Goal: Task Accomplishment & Management: Complete application form

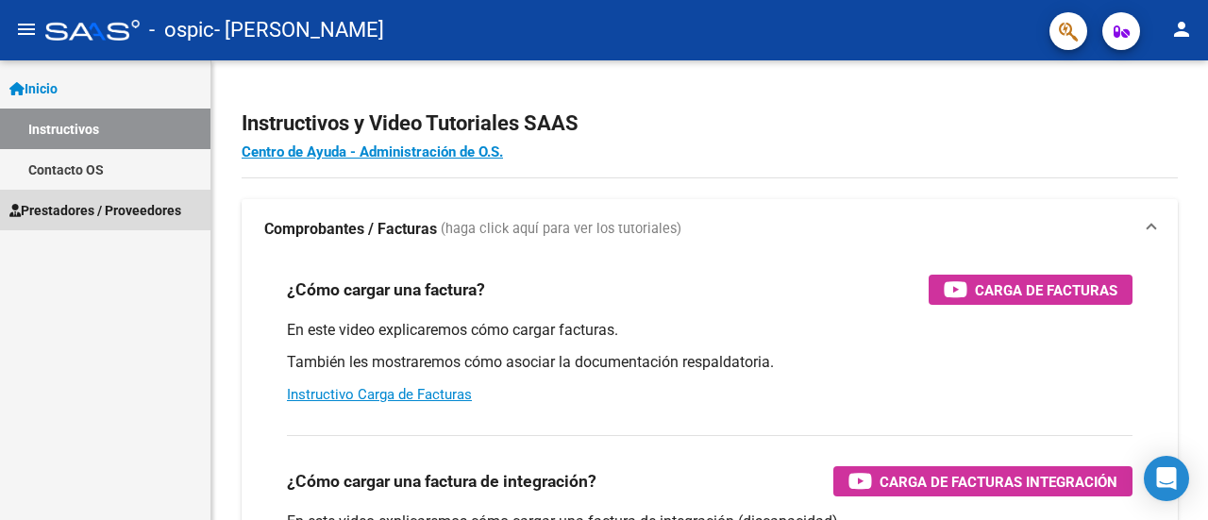
click at [132, 217] on span "Prestadores / Proveedores" at bounding box center [95, 210] width 172 height 21
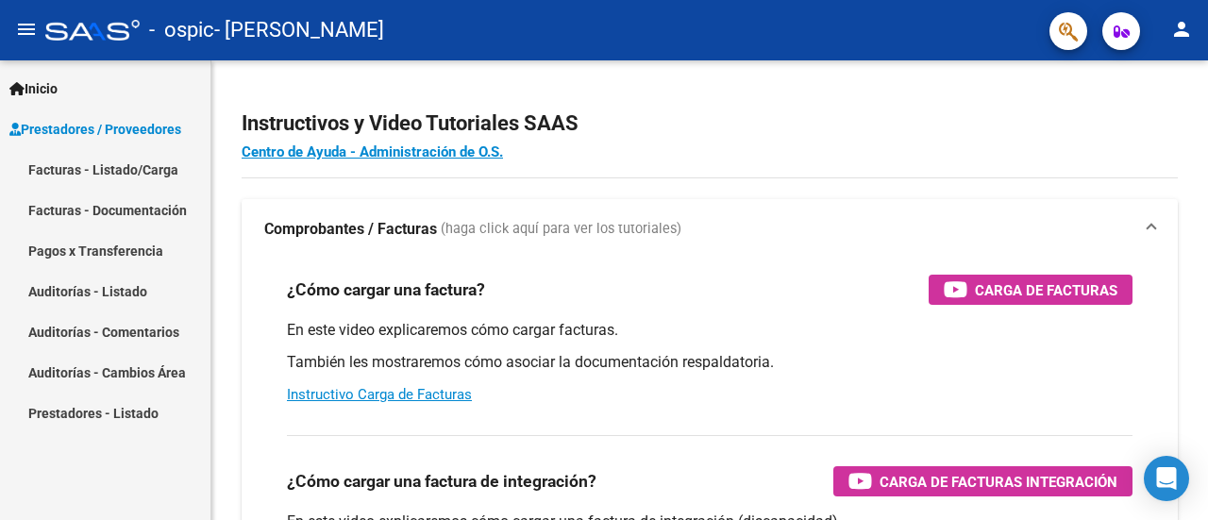
click at [111, 172] on link "Facturas - Listado/Carga" at bounding box center [105, 169] width 210 height 41
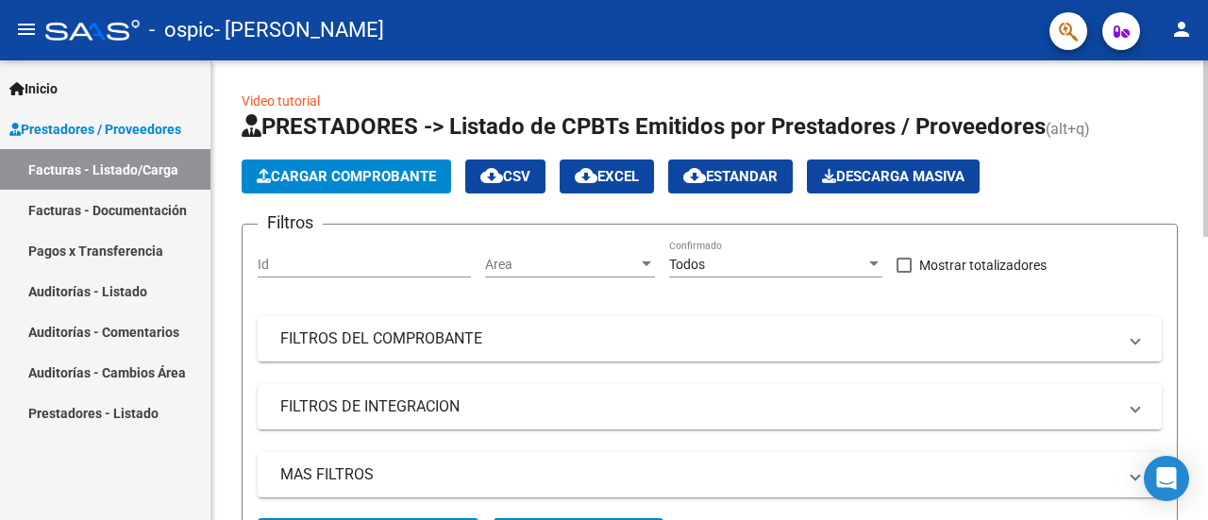
click at [318, 177] on span "Cargar Comprobante" at bounding box center [346, 176] width 179 height 17
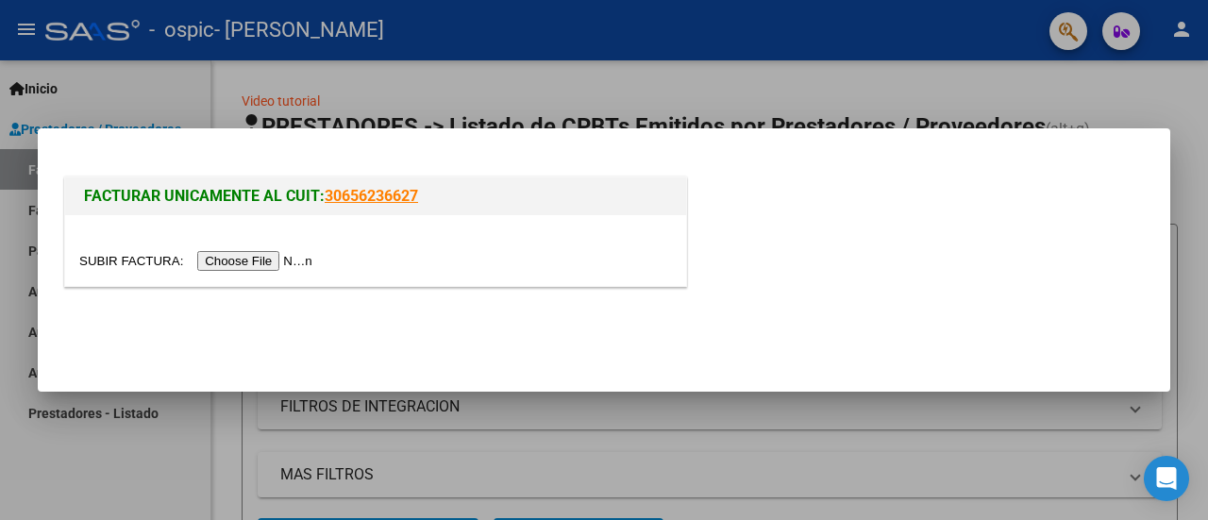
click at [264, 259] on input "file" at bounding box center [198, 261] width 239 height 20
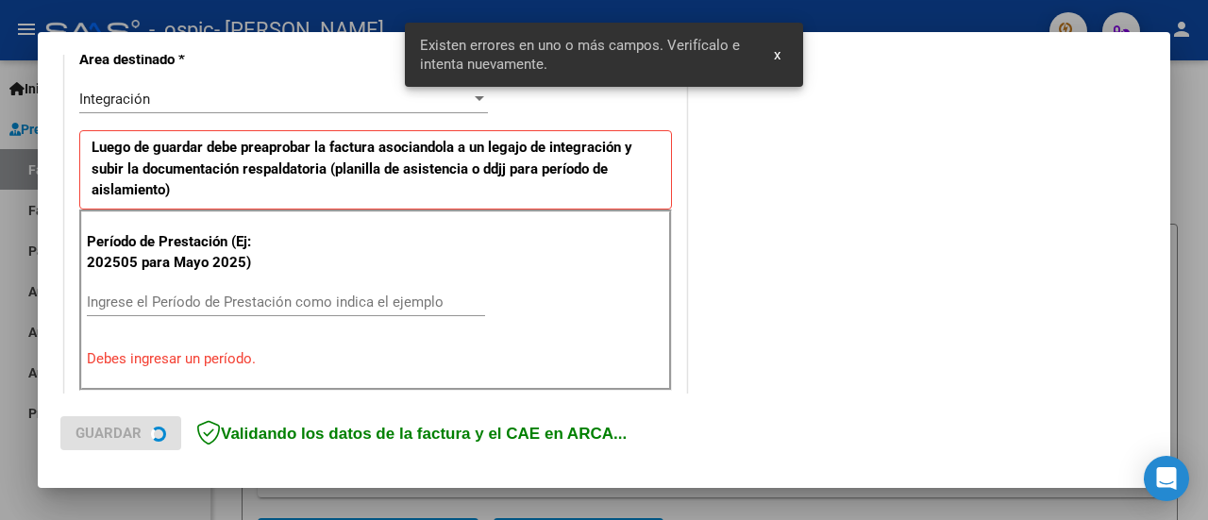
scroll to position [470, 0]
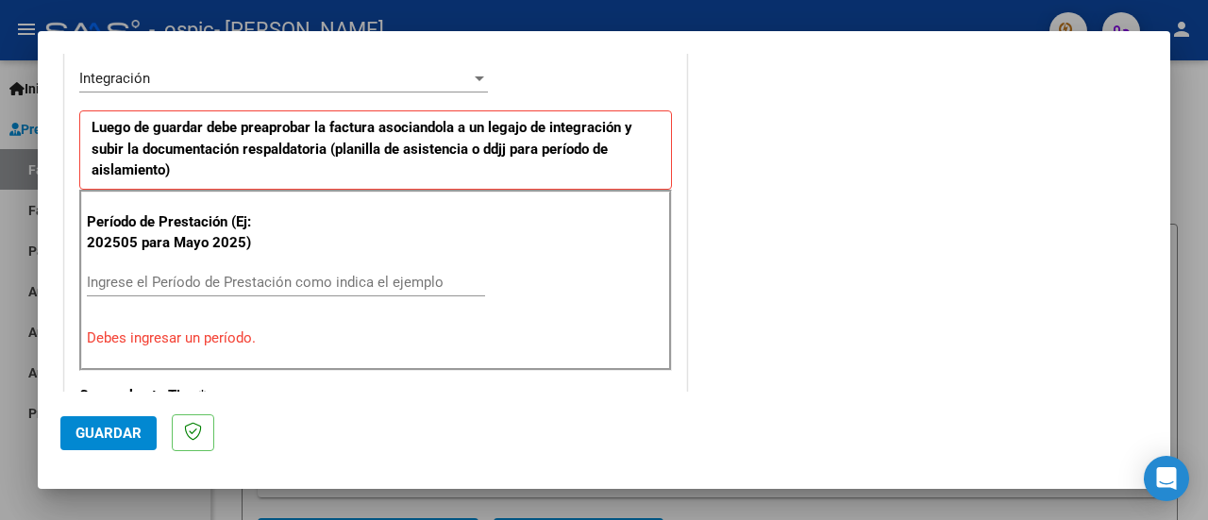
click at [775, 56] on div "COMENTARIOS Comentarios del Prestador / Gerenciador:" at bounding box center [919, 471] width 457 height 1731
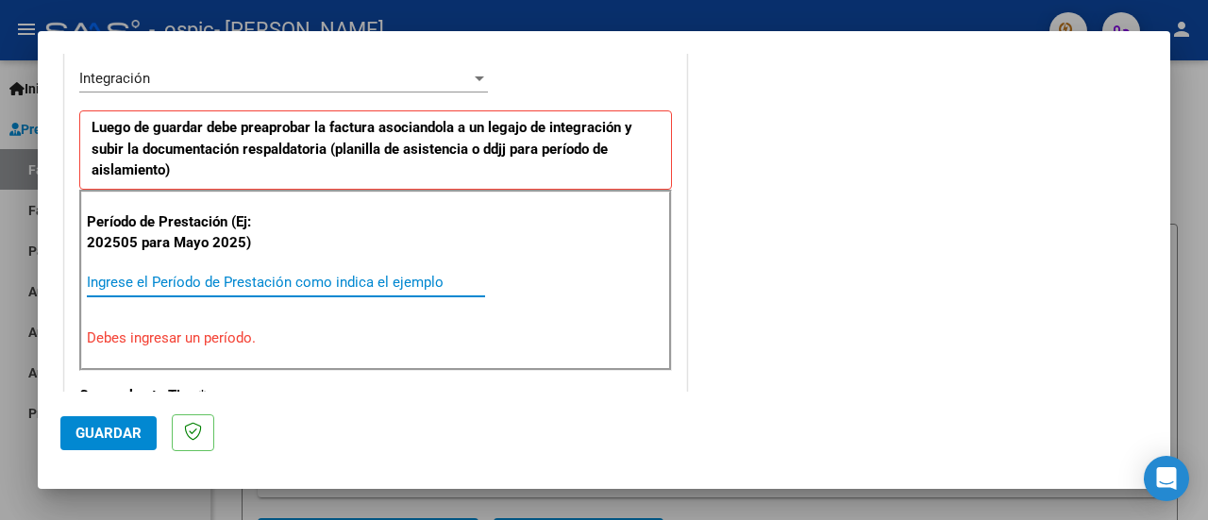
click at [205, 274] on input "Ingrese el Período de Prestación como indica el ejemplo" at bounding box center [286, 282] width 398 height 17
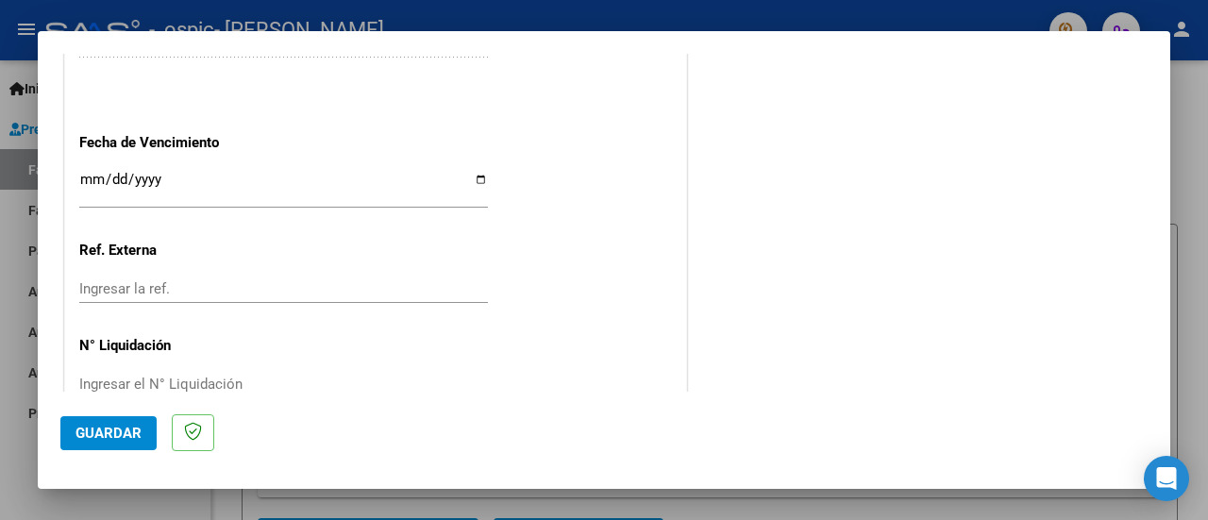
scroll to position [1361, 0]
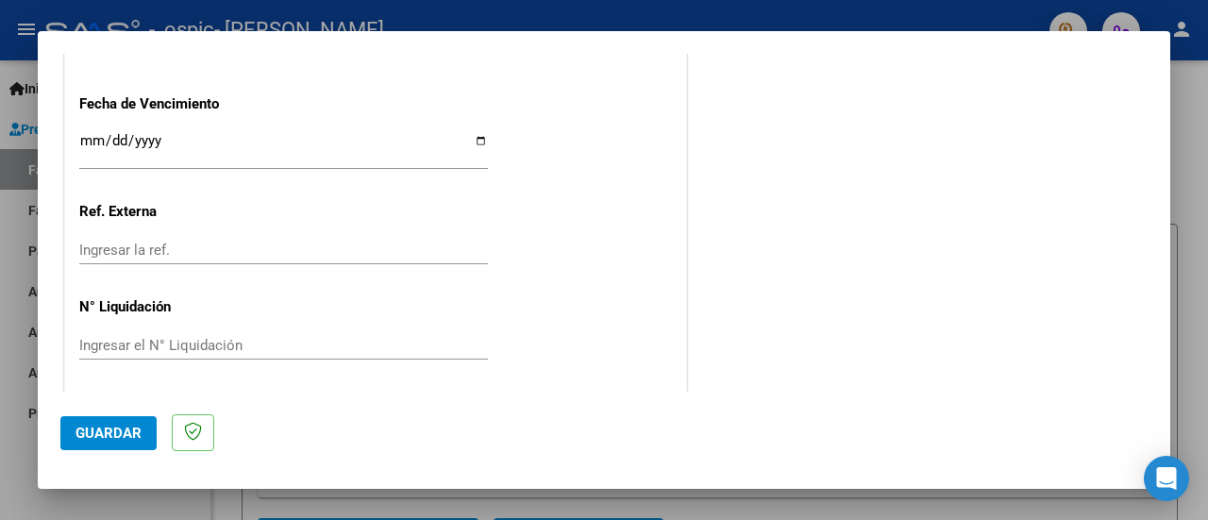
type input "202508"
click at [91, 431] on span "Guardar" at bounding box center [108, 433] width 66 height 17
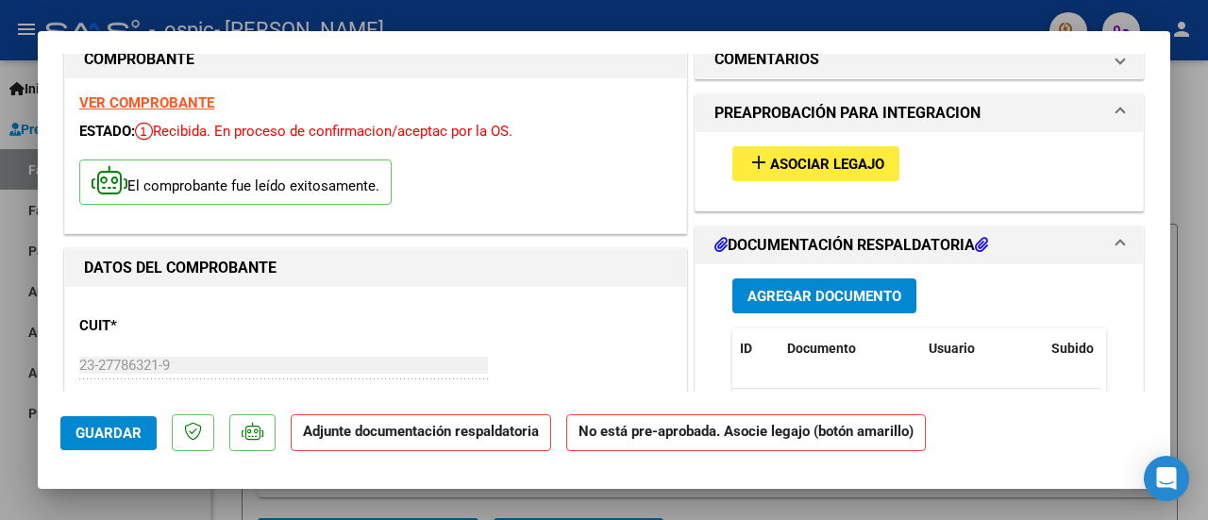
scroll to position [0, 0]
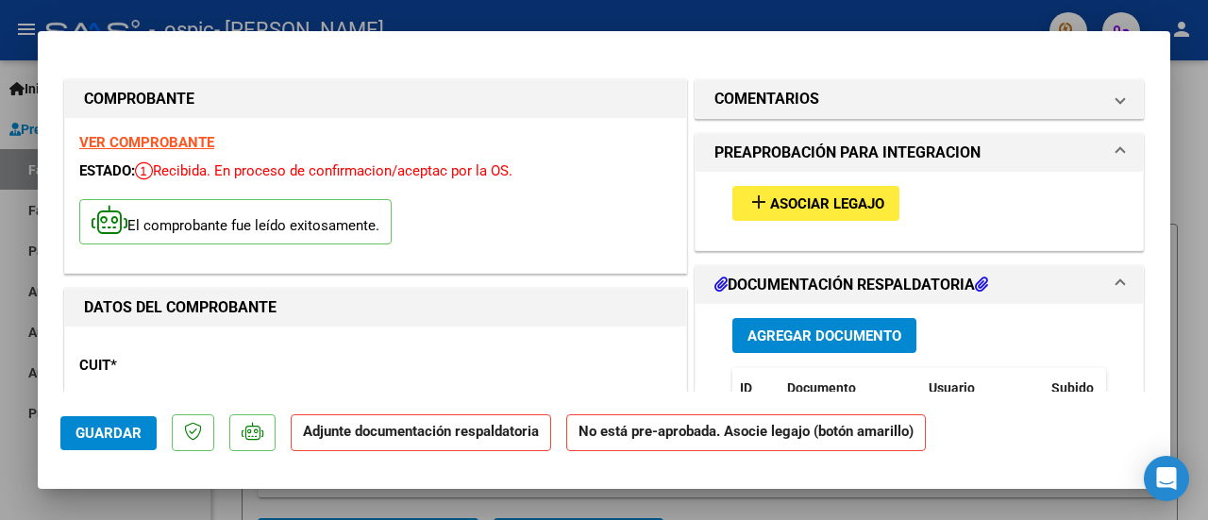
click at [802, 210] on button "add Asociar Legajo" at bounding box center [815, 203] width 167 height 35
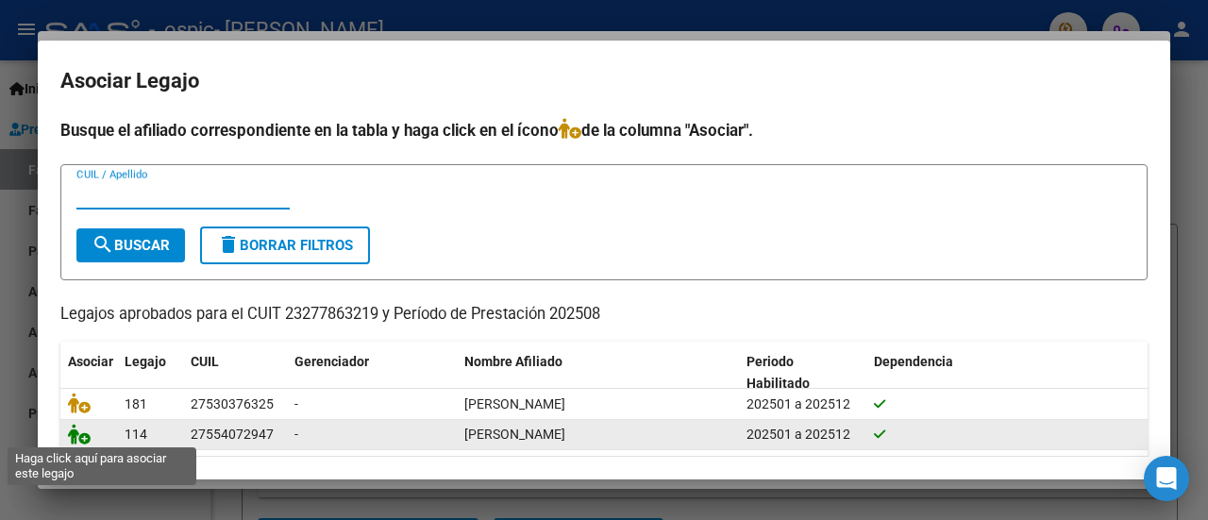
click at [78, 437] on icon at bounding box center [79, 434] width 23 height 21
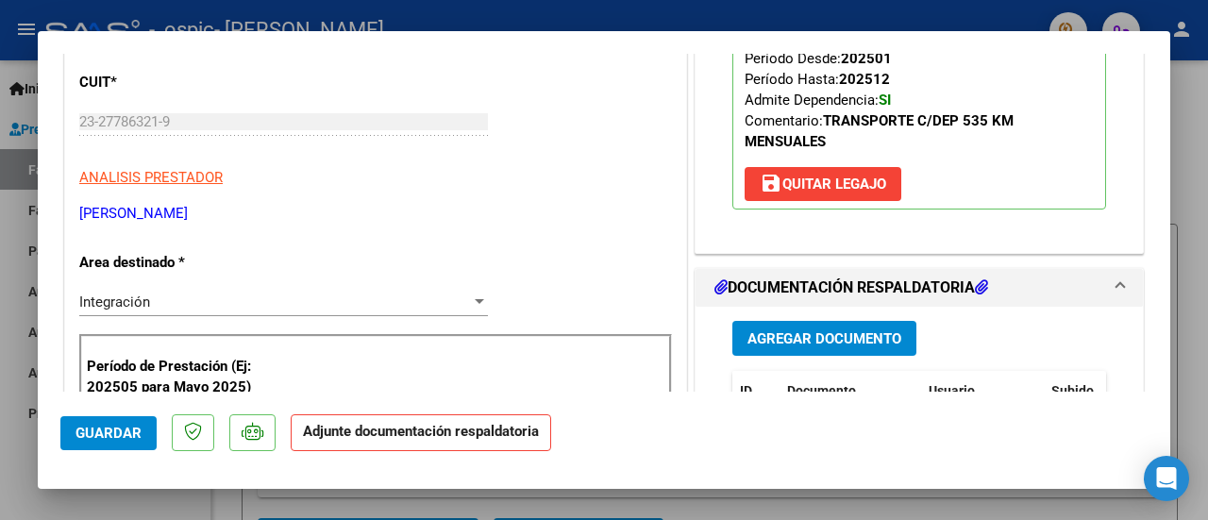
scroll to position [377, 0]
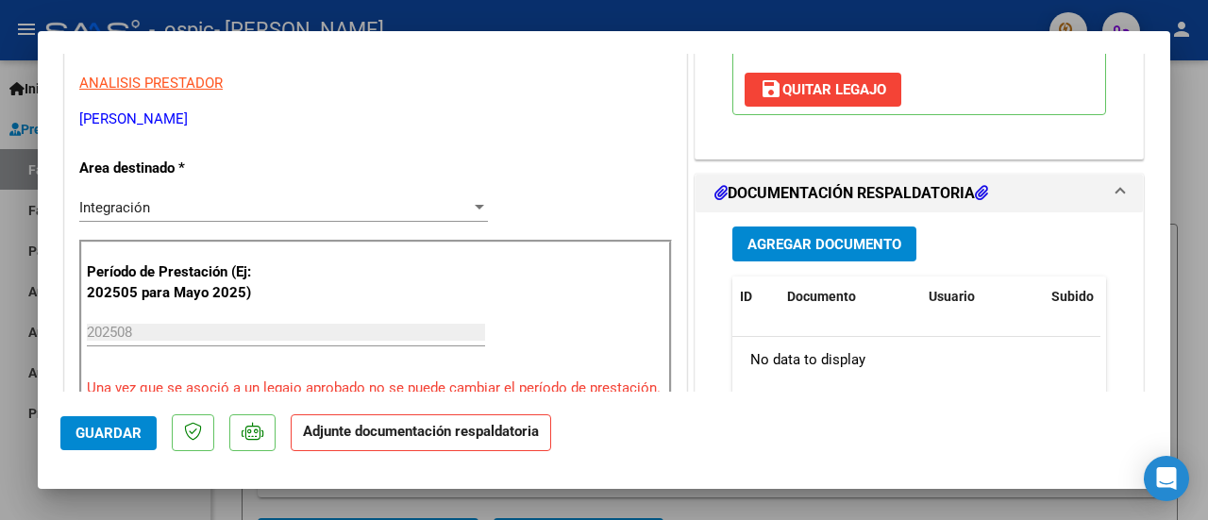
click at [826, 245] on span "Agregar Documento" at bounding box center [824, 244] width 154 height 17
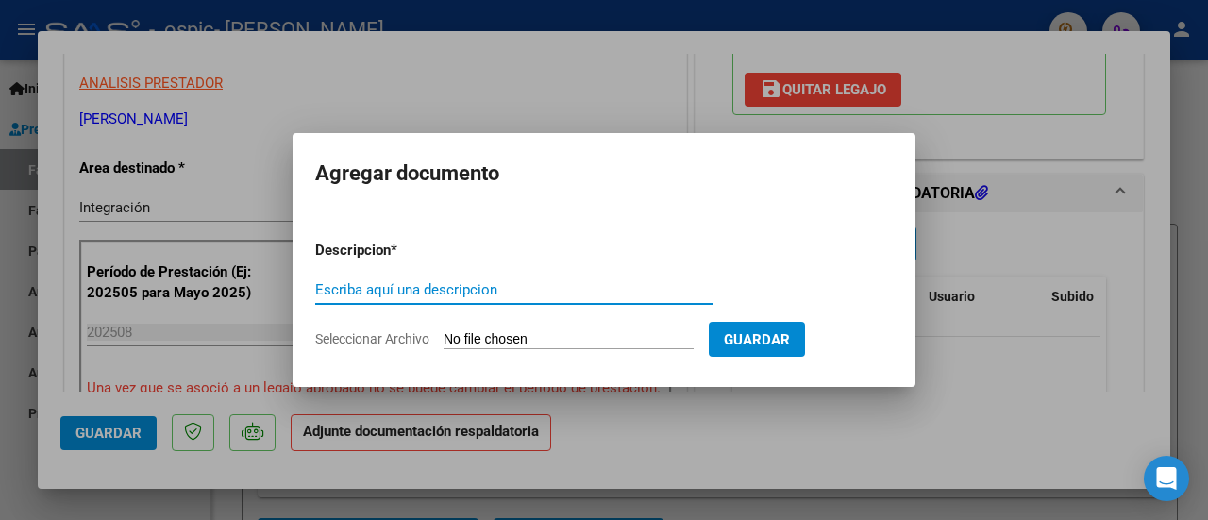
click at [394, 293] on input "Escriba aquí una descripcion" at bounding box center [514, 289] width 398 height 17
type input "ASISTENCIA ESCUELA"
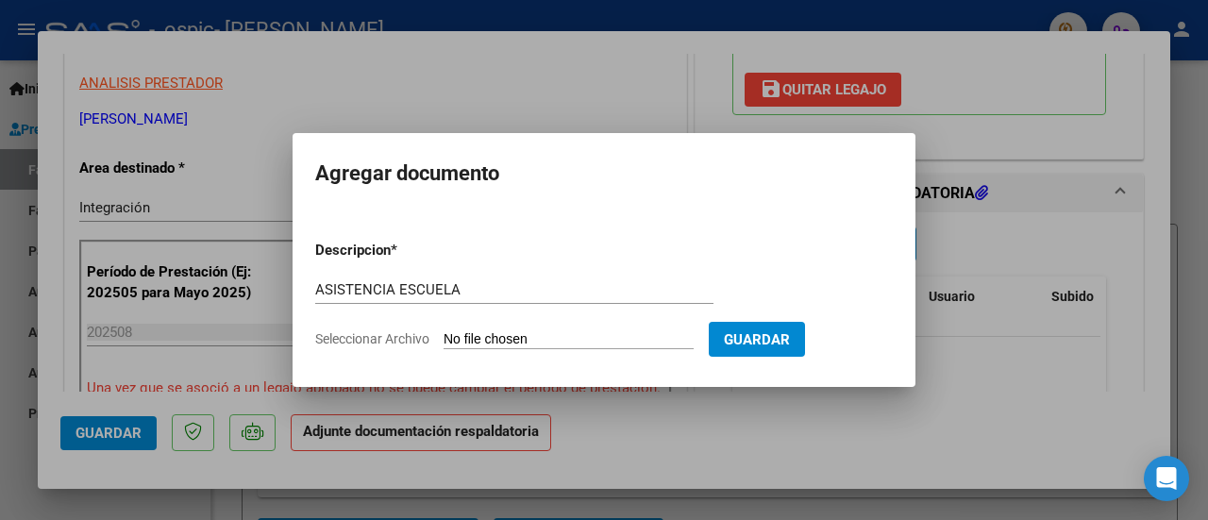
click at [525, 339] on input "Seleccionar Archivo" at bounding box center [568, 340] width 250 height 18
type input "C:\fakepath\ASISTENCIA ESCUELA.pdf"
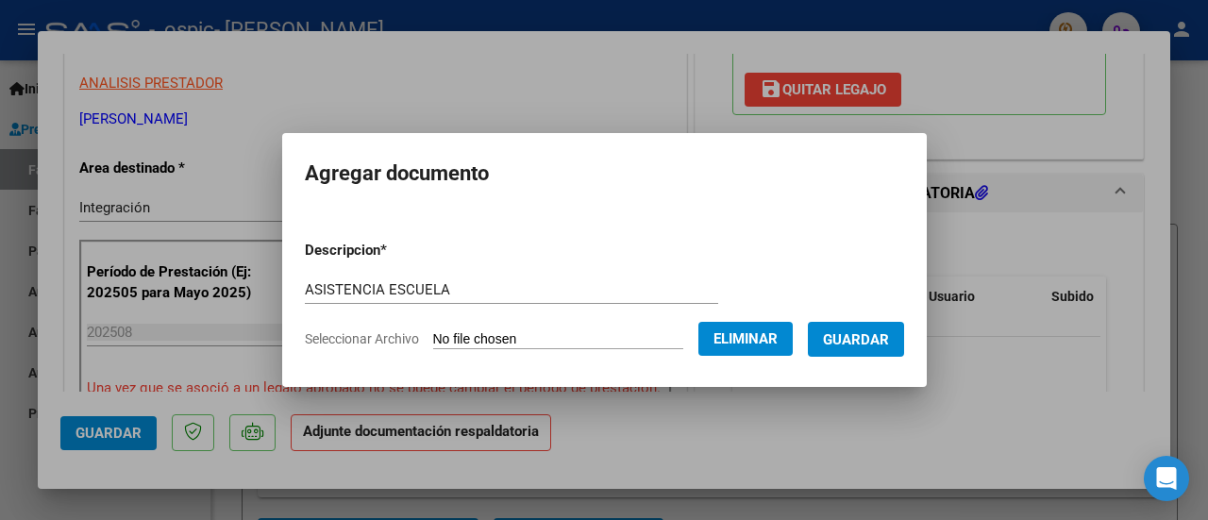
click at [850, 338] on span "Guardar" at bounding box center [856, 339] width 66 height 17
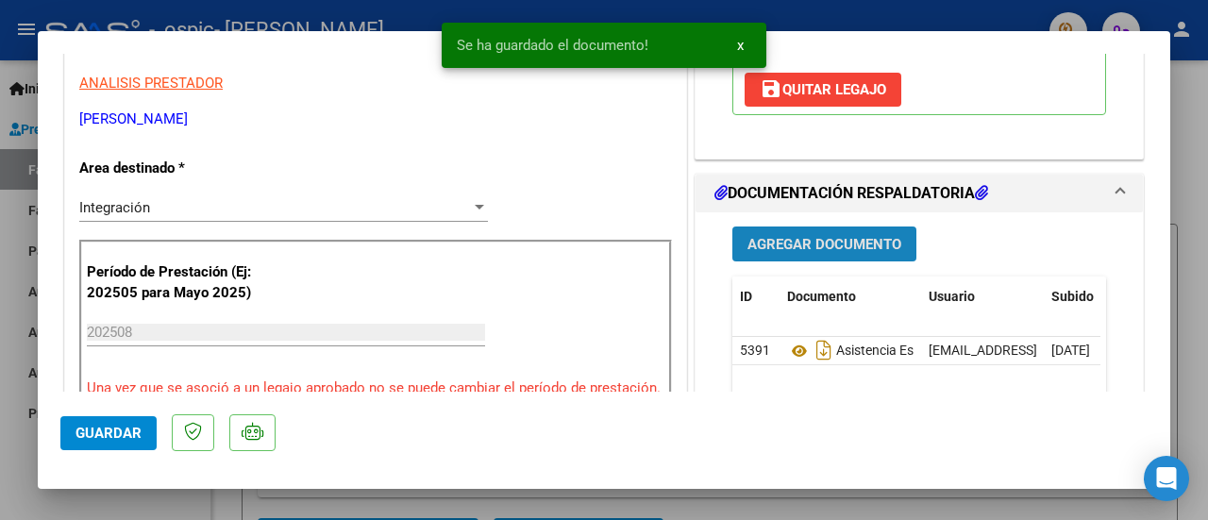
click at [802, 231] on button "Agregar Documento" at bounding box center [824, 243] width 184 height 35
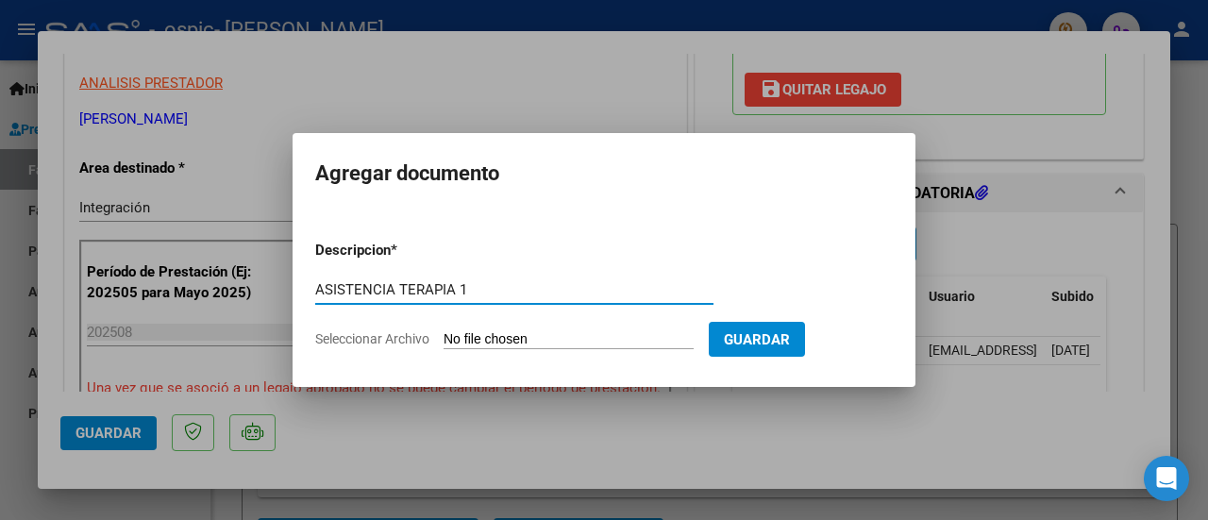
type input "ASISTENCIA TERAPIA 1"
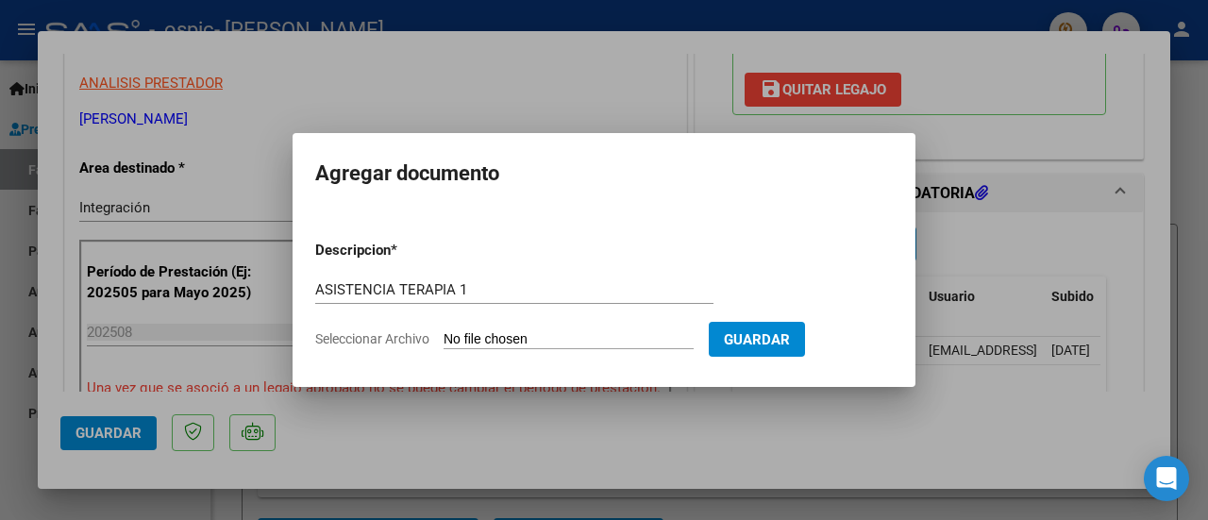
click at [578, 337] on input "Seleccionar Archivo" at bounding box center [568, 340] width 250 height 18
type input "C:\fakepath\ASISTENCIA TERAPIA 1.pdf"
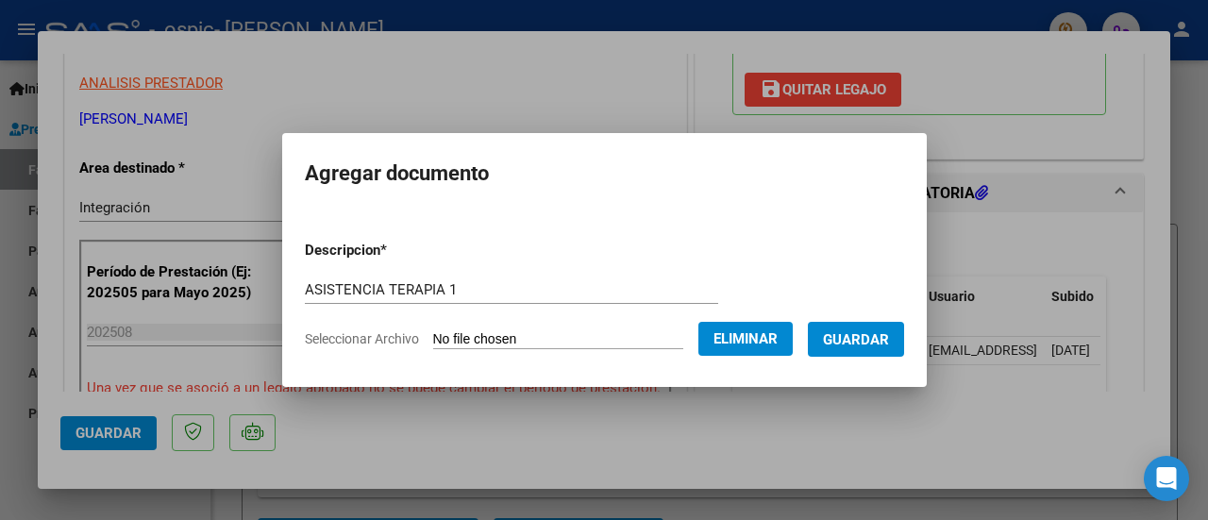
click at [883, 343] on span "Guardar" at bounding box center [856, 339] width 66 height 17
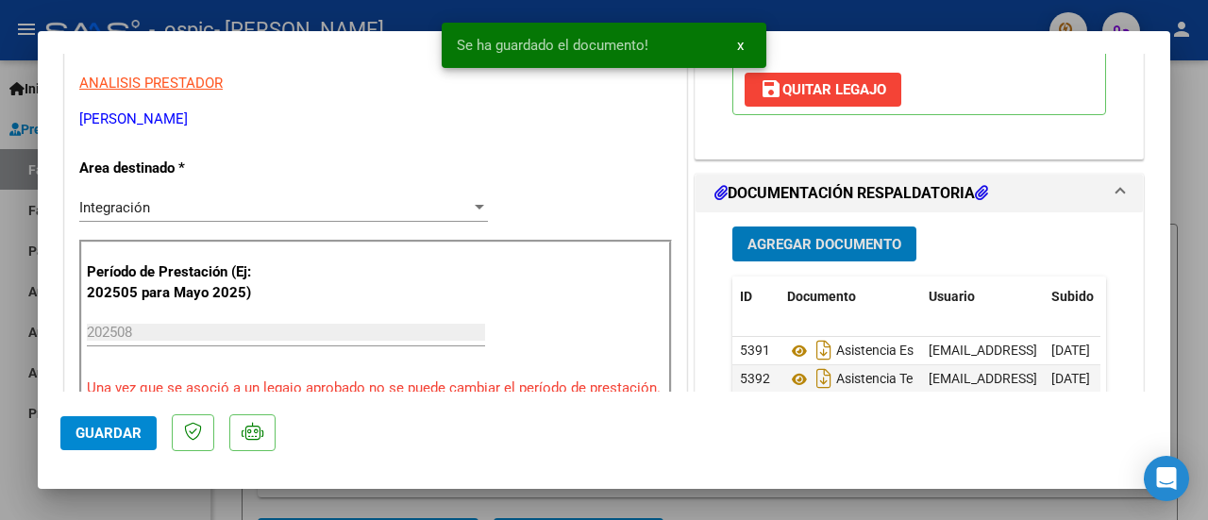
click at [851, 256] on button "Agregar Documento" at bounding box center [824, 243] width 184 height 35
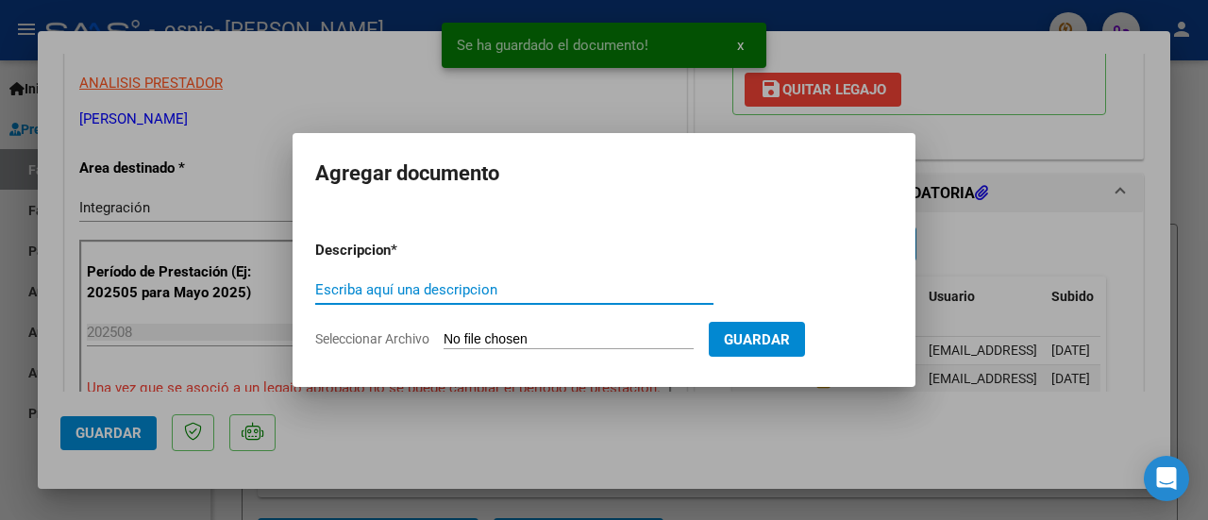
click at [472, 292] on input "Escriba aquí una descripcion" at bounding box center [514, 289] width 398 height 17
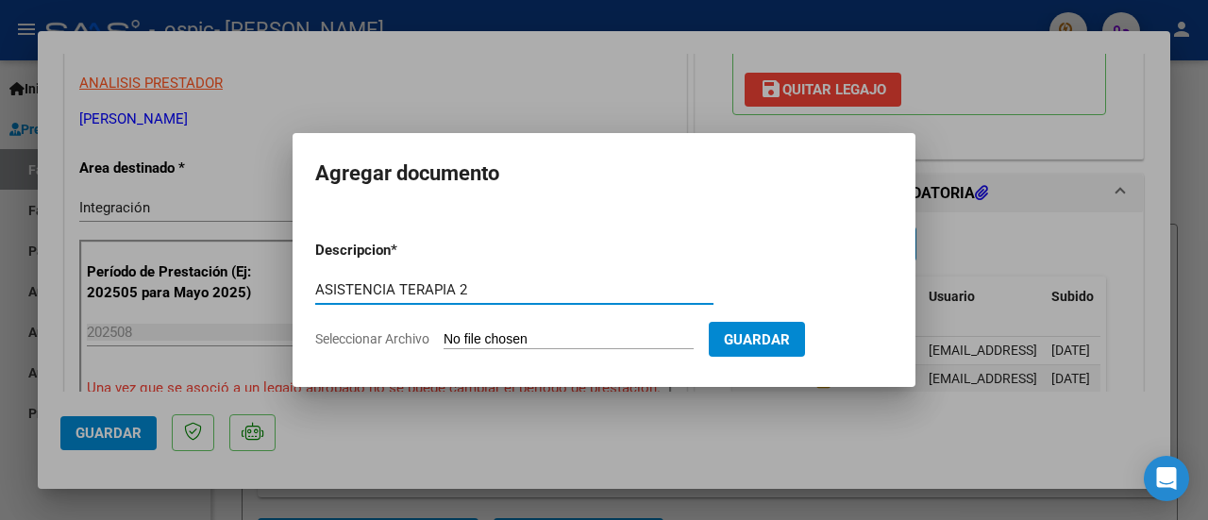
type input "ASISTENCIA TERAPIA 2"
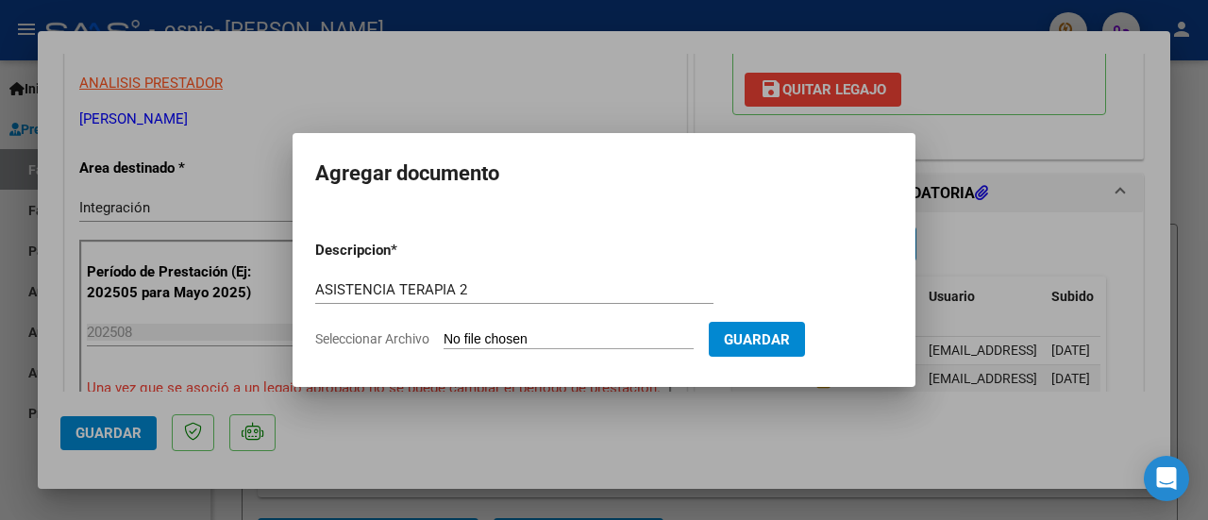
click at [582, 342] on input "Seleccionar Archivo" at bounding box center [568, 340] width 250 height 18
type input "C:\fakepath\ASISTENCIA TERAPIA 2.pdf"
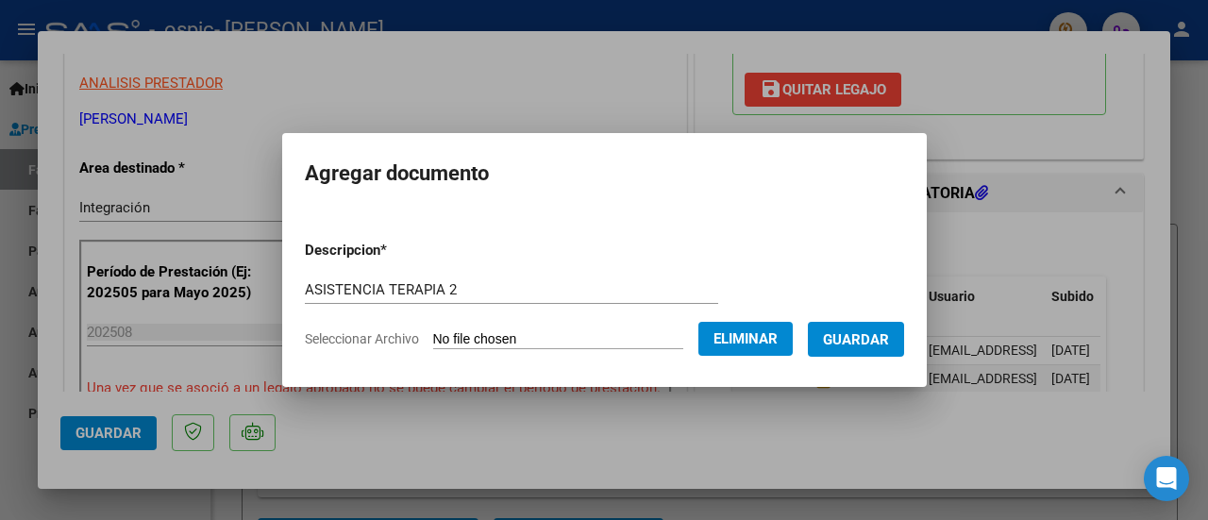
click at [848, 342] on span "Guardar" at bounding box center [856, 339] width 66 height 17
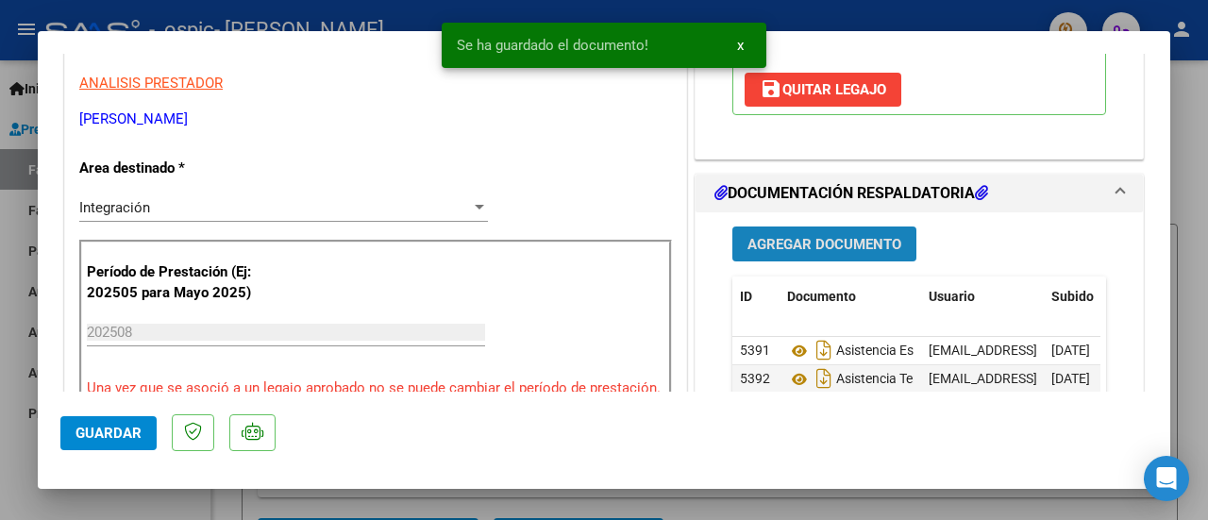
click at [815, 242] on span "Agregar Documento" at bounding box center [824, 244] width 154 height 17
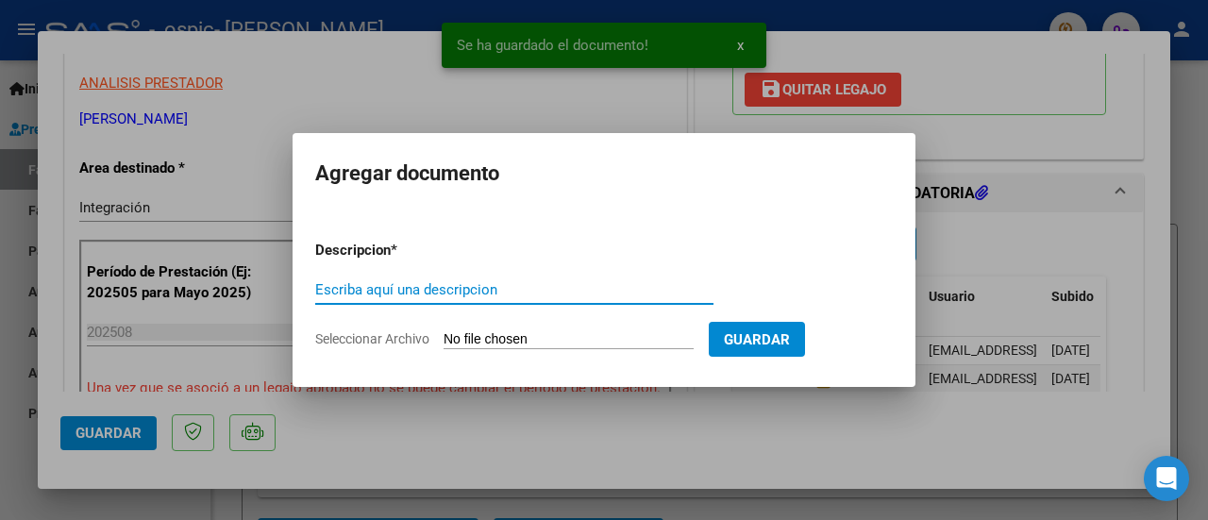
click at [482, 296] on input "Escriba aquí una descripcion" at bounding box center [514, 289] width 398 height 17
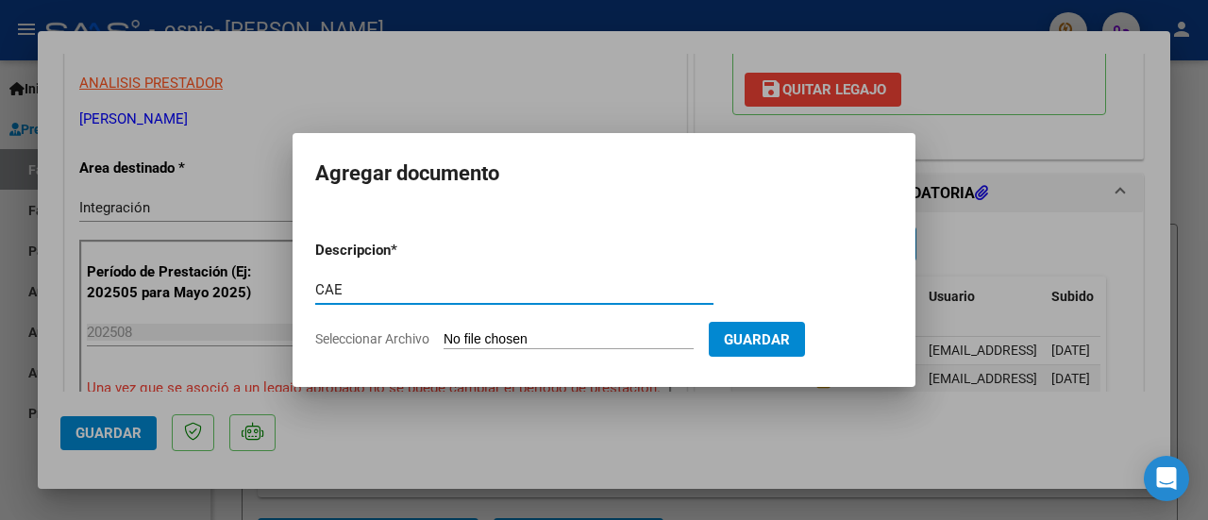
type input "CAE"
click at [536, 346] on input "Seleccionar Archivo" at bounding box center [568, 340] width 250 height 18
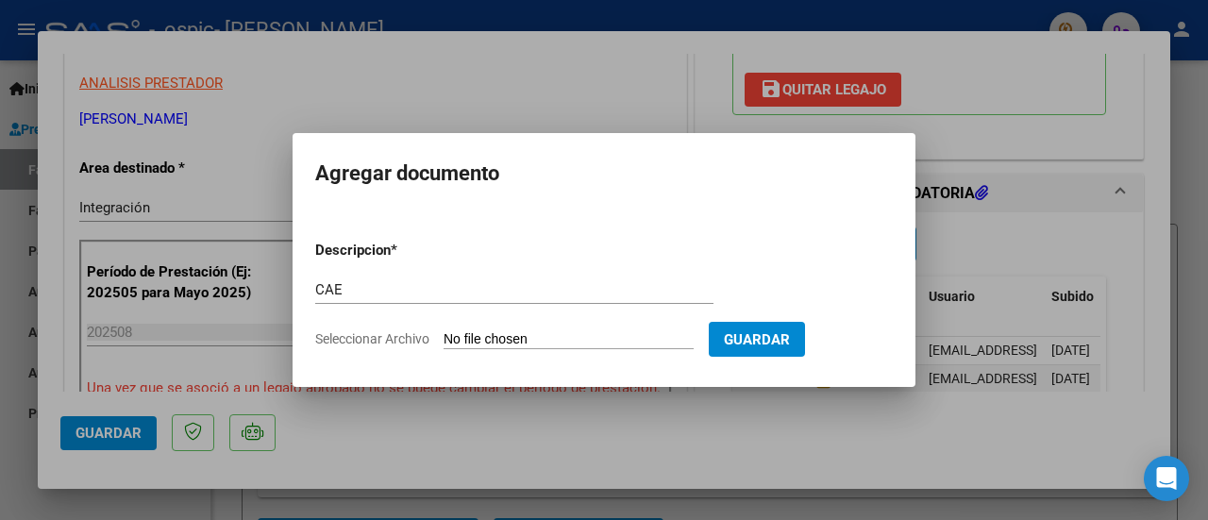
type input "C:\fakepath\CAE.pdf"
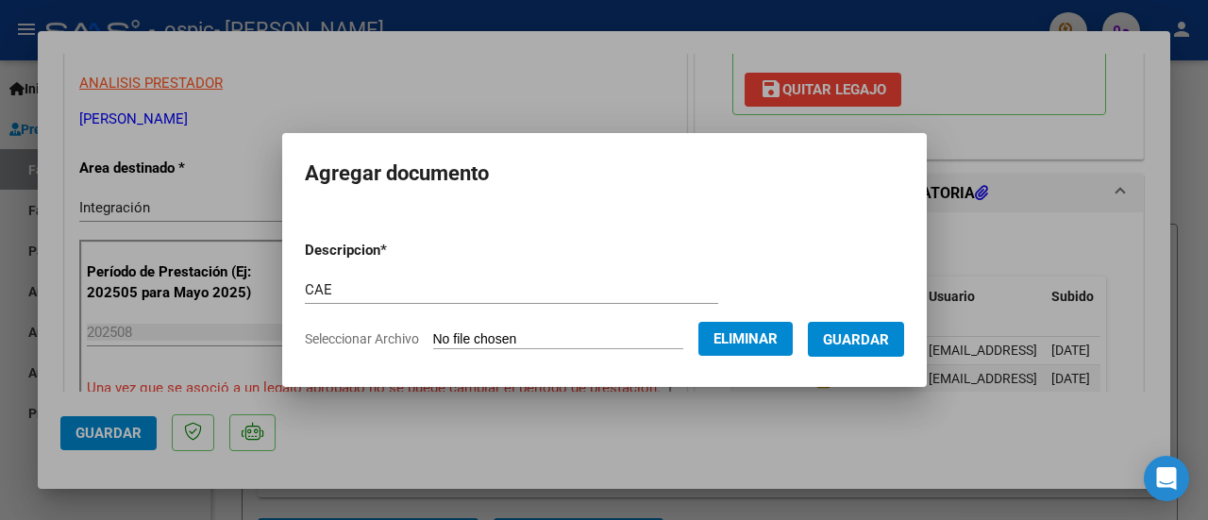
click at [857, 335] on span "Guardar" at bounding box center [856, 339] width 66 height 17
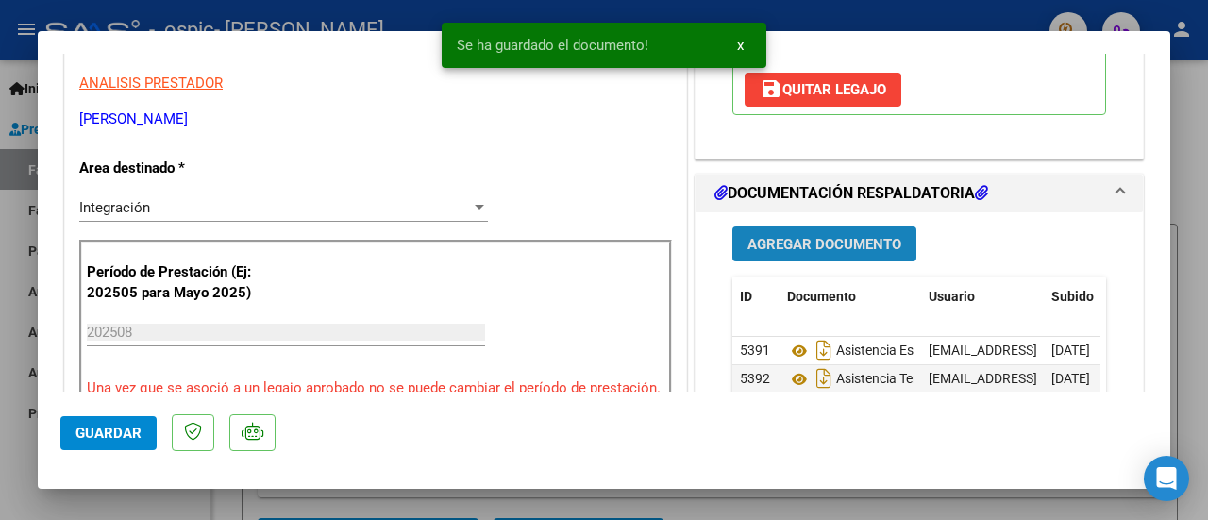
click at [781, 248] on span "Agregar Documento" at bounding box center [824, 244] width 154 height 17
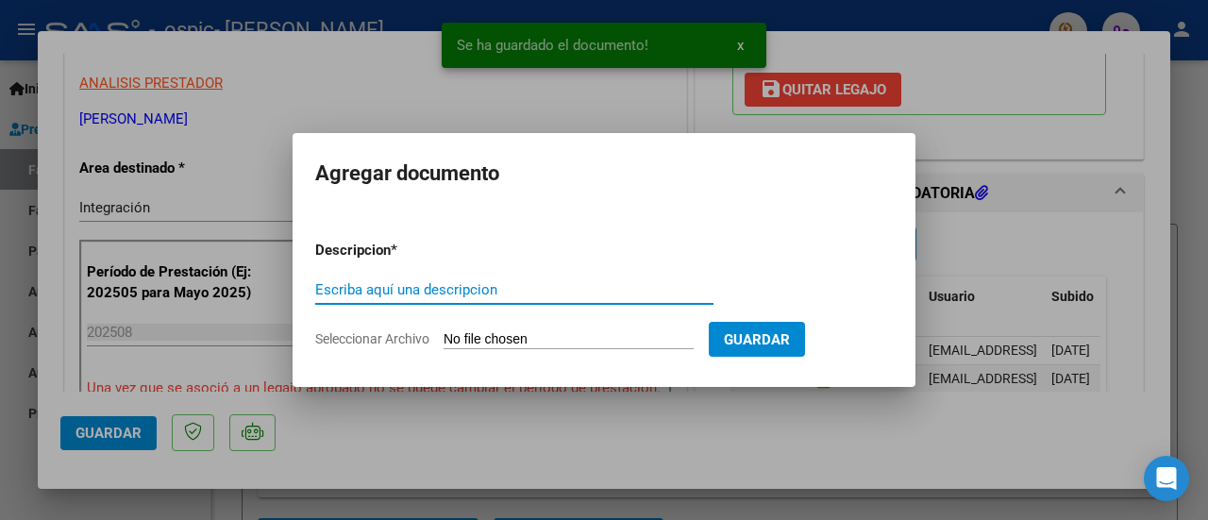
click at [533, 340] on input "Seleccionar Archivo" at bounding box center [568, 340] width 250 height 18
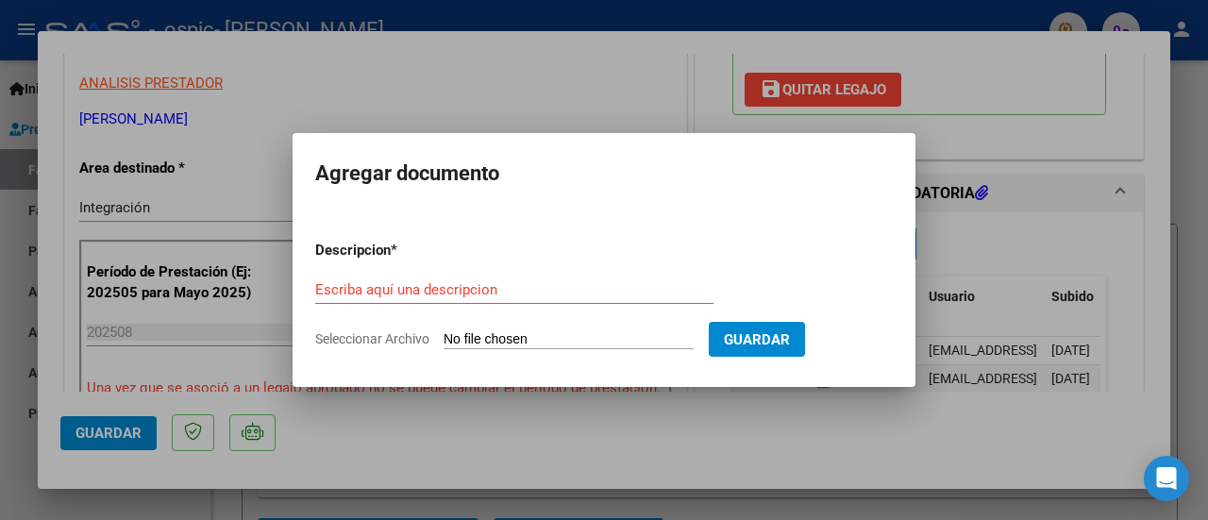
type input "C:\fakepath\CONSTANCIA INSCRIPCION.pdf"
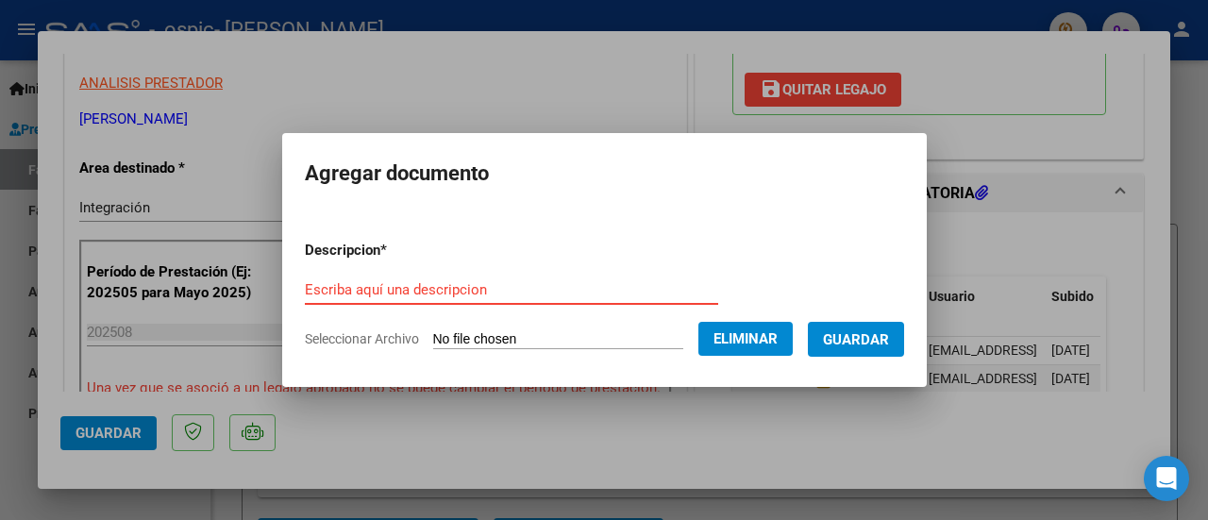
click at [463, 287] on input "Escriba aquí una descripcion" at bounding box center [511, 289] width 413 height 17
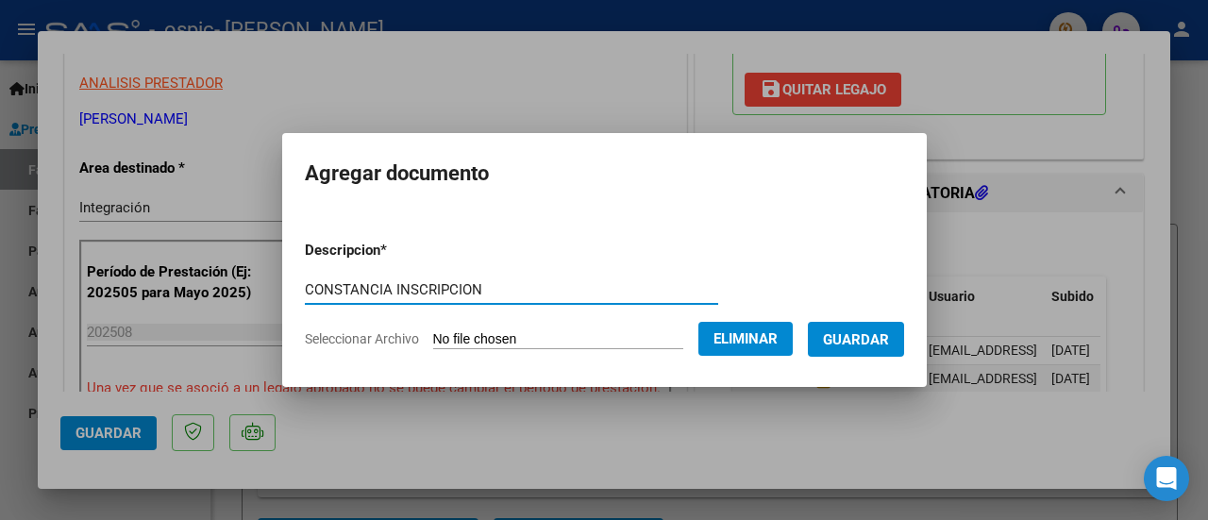
type input "CONSTANCIA INSCRIPCION"
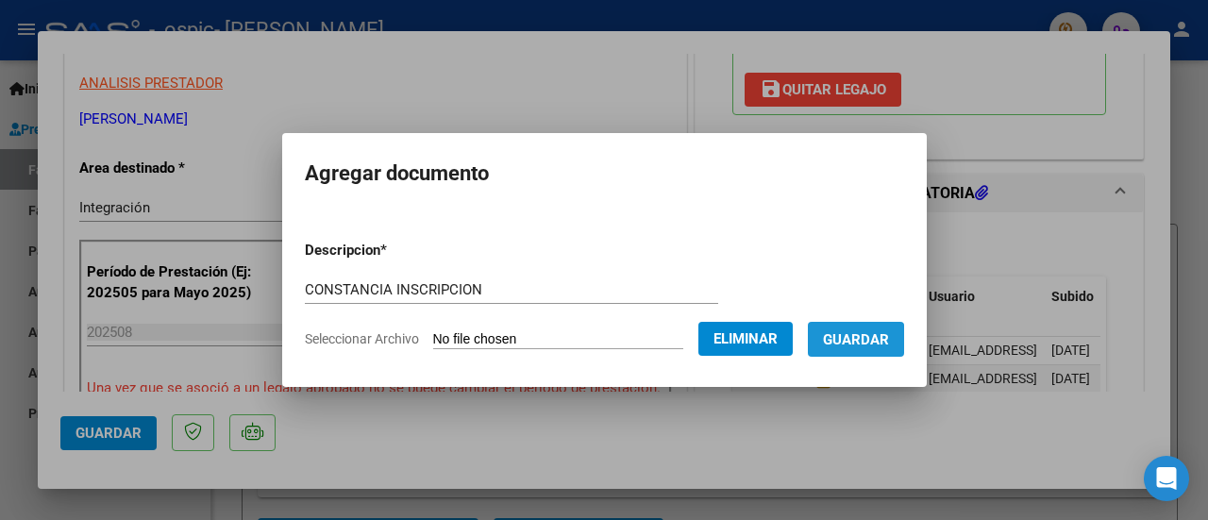
click at [846, 342] on span "Guardar" at bounding box center [856, 339] width 66 height 17
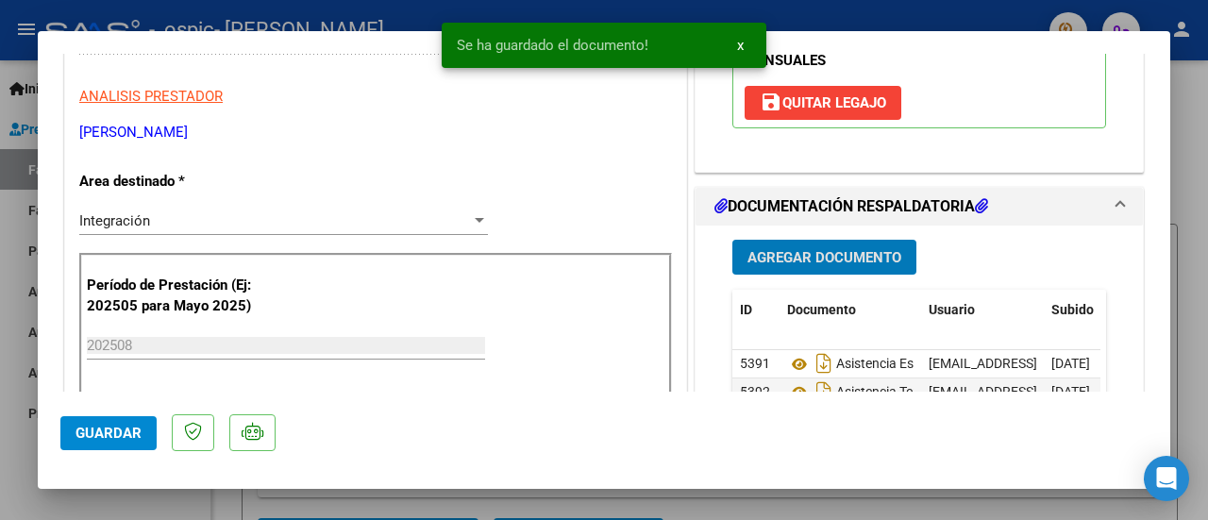
scroll to position [472, 0]
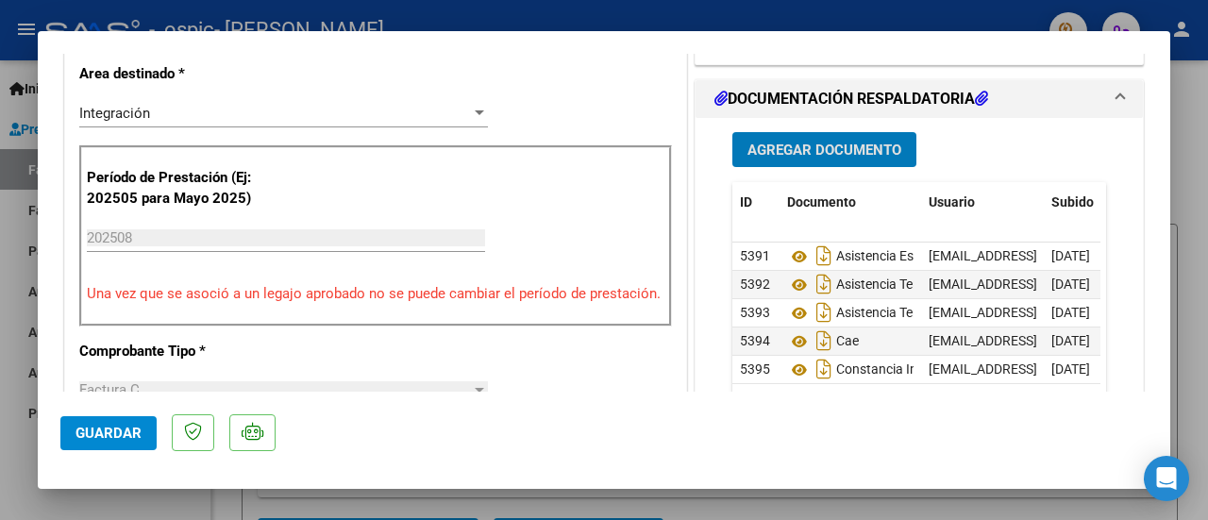
drag, startPoint x: 110, startPoint y: 428, endPoint x: 130, endPoint y: 435, distance: 20.9
click at [110, 428] on span "Guardar" at bounding box center [108, 433] width 66 height 17
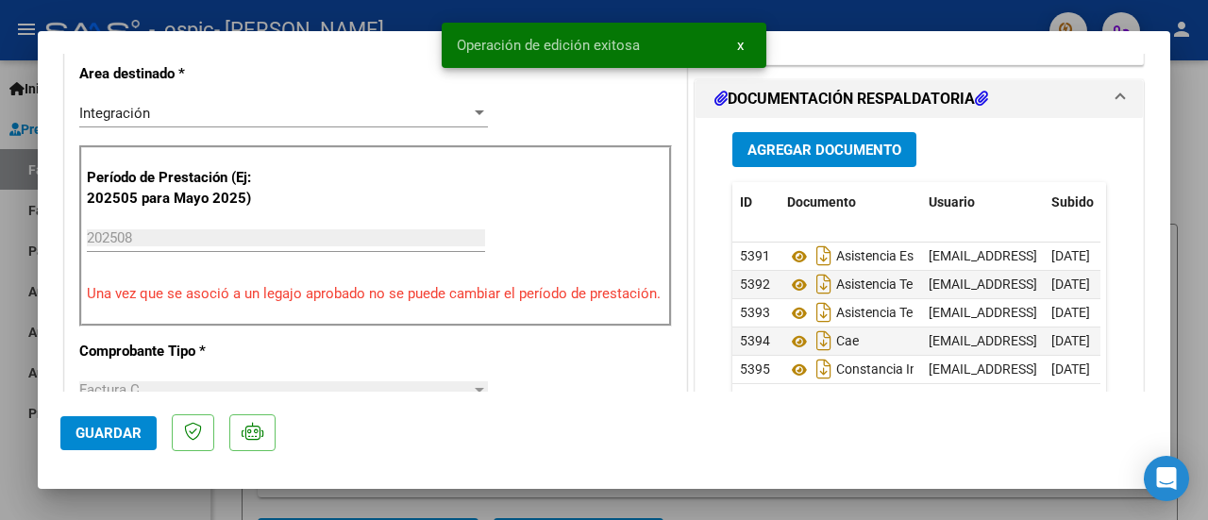
click at [1190, 171] on div at bounding box center [604, 260] width 1208 height 520
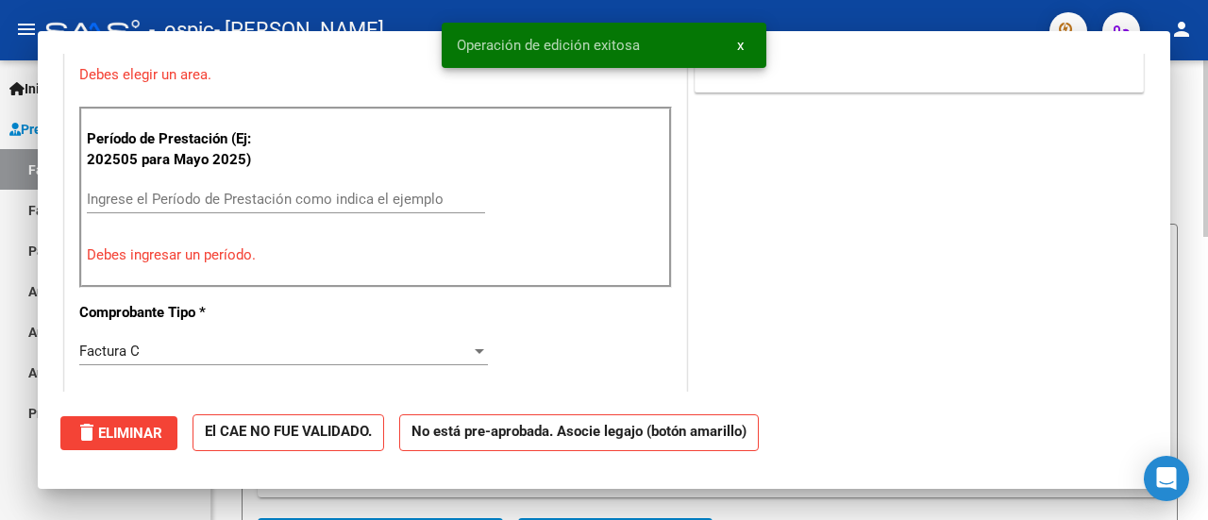
scroll to position [0, 0]
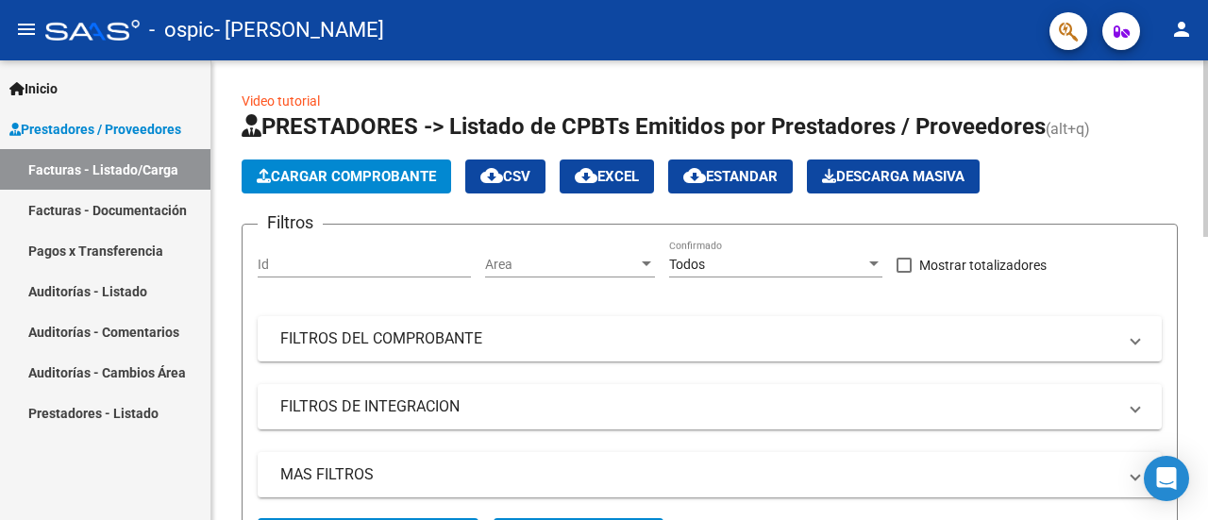
click at [321, 183] on span "Cargar Comprobante" at bounding box center [346, 176] width 179 height 17
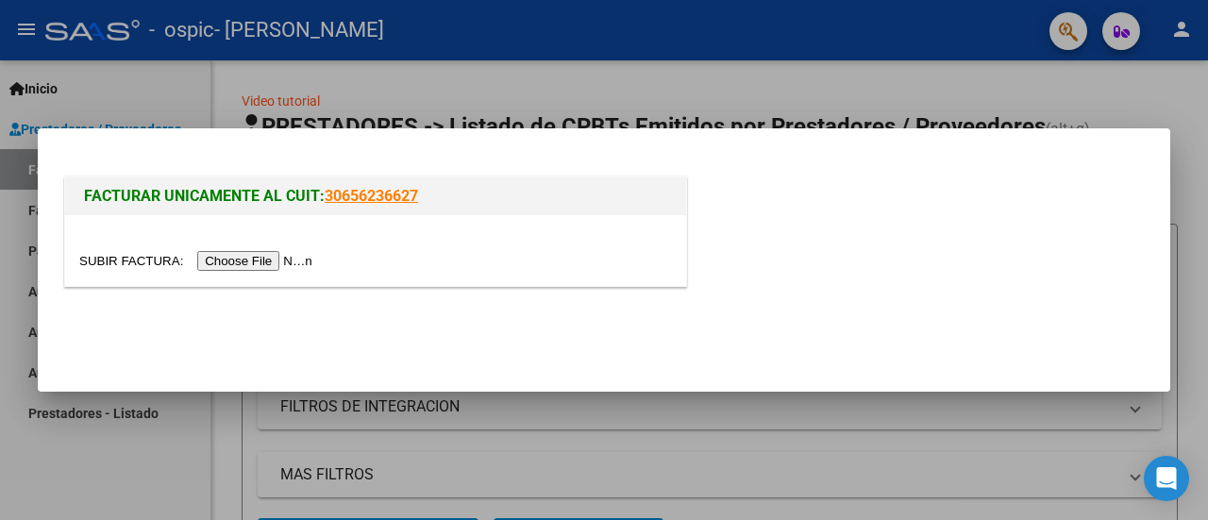
click at [515, 97] on div at bounding box center [604, 260] width 1208 height 520
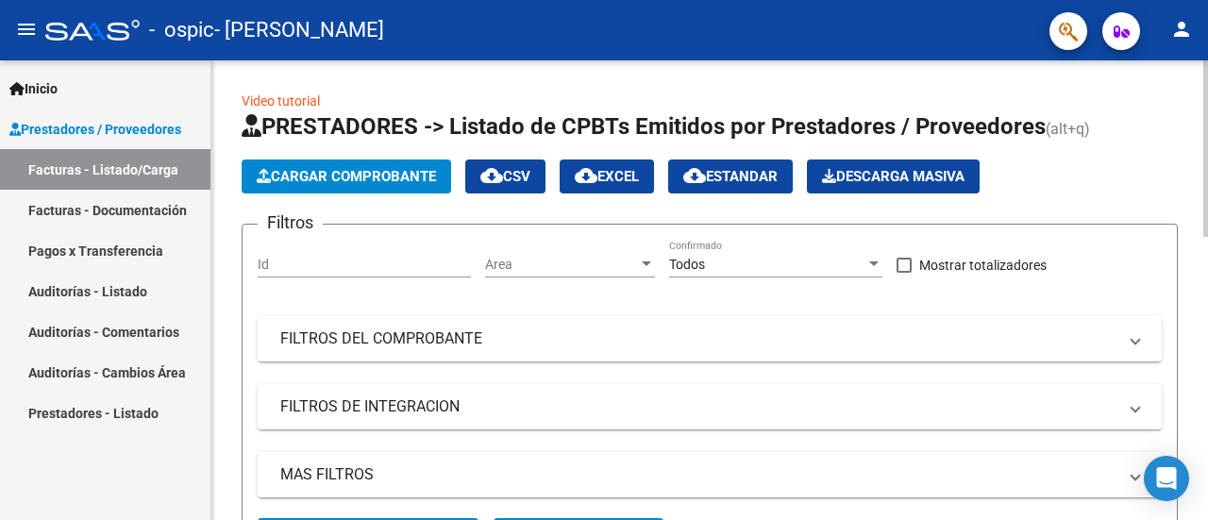
click at [305, 168] on span "Cargar Comprobante" at bounding box center [346, 176] width 179 height 17
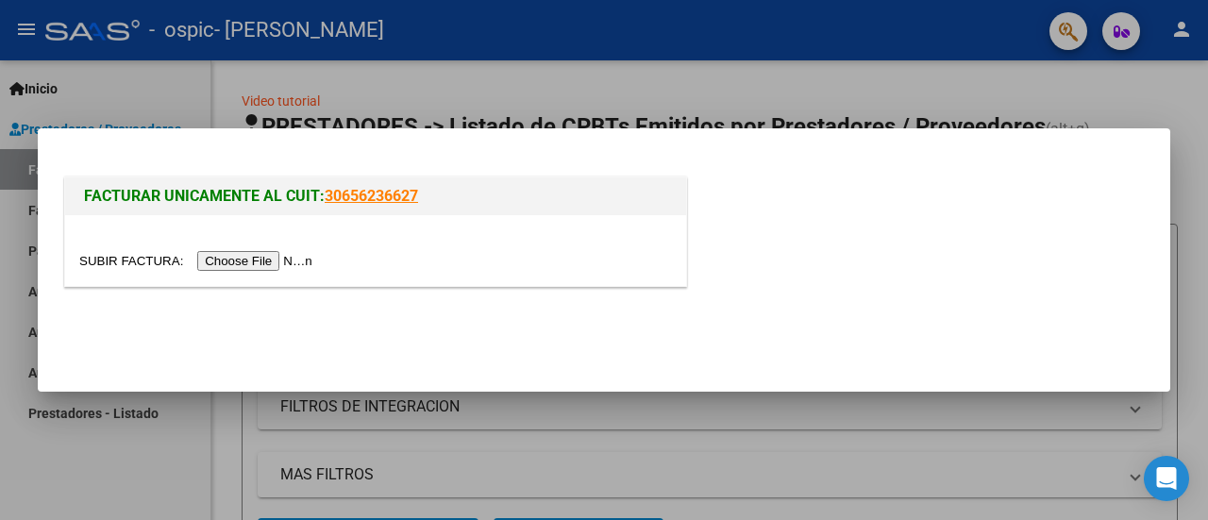
click at [263, 259] on input "file" at bounding box center [198, 261] width 239 height 20
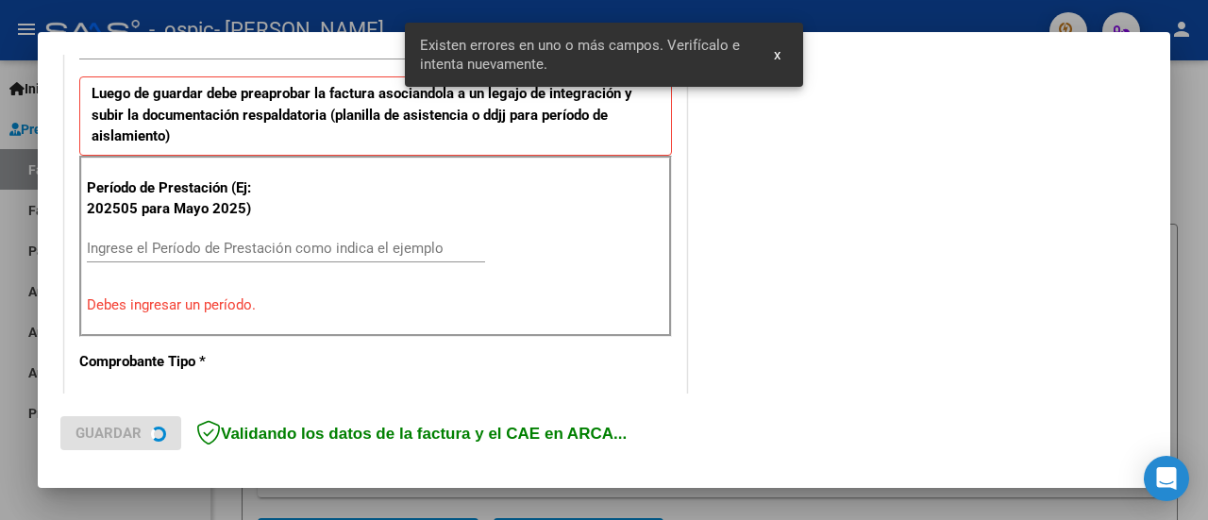
scroll to position [506, 0]
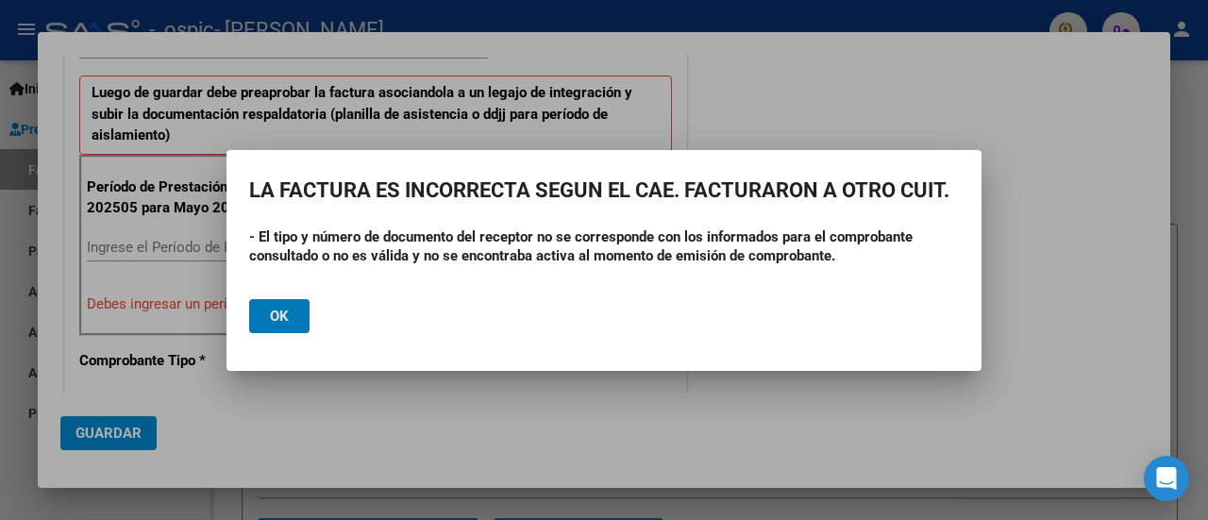
click at [259, 320] on button "Ok" at bounding box center [279, 316] width 60 height 34
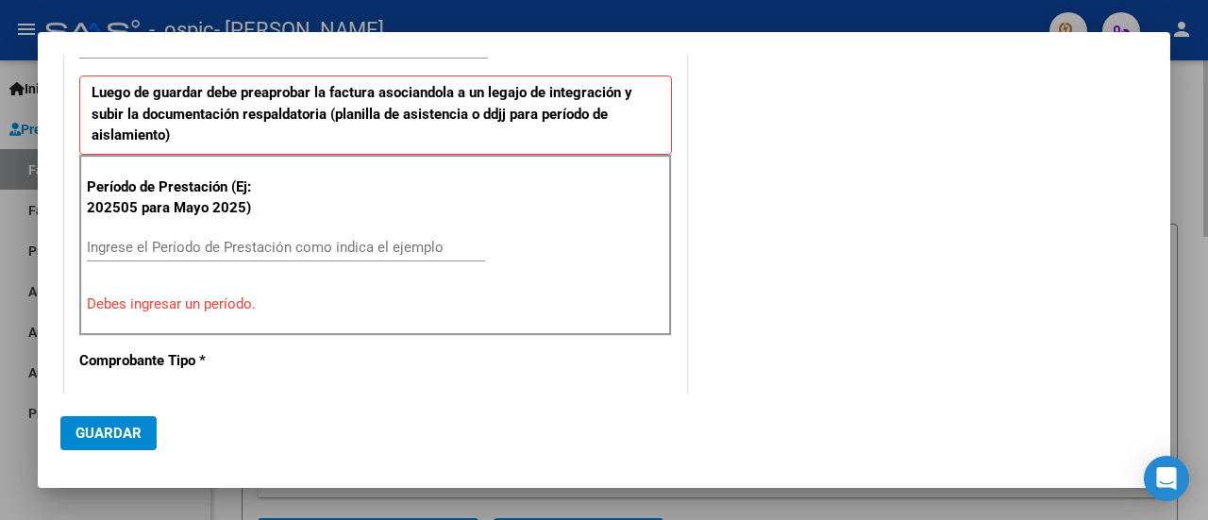
click at [1201, 131] on div at bounding box center [604, 260] width 1208 height 520
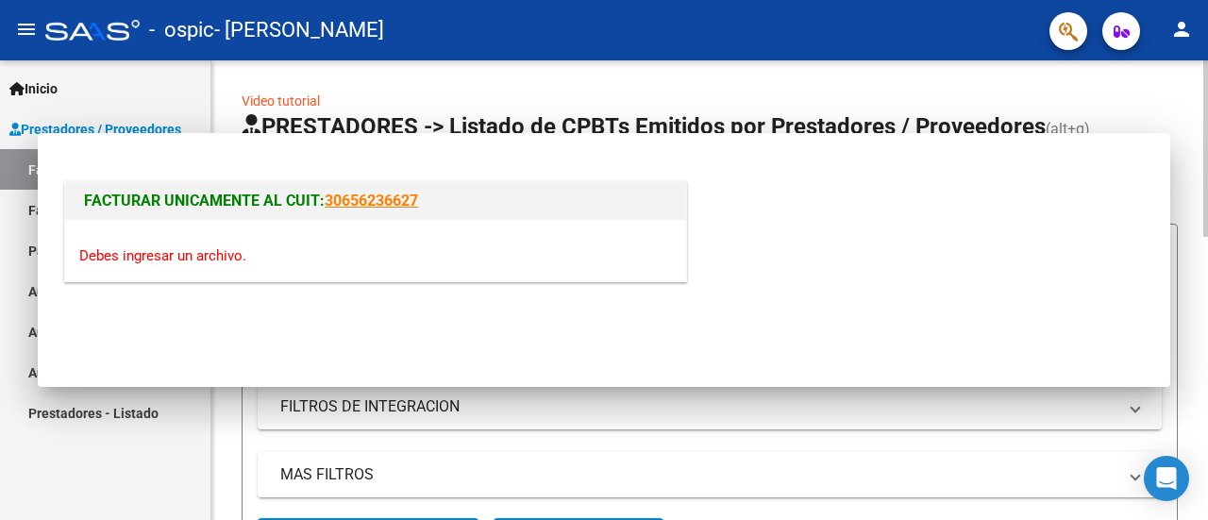
scroll to position [0, 0]
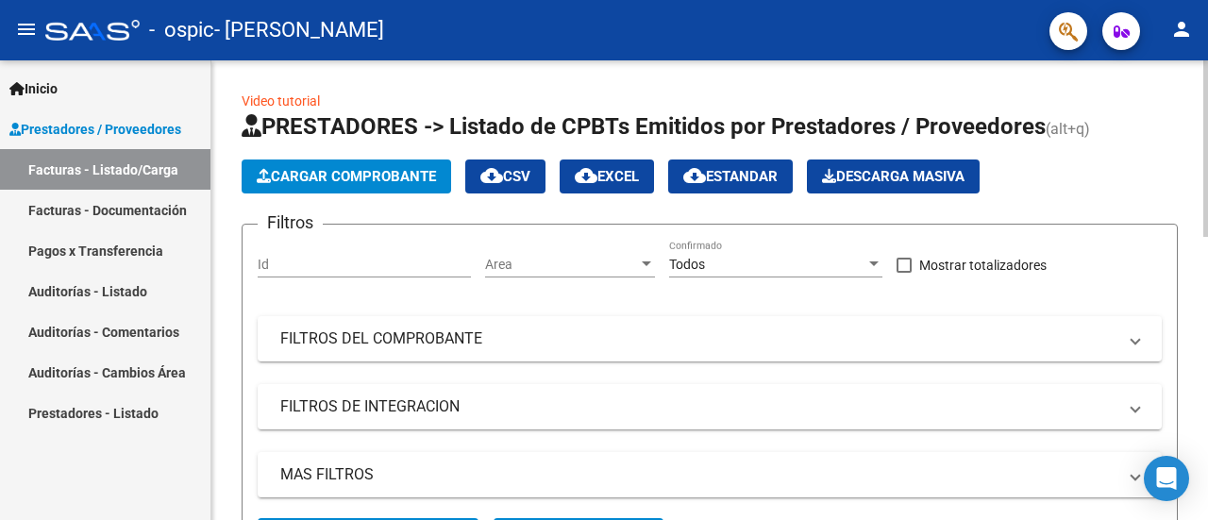
click at [354, 184] on span "Cargar Comprobante" at bounding box center [346, 176] width 179 height 17
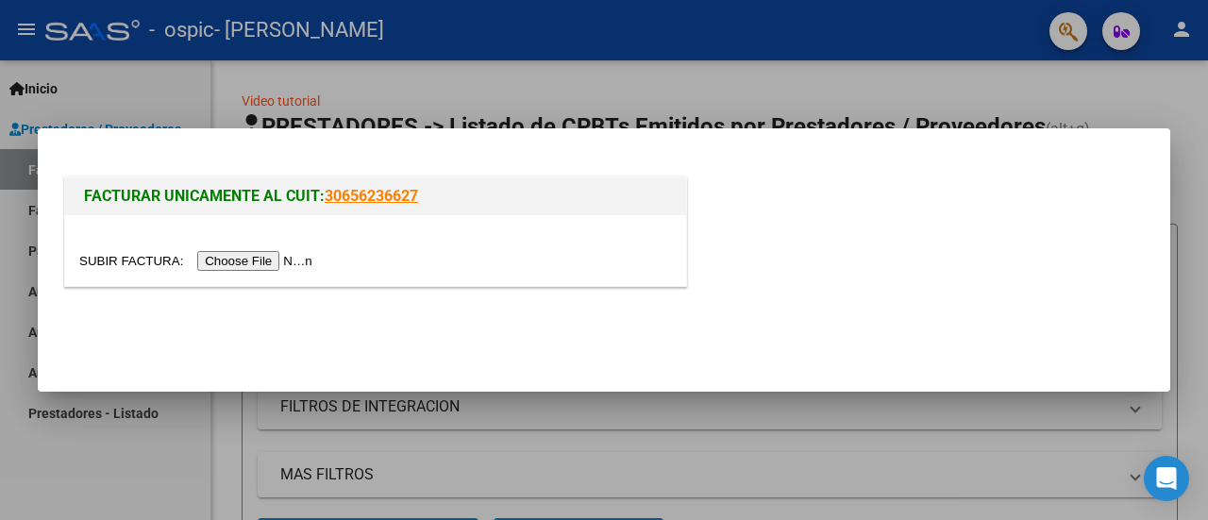
click at [208, 207] on h1 "FACTURAR UNICAMENTE AL CUIT: 30656236627" at bounding box center [375, 196] width 583 height 23
click at [209, 195] on span "FACTURAR UNICAMENTE AL CUIT:" at bounding box center [204, 196] width 241 height 18
click at [255, 190] on span "FACTURAR UNICAMENTE AL CUIT:" at bounding box center [204, 196] width 241 height 18
click at [277, 193] on span "FACTURAR UNICAMENTE AL CUIT:" at bounding box center [204, 196] width 241 height 18
click at [492, 209] on div "FACTURAR UNICAMENTE AL CUIT: 30656236627" at bounding box center [375, 196] width 621 height 38
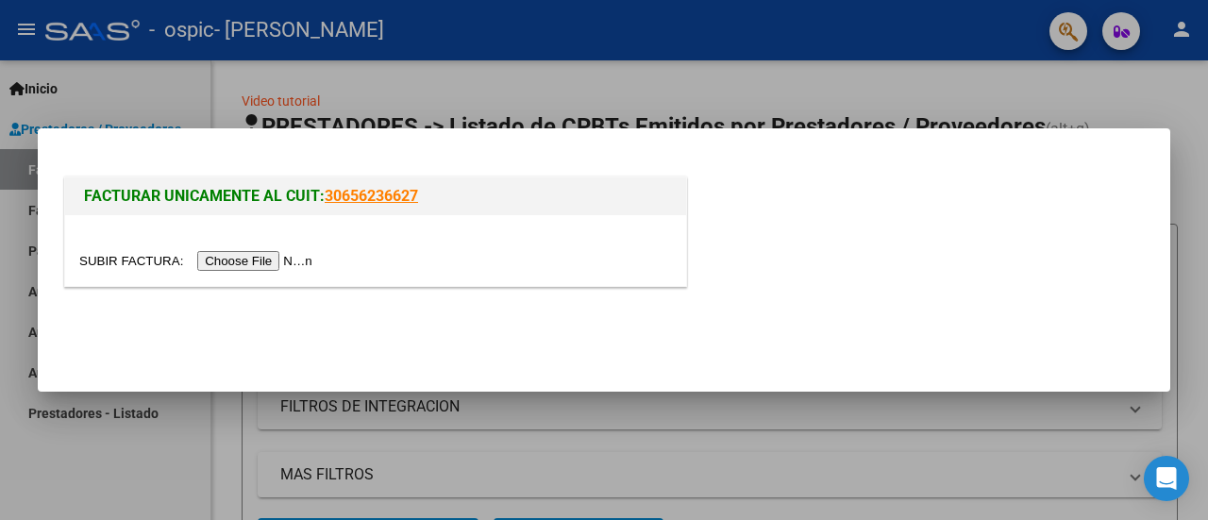
click at [562, 322] on mat-dialog-actions at bounding box center [603, 333] width 1087 height 72
click at [799, 235] on div "FACTURAR UNICAMENTE AL CUIT: 30656236627" at bounding box center [603, 235] width 1087 height 125
click at [804, 93] on div at bounding box center [604, 260] width 1208 height 520
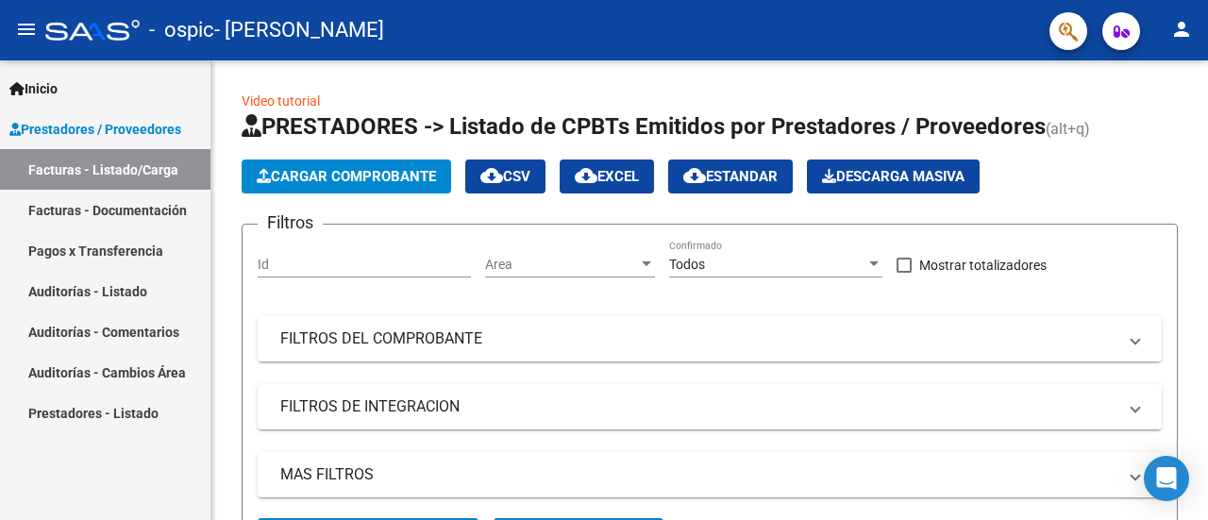
click at [86, 284] on link "Auditorías - Listado" at bounding box center [105, 291] width 210 height 41
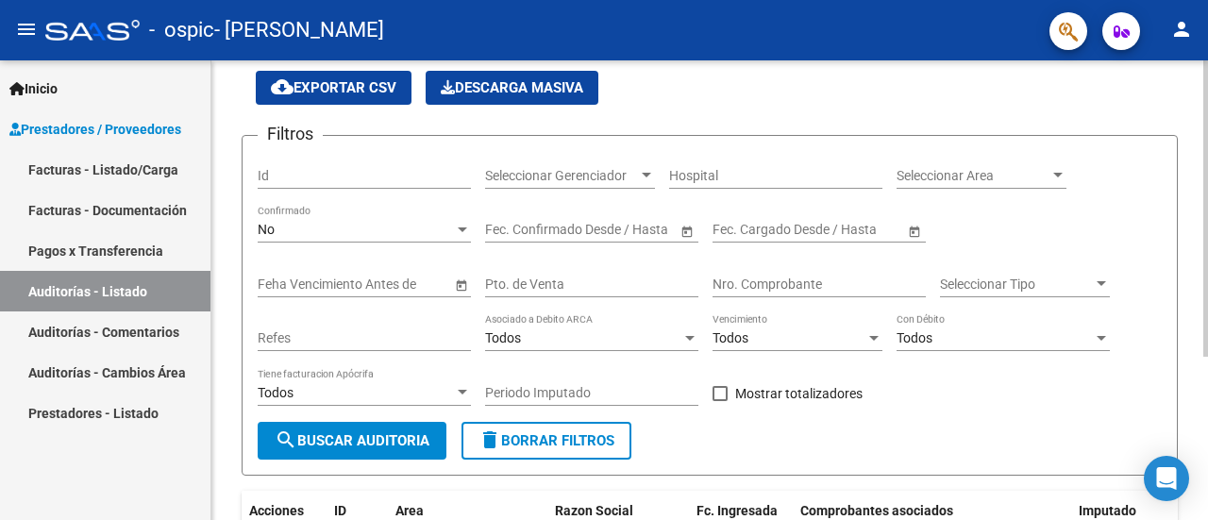
scroll to position [94, 0]
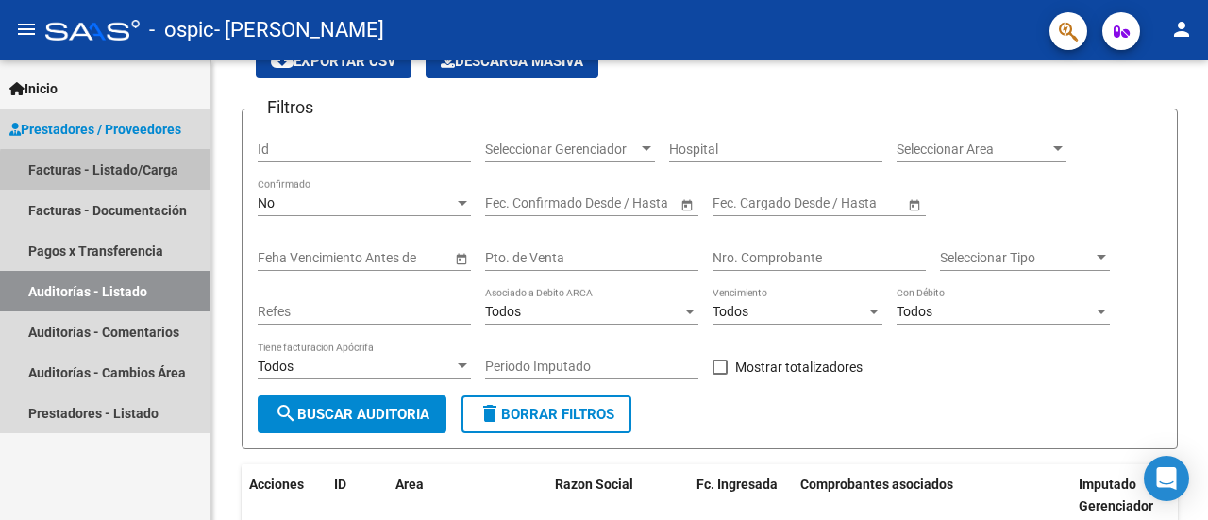
click at [144, 174] on link "Facturas - Listado/Carga" at bounding box center [105, 169] width 210 height 41
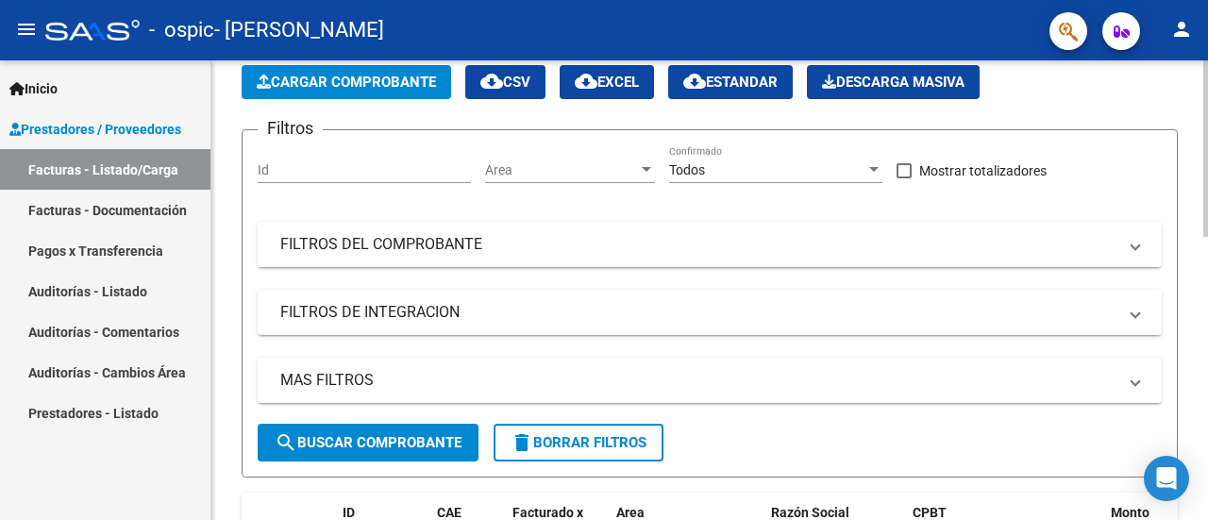
click at [528, 239] on mat-panel-title "FILTROS DEL COMPROBANTE" at bounding box center [698, 244] width 836 height 21
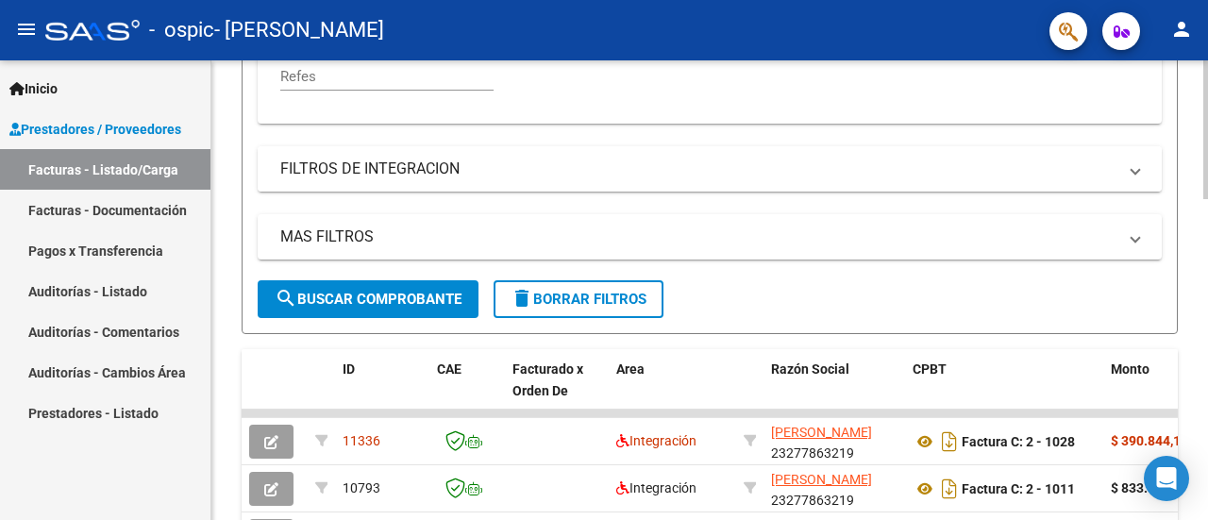
scroll to position [566, 0]
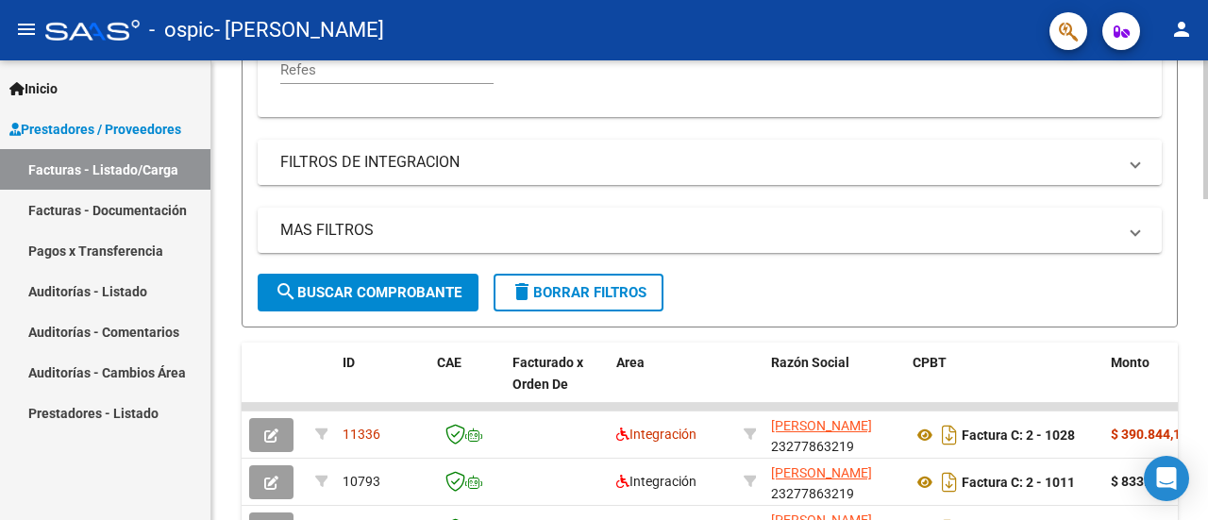
click at [504, 176] on mat-expansion-panel-header "FILTROS DE INTEGRACION" at bounding box center [710, 162] width 904 height 45
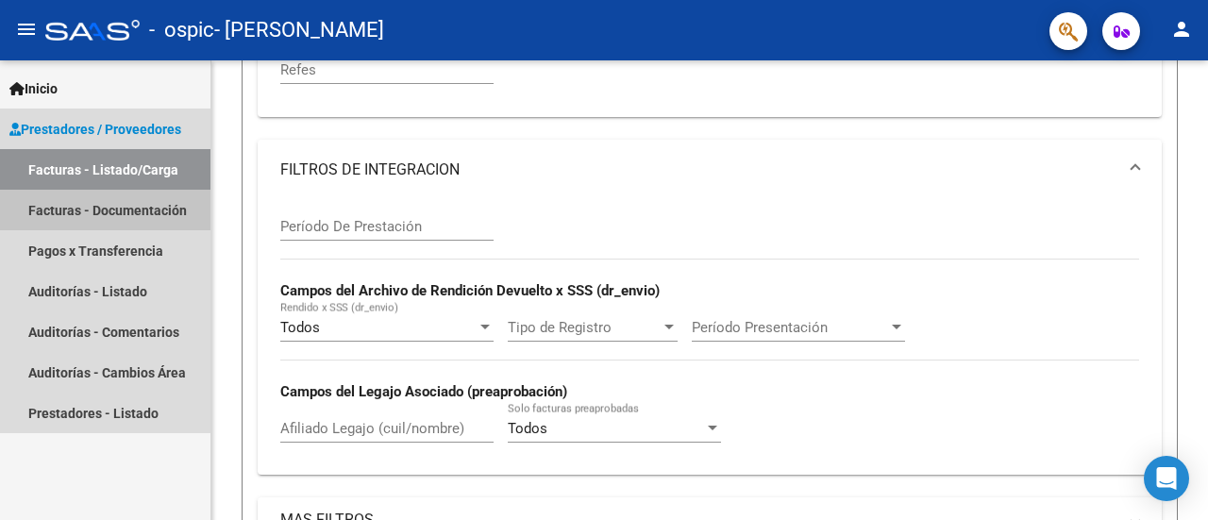
click at [102, 204] on link "Facturas - Documentación" at bounding box center [105, 210] width 210 height 41
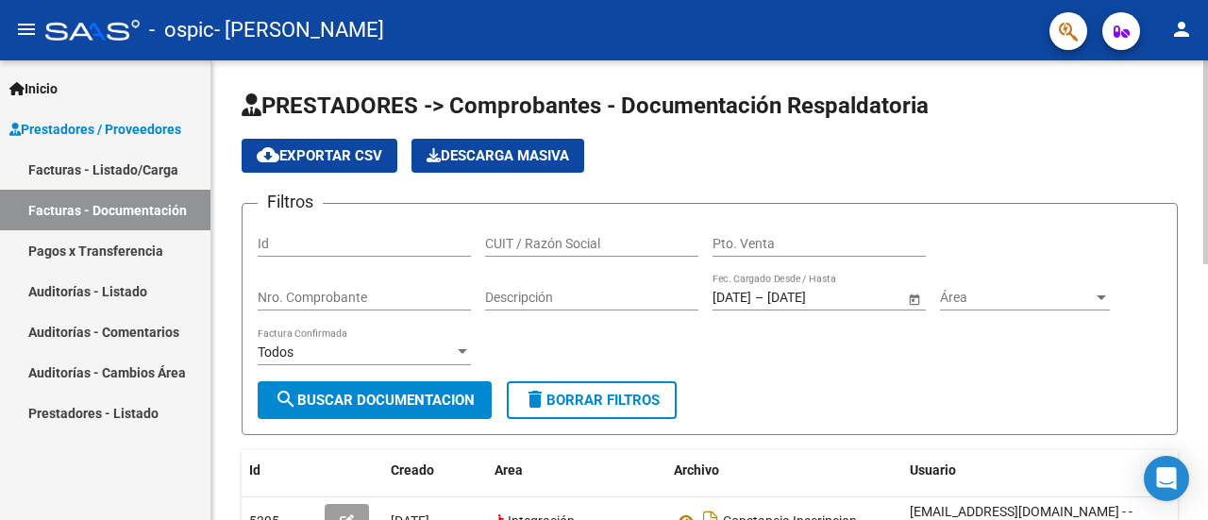
click at [674, 165] on div "cloud_download Exportar CSV Descarga Masiva" at bounding box center [710, 156] width 936 height 34
click at [75, 124] on span "Prestadores / Proveedores" at bounding box center [95, 129] width 172 height 21
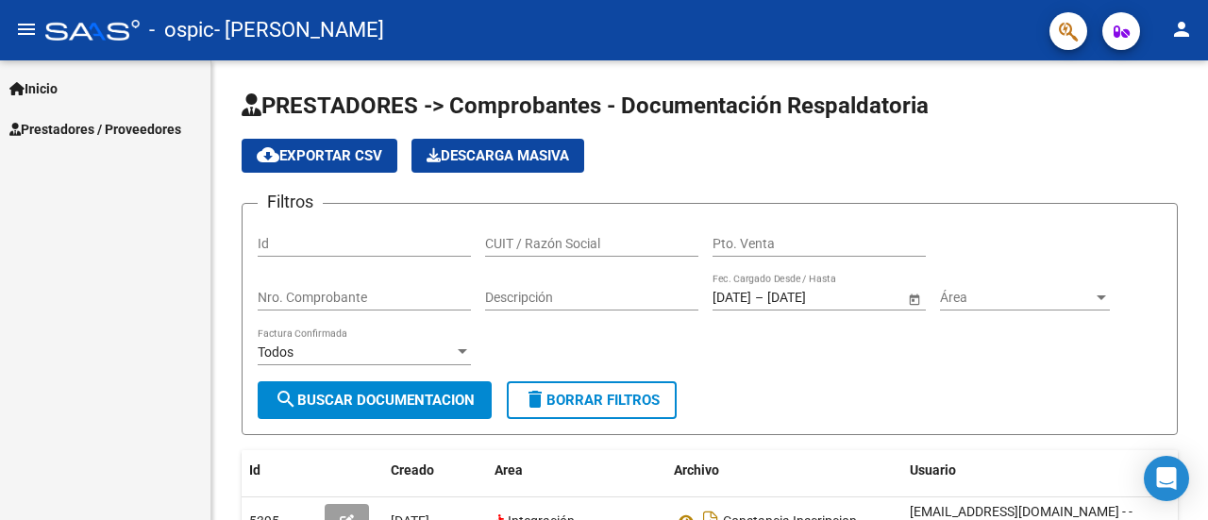
click at [74, 125] on span "Prestadores / Proveedores" at bounding box center [95, 129] width 172 height 21
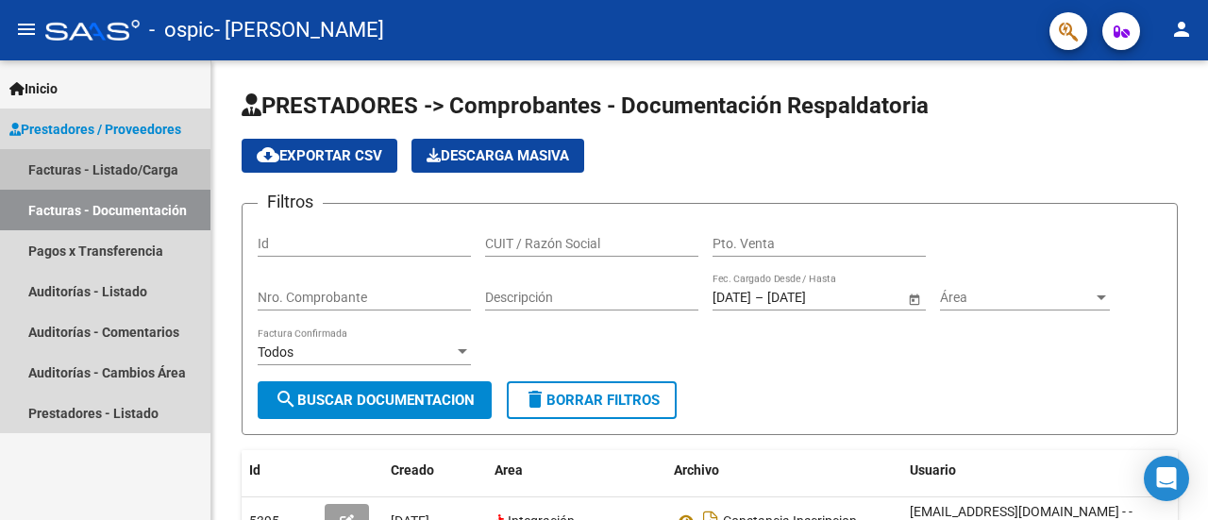
click at [76, 167] on link "Facturas - Listado/Carga" at bounding box center [105, 169] width 210 height 41
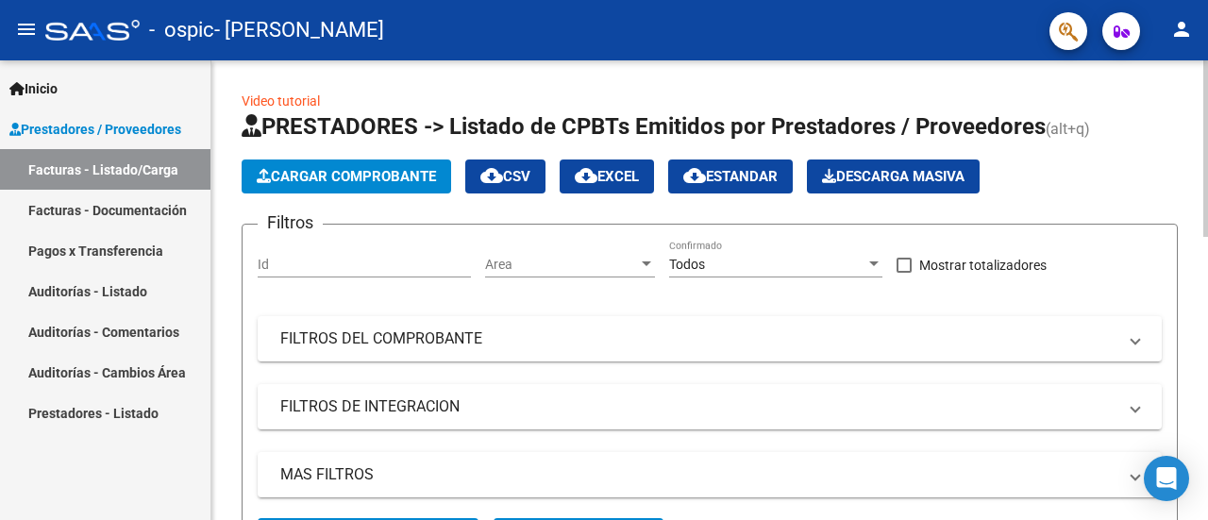
click at [268, 102] on link "Video tutorial" at bounding box center [281, 100] width 78 height 15
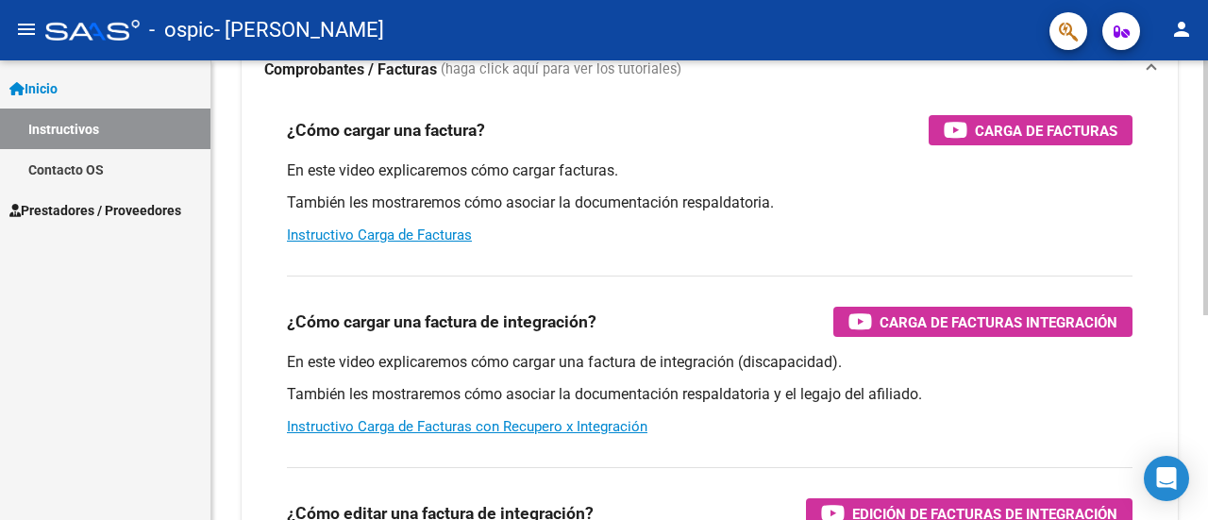
scroll to position [189, 0]
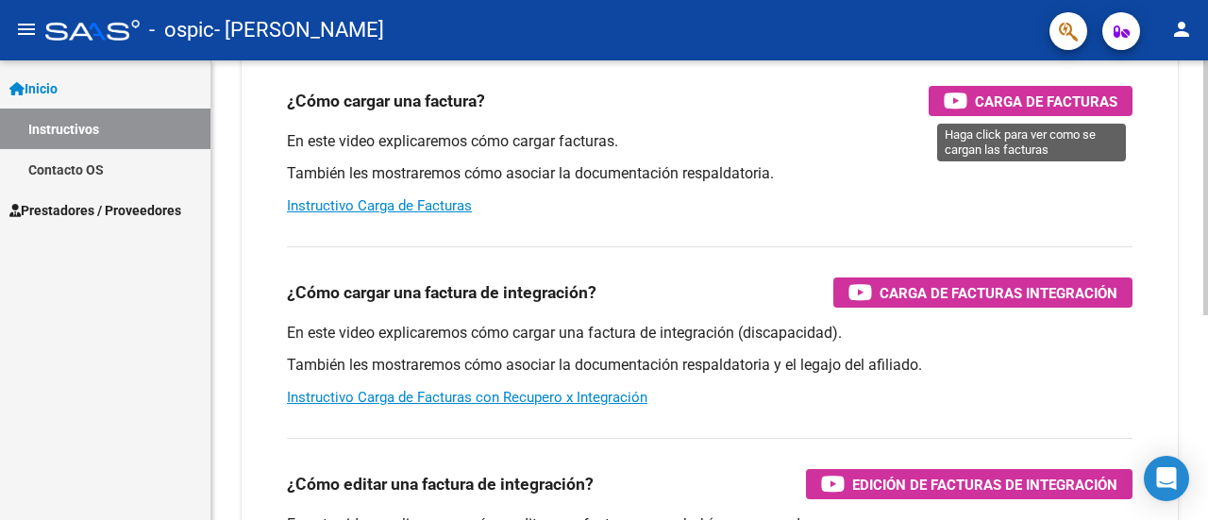
click at [1023, 108] on span "Carga de Facturas" at bounding box center [1046, 102] width 142 height 24
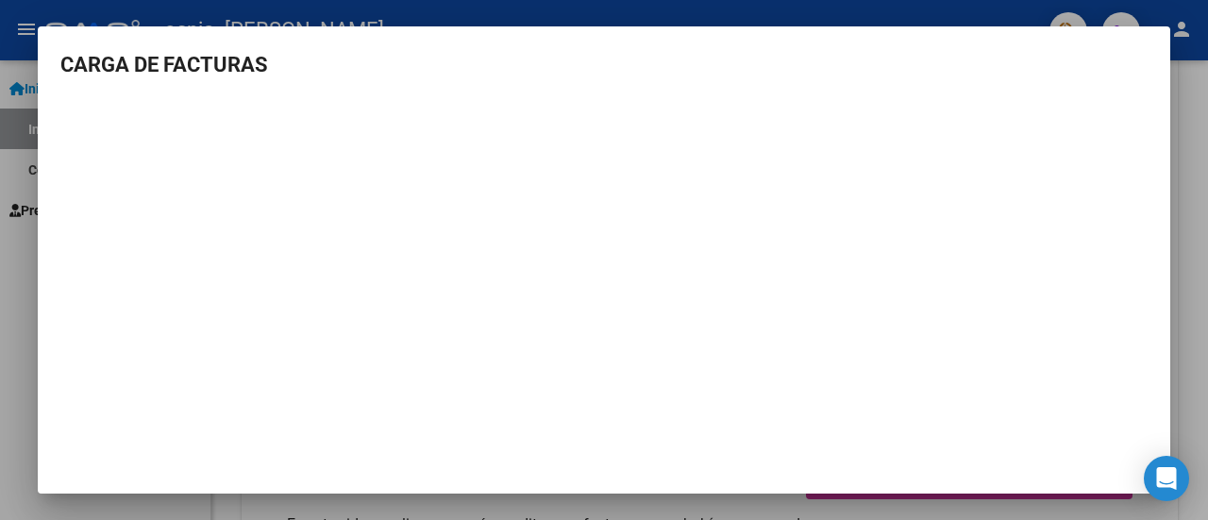
click at [817, 7] on div at bounding box center [604, 260] width 1208 height 520
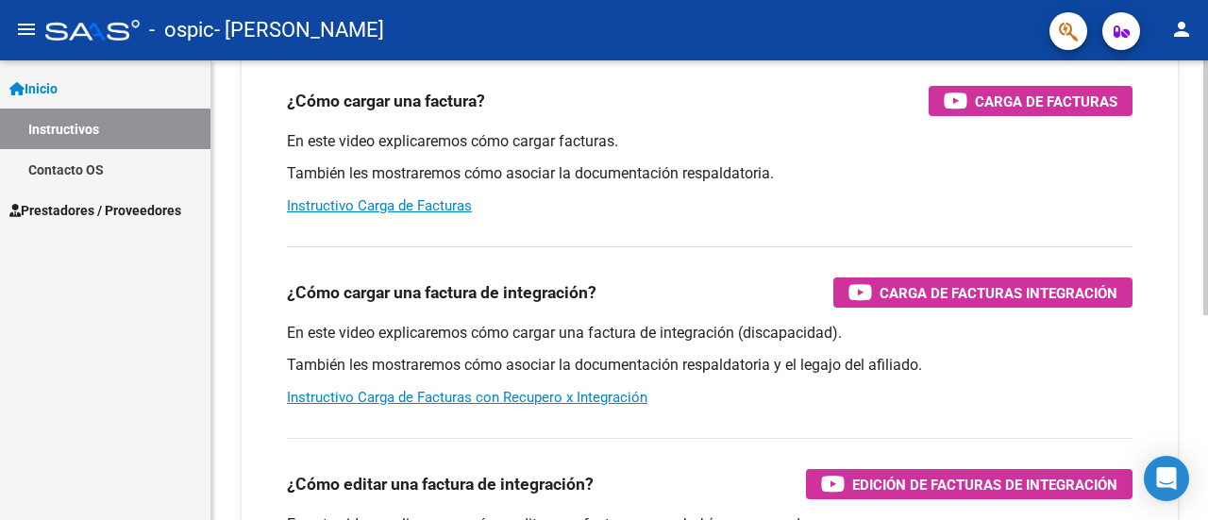
scroll to position [367, 0]
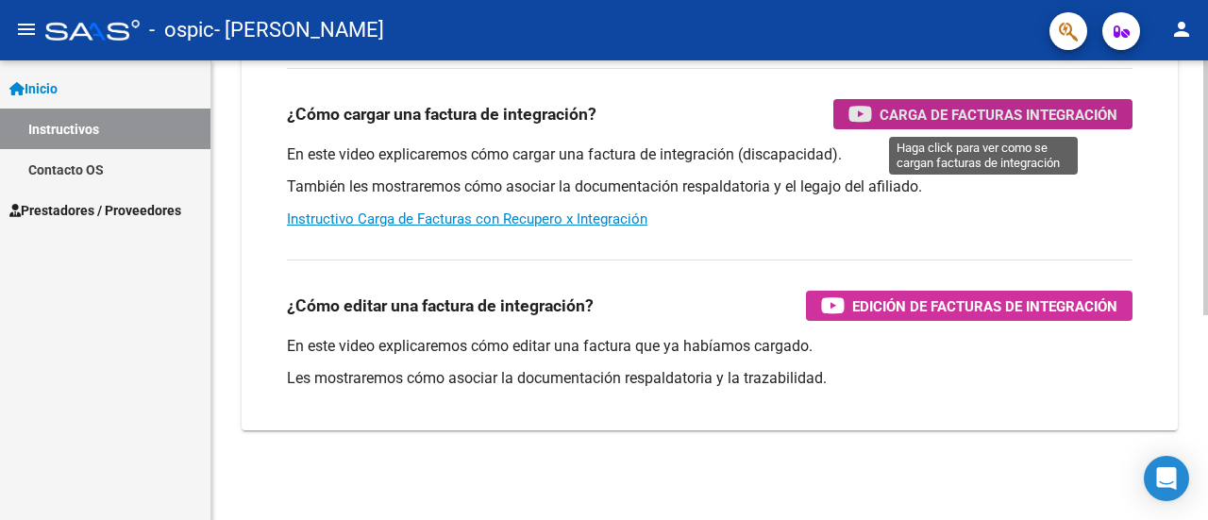
click at [936, 124] on span "Carga de Facturas Integración" at bounding box center [998, 115] width 238 height 24
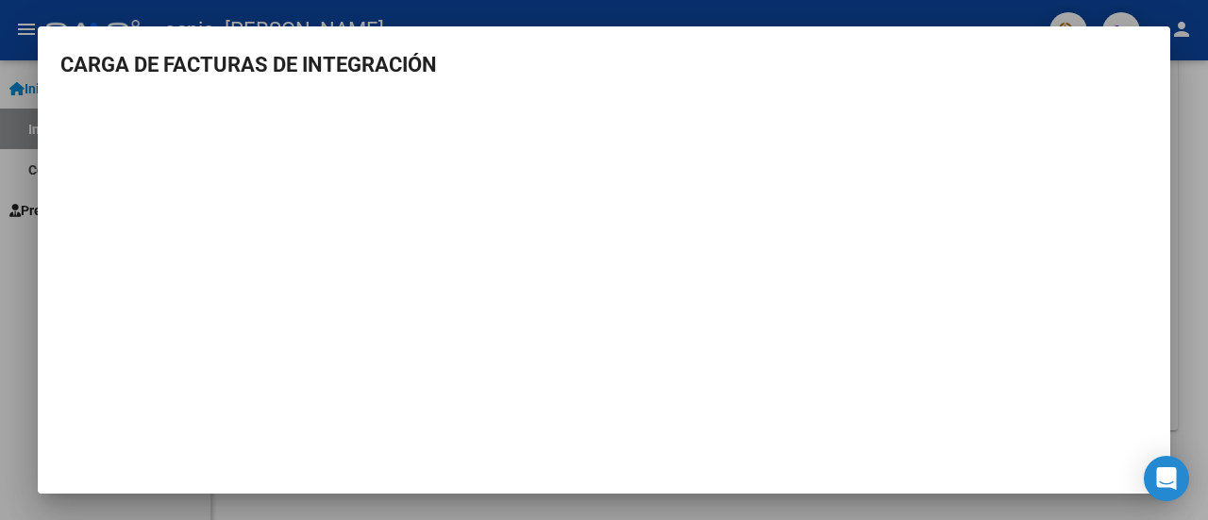
click at [1195, 119] on div at bounding box center [604, 260] width 1208 height 520
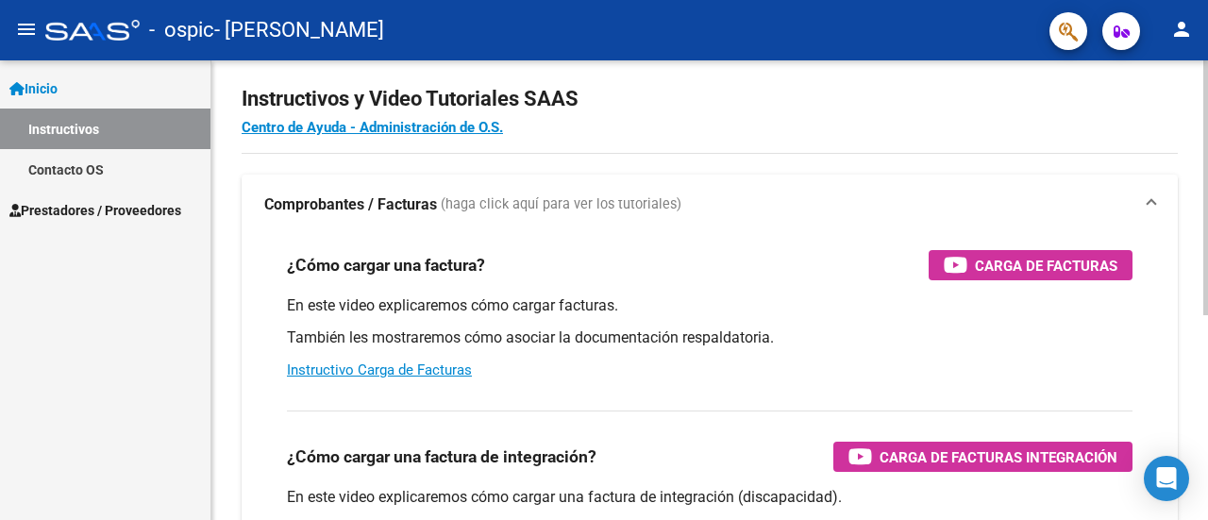
scroll to position [0, 0]
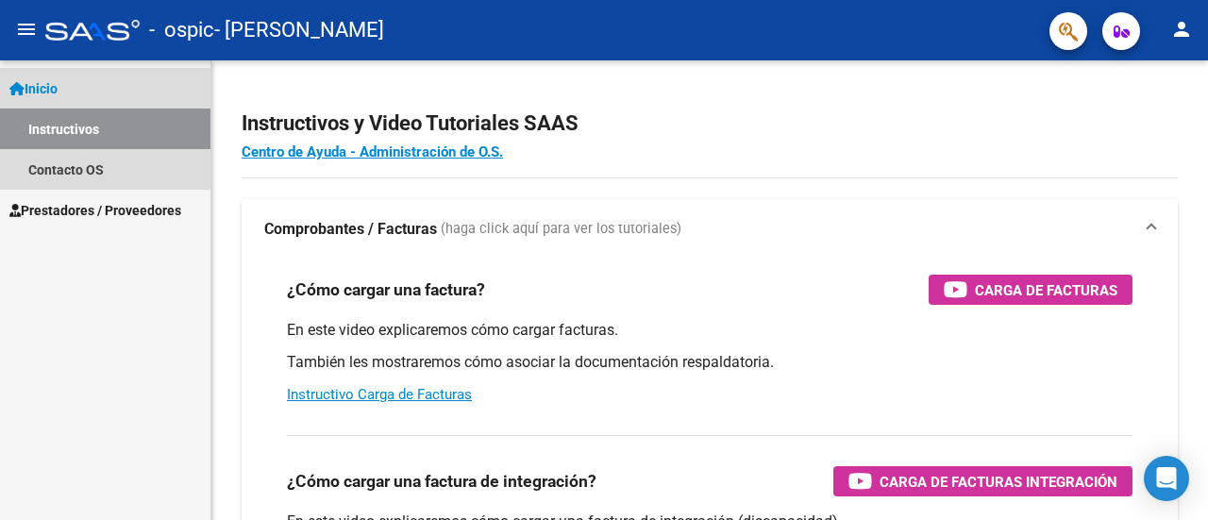
click at [53, 84] on span "Inicio" at bounding box center [33, 88] width 48 height 21
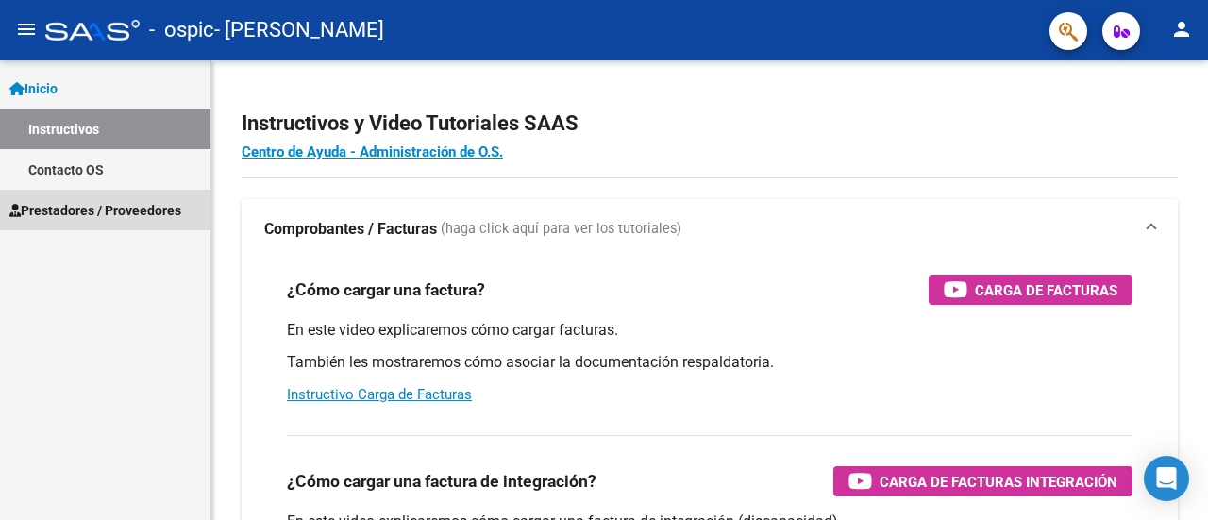
click at [75, 209] on span "Prestadores / Proveedores" at bounding box center [95, 210] width 172 height 21
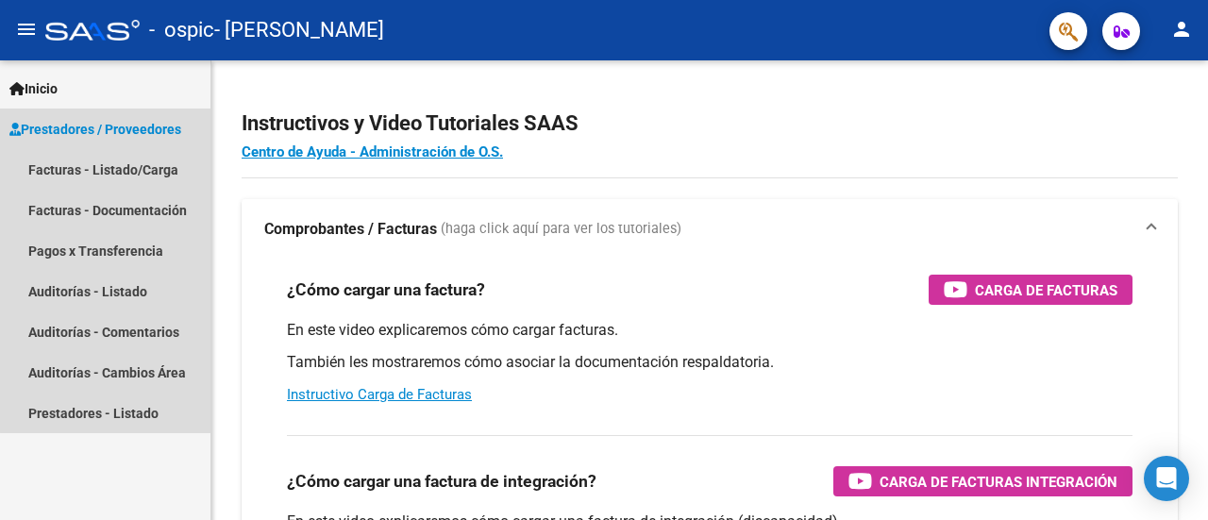
click at [153, 125] on span "Prestadores / Proveedores" at bounding box center [95, 129] width 172 height 21
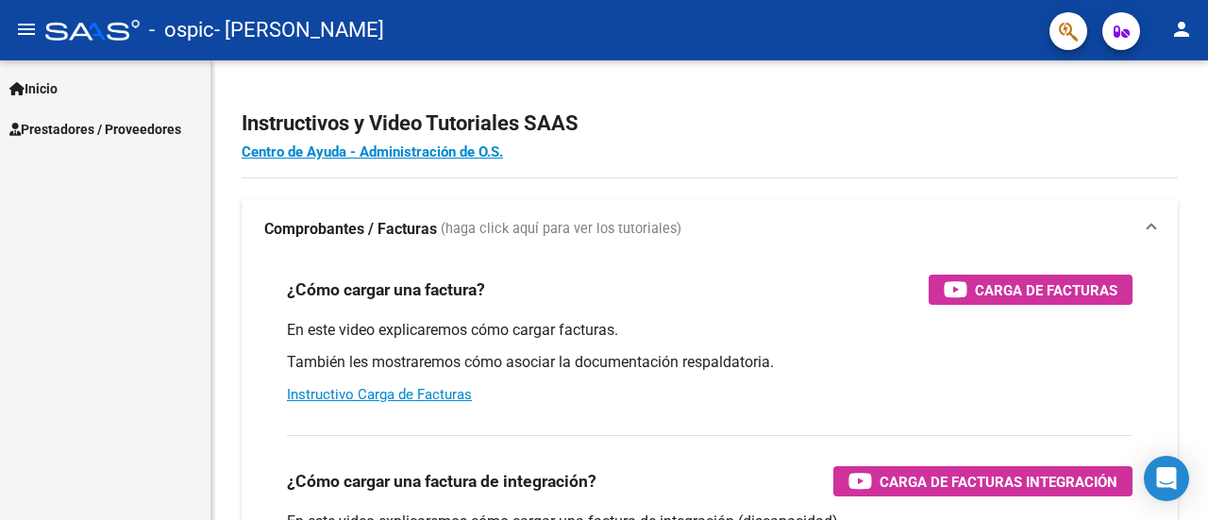
click at [140, 127] on span "Prestadores / Proveedores" at bounding box center [95, 129] width 172 height 21
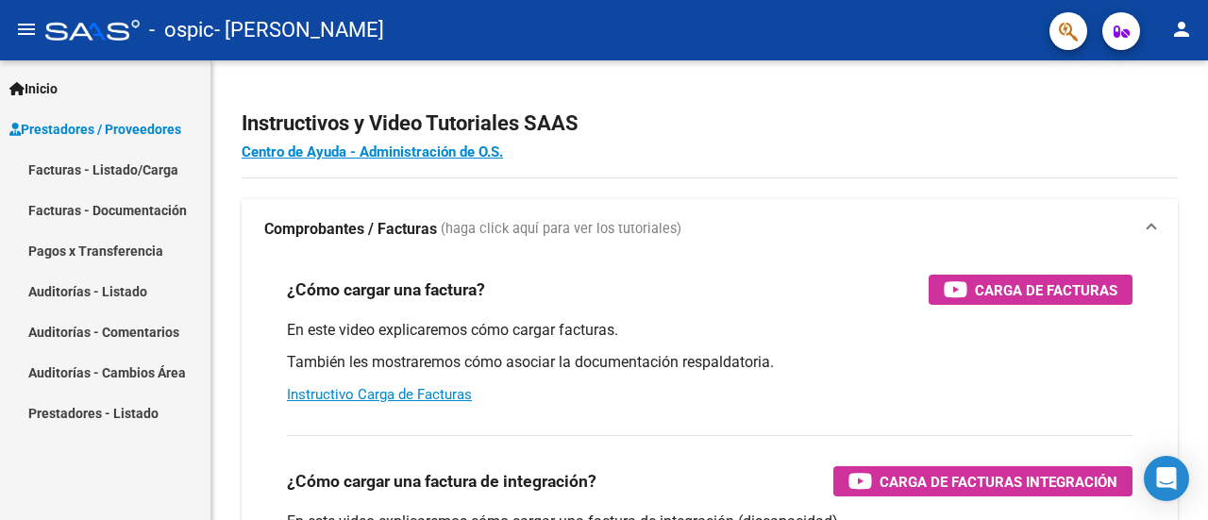
click at [138, 161] on link "Facturas - Listado/Carga" at bounding box center [105, 169] width 210 height 41
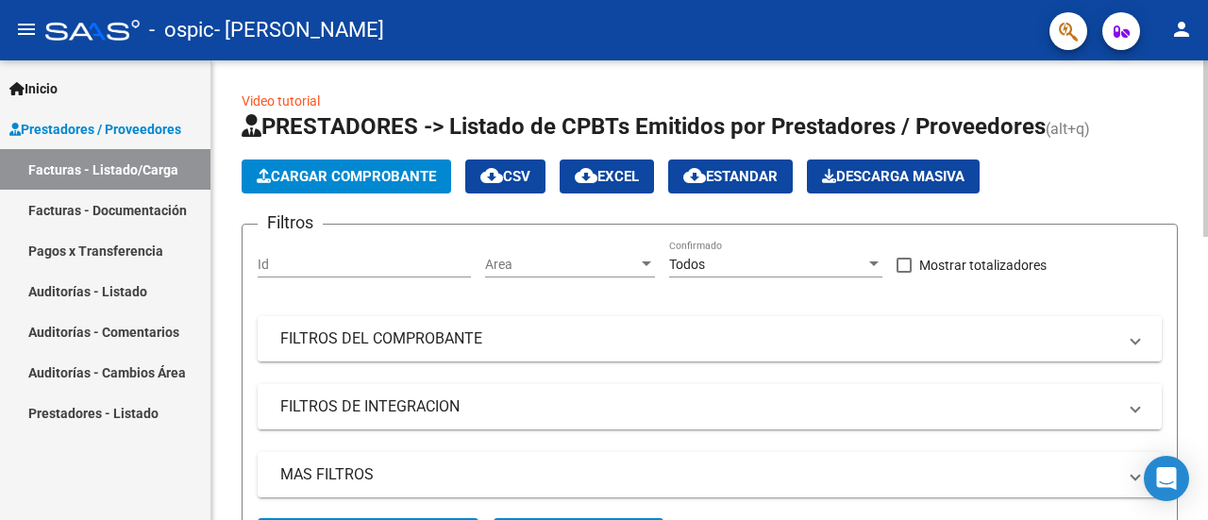
click at [325, 184] on button "Cargar Comprobante" at bounding box center [346, 176] width 209 height 34
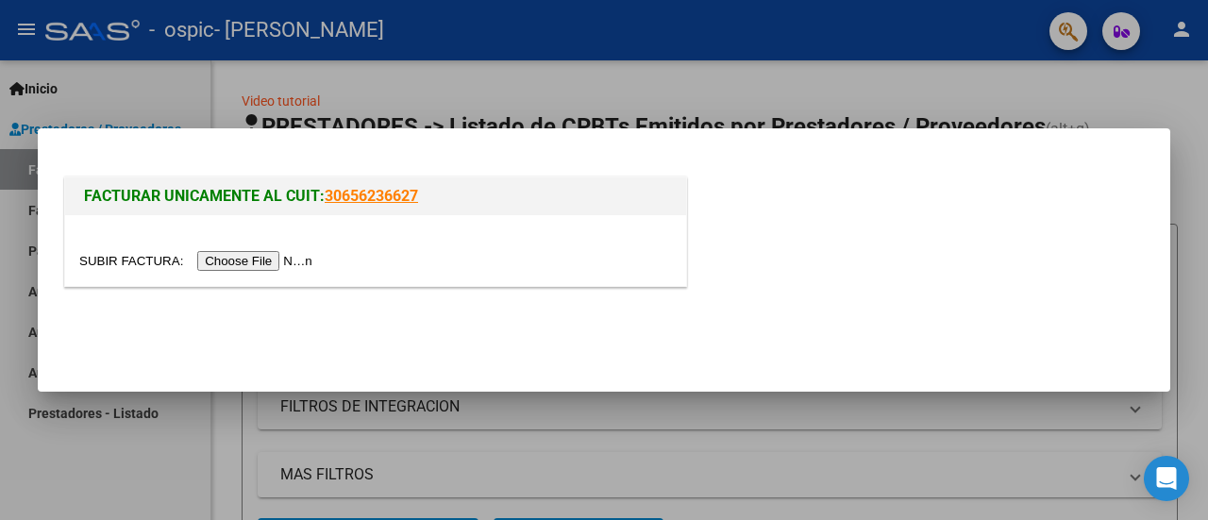
click at [385, 199] on link "30656236627" at bounding box center [371, 196] width 93 height 18
click at [531, 94] on div at bounding box center [604, 260] width 1208 height 520
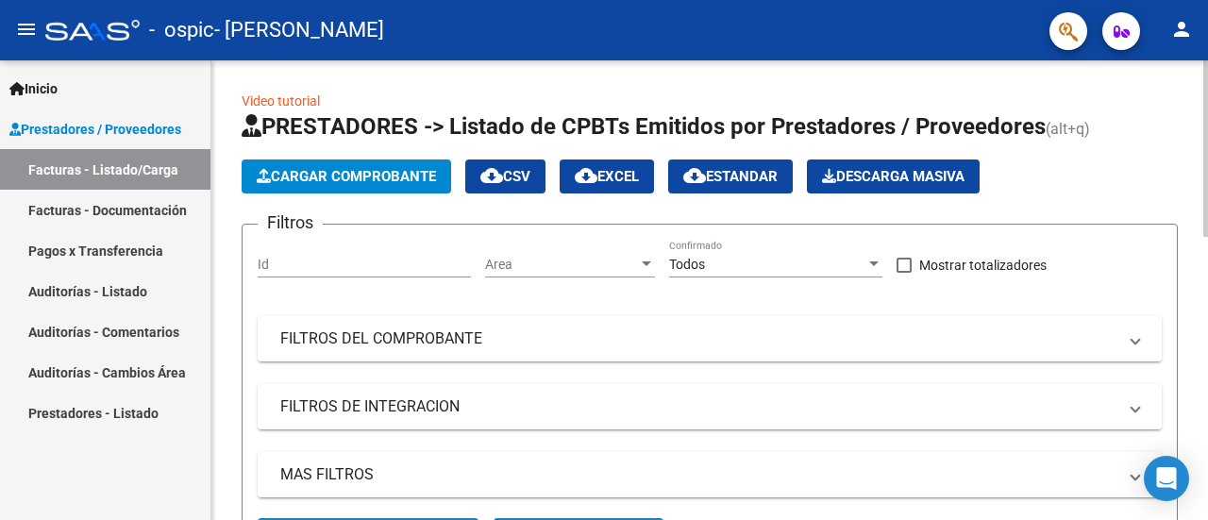
click at [318, 181] on span "Cargar Comprobante" at bounding box center [346, 176] width 179 height 17
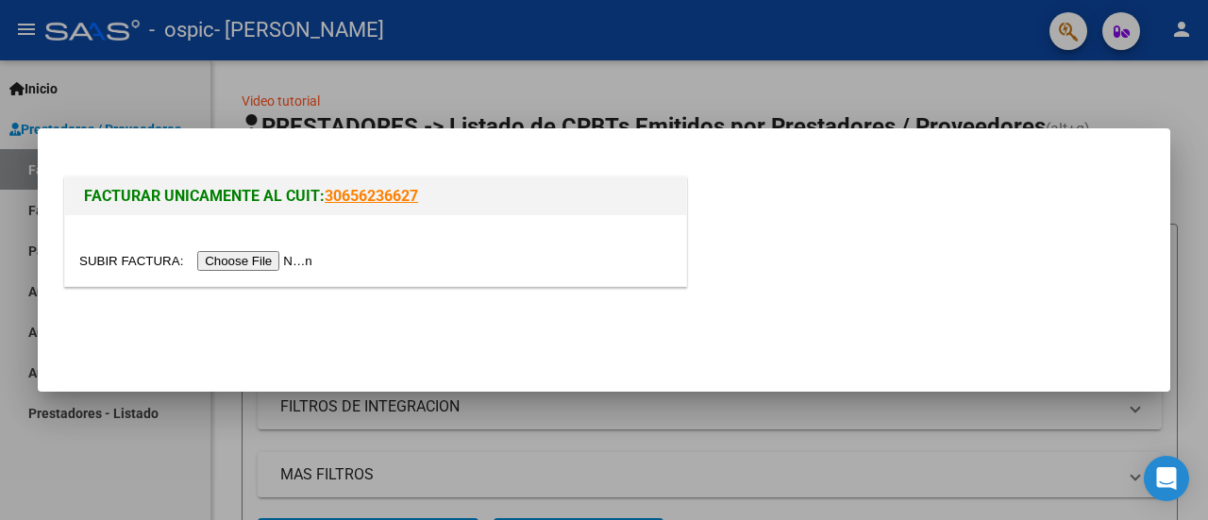
click at [367, 201] on link "30656236627" at bounding box center [371, 196] width 93 height 18
drag, startPoint x: 492, startPoint y: 203, endPoint x: 466, endPoint y: 202, distance: 26.4
click at [466, 202] on h1 "FACTURAR UNICAMENTE AL CUIT: 30656236627" at bounding box center [375, 196] width 583 height 23
click at [170, 197] on span "FACTURAR UNICAMENTE AL CUIT:" at bounding box center [204, 196] width 241 height 18
drag, startPoint x: 104, startPoint y: 195, endPoint x: 318, endPoint y: 203, distance: 214.3
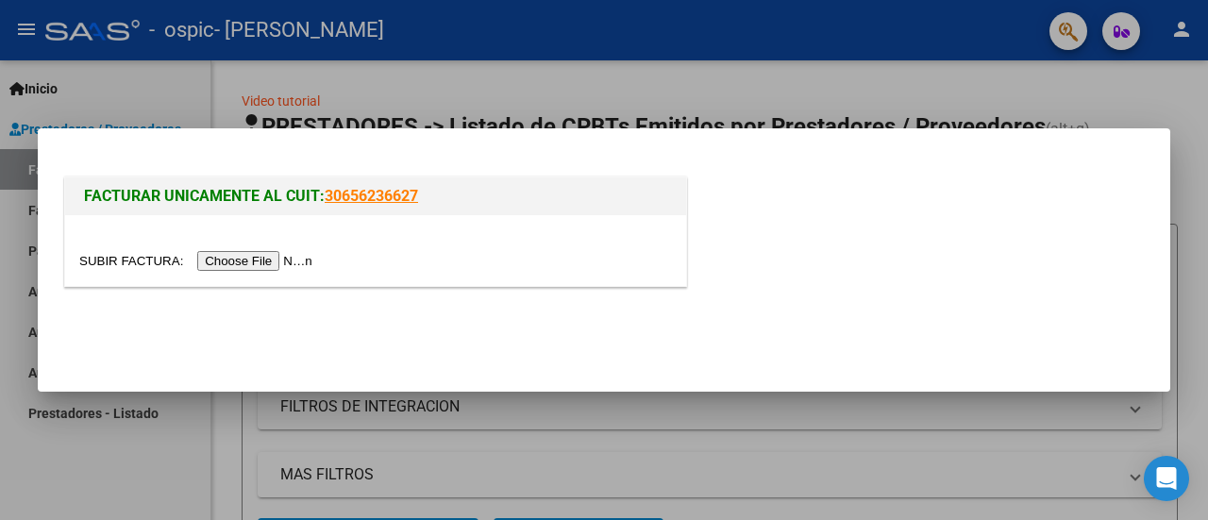
click at [318, 203] on span "FACTURAR UNICAMENTE AL CUIT:" at bounding box center [204, 196] width 241 height 18
drag, startPoint x: 87, startPoint y: 195, endPoint x: 315, endPoint y: 203, distance: 228.4
click at [315, 203] on span "FACTURAR UNICAMENTE AL CUIT:" at bounding box center [204, 196] width 241 height 18
click at [409, 239] on div at bounding box center [375, 250] width 621 height 71
click at [153, 437] on div at bounding box center [604, 260] width 1208 height 520
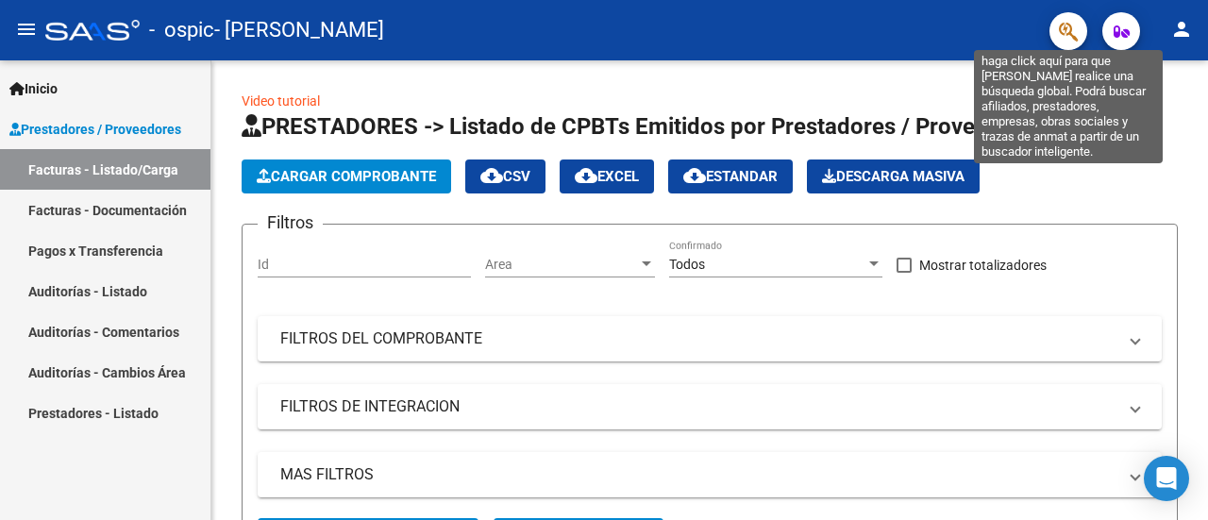
click at [1071, 37] on icon "button" at bounding box center [1068, 32] width 19 height 22
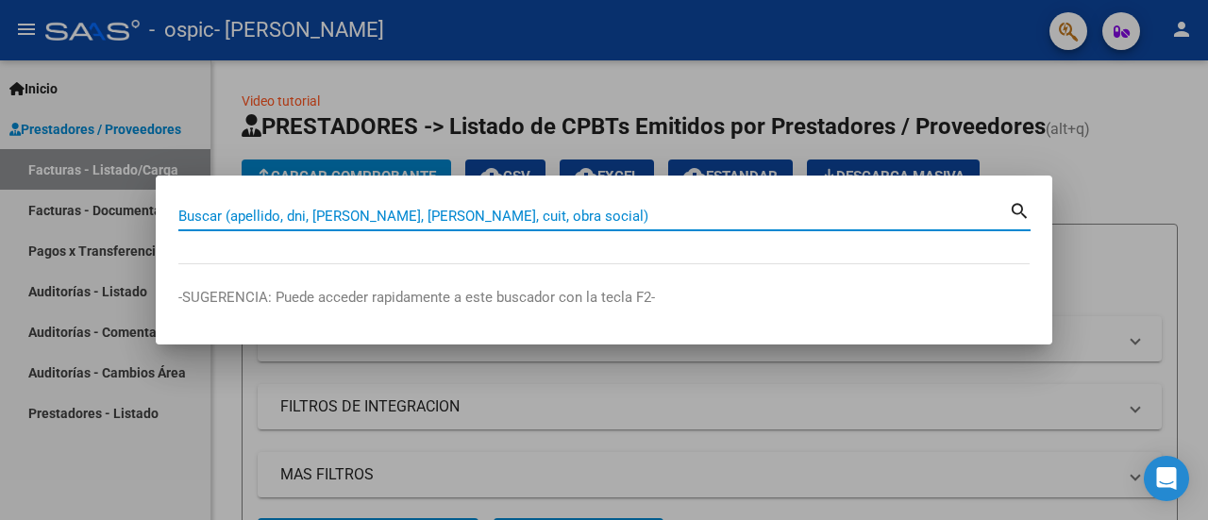
paste input "30585412453"
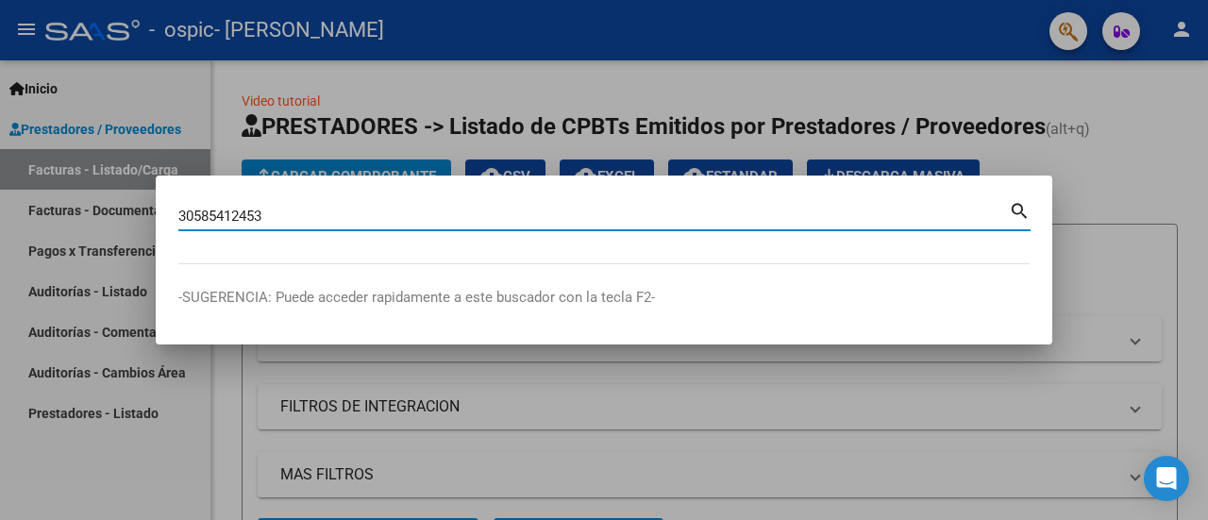
type input "30585412453"
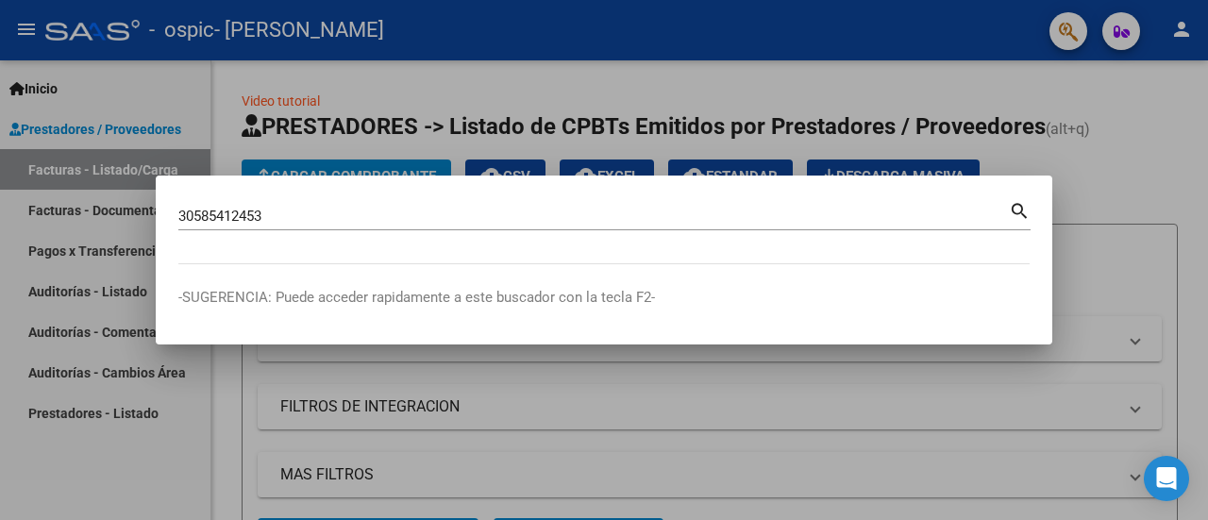
click at [1015, 209] on mat-icon "search" at bounding box center [1020, 209] width 22 height 23
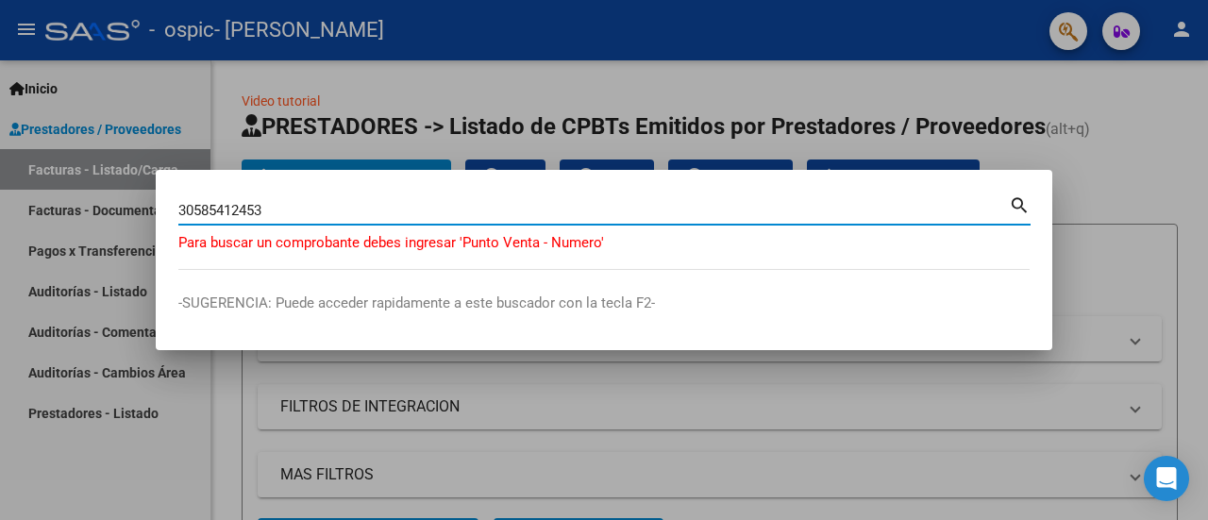
click at [1108, 180] on div at bounding box center [604, 260] width 1208 height 520
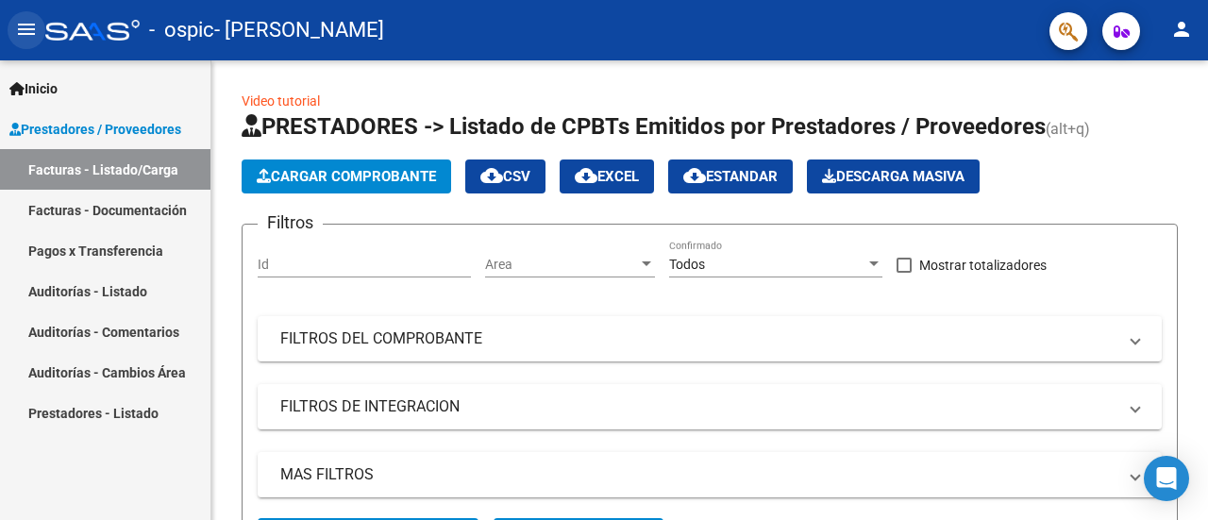
click at [26, 27] on mat-icon "menu" at bounding box center [26, 29] width 23 height 23
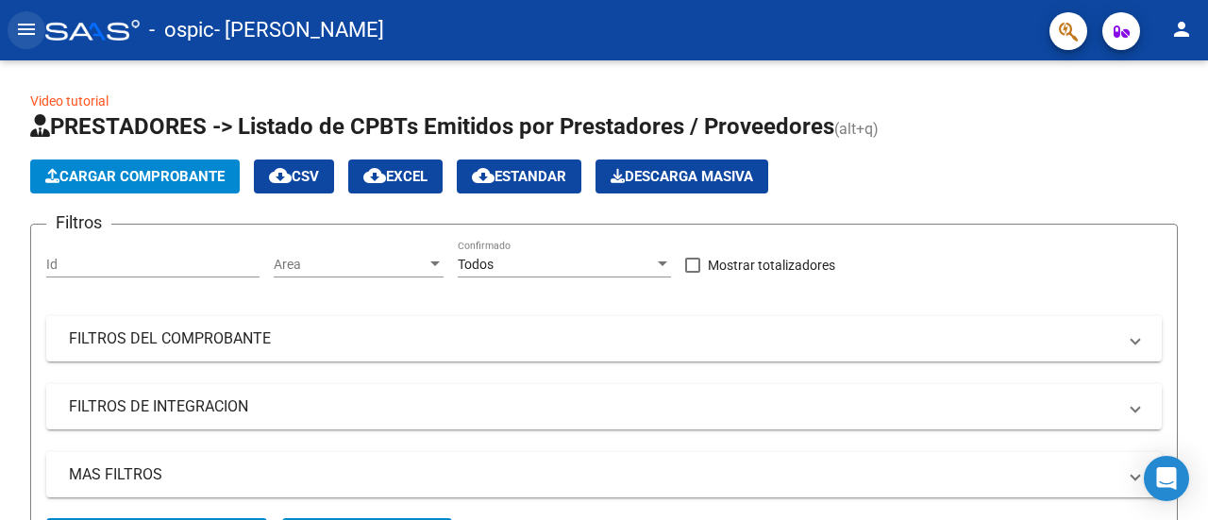
click at [21, 20] on mat-icon "menu" at bounding box center [26, 29] width 23 height 23
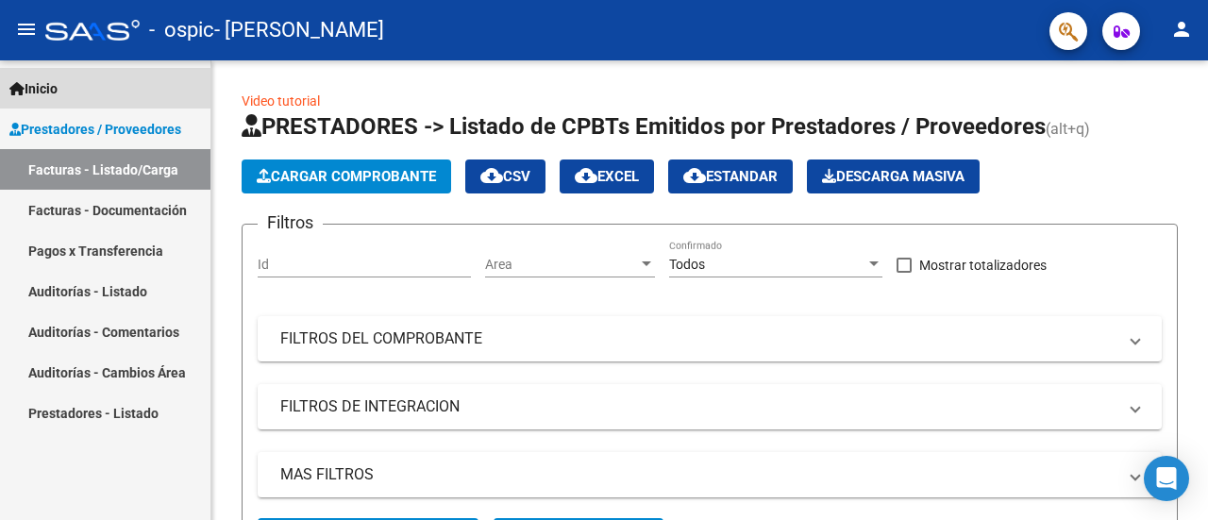
click at [126, 88] on link "Inicio" at bounding box center [105, 88] width 210 height 41
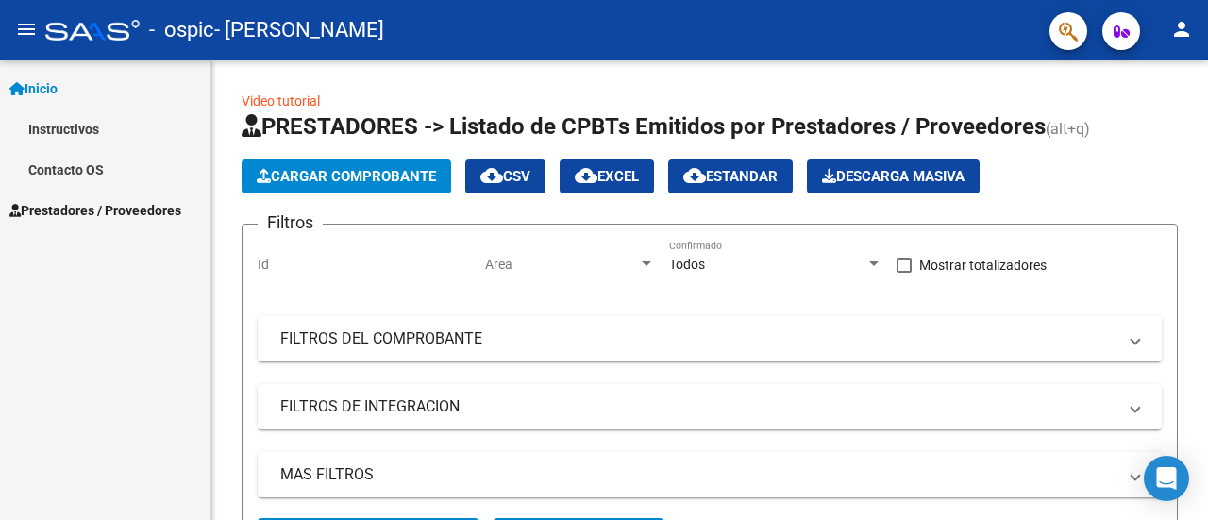
click at [126, 175] on link "Contacto OS" at bounding box center [105, 169] width 210 height 41
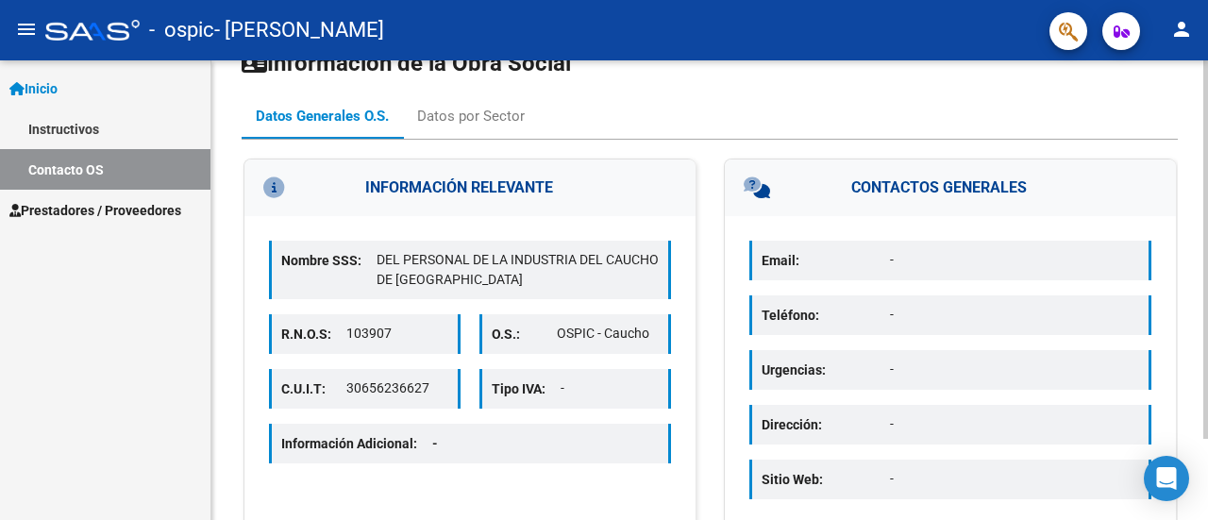
scroll to position [5, 0]
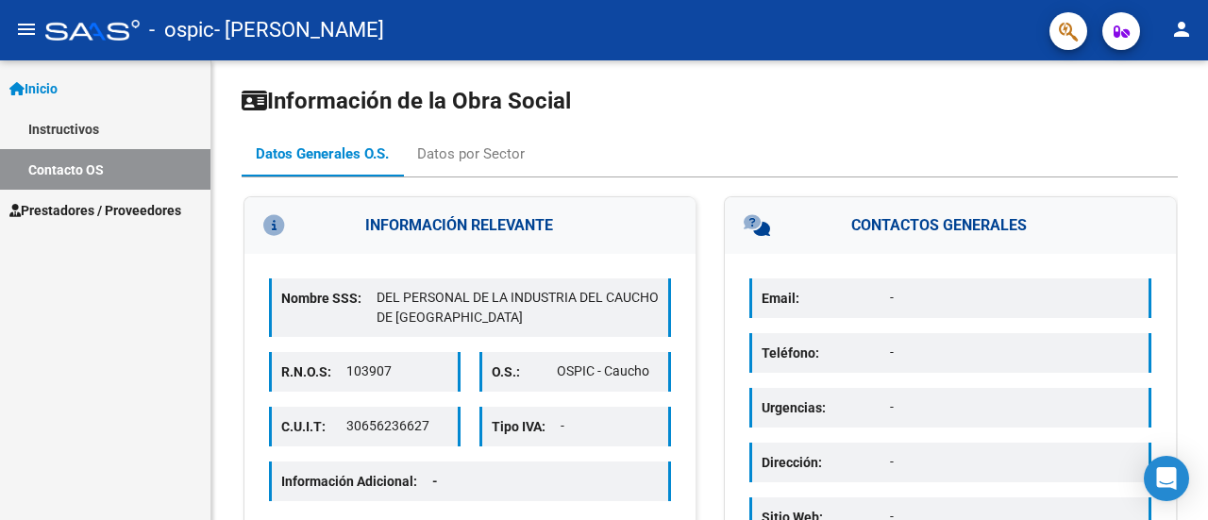
click at [509, 41] on div "- ospic - [PERSON_NAME]" at bounding box center [539, 30] width 989 height 42
click at [62, 133] on link "Instructivos" at bounding box center [105, 129] width 210 height 41
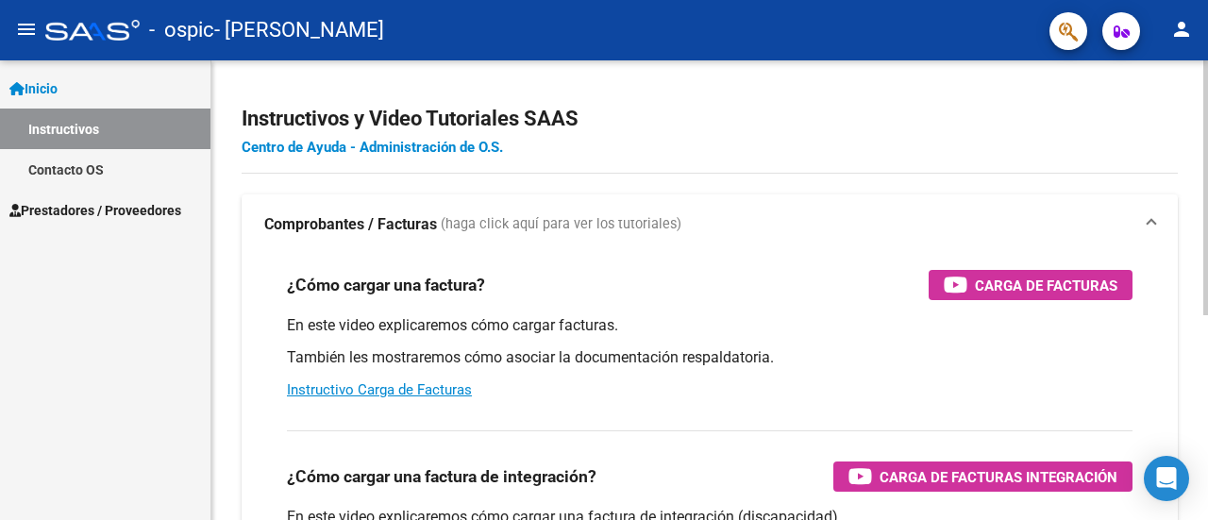
click at [442, 144] on link "Centro de Ayuda - Administración de O.S." at bounding box center [372, 147] width 261 height 17
click at [83, 203] on span "Prestadores / Proveedores" at bounding box center [95, 210] width 172 height 21
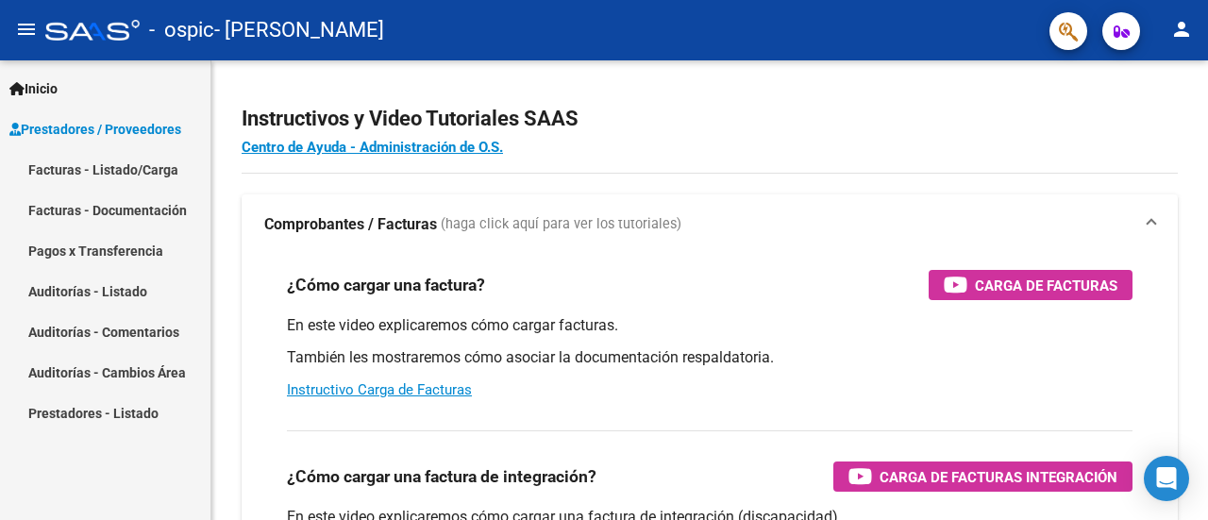
click at [132, 171] on link "Facturas - Listado/Carga" at bounding box center [105, 169] width 210 height 41
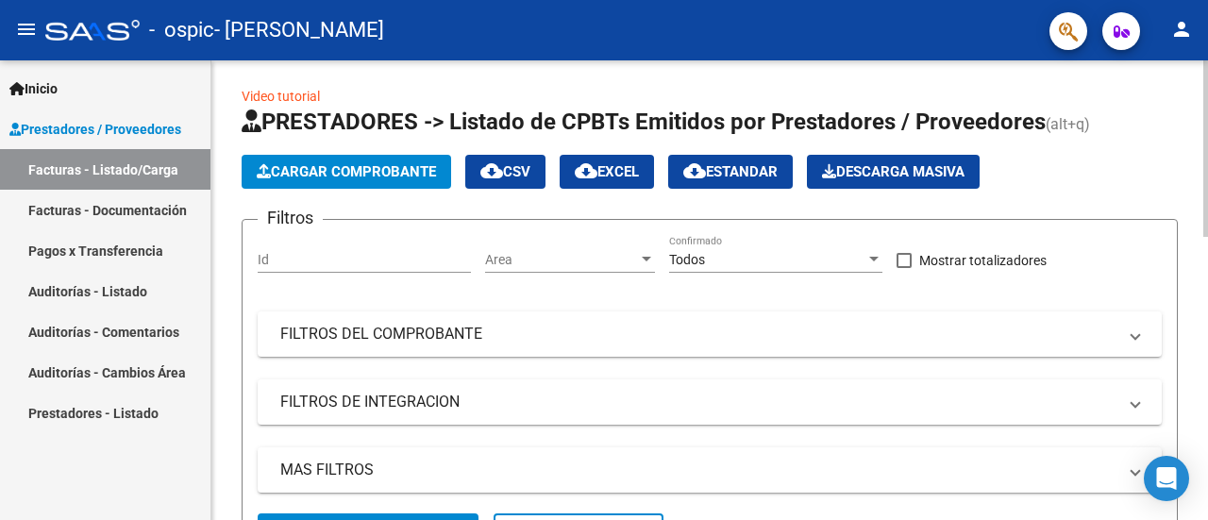
click at [327, 177] on span "Cargar Comprobante" at bounding box center [346, 171] width 179 height 17
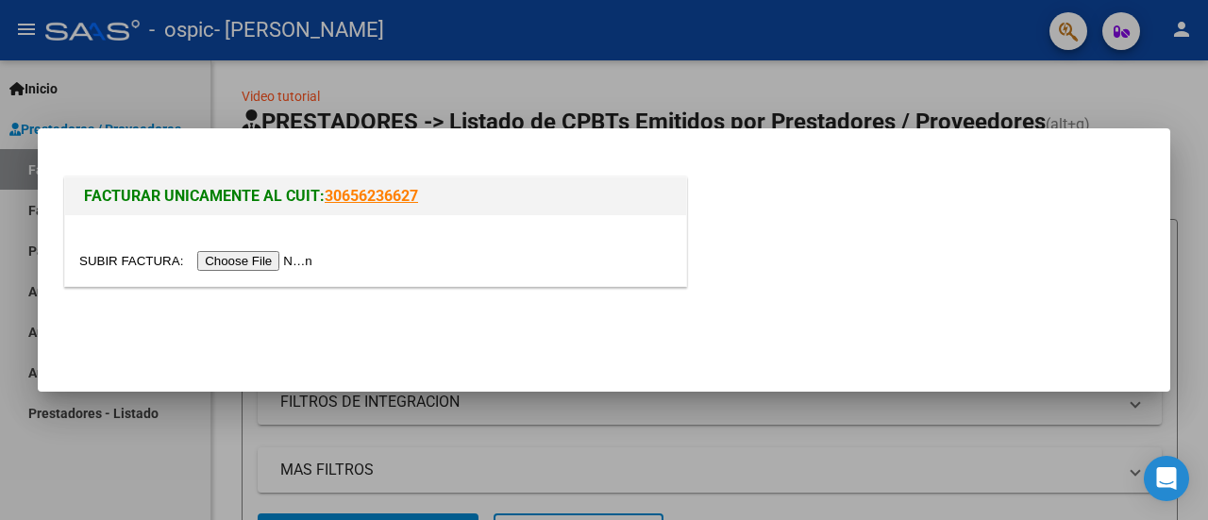
click at [446, 203] on h1 "FACTURAR UNICAMENTE AL CUIT: 30656236627" at bounding box center [375, 196] width 583 height 23
click at [460, 203] on h1 "FACTURAR UNICAMENTE AL CUIT: 30656236627" at bounding box center [375, 196] width 583 height 23
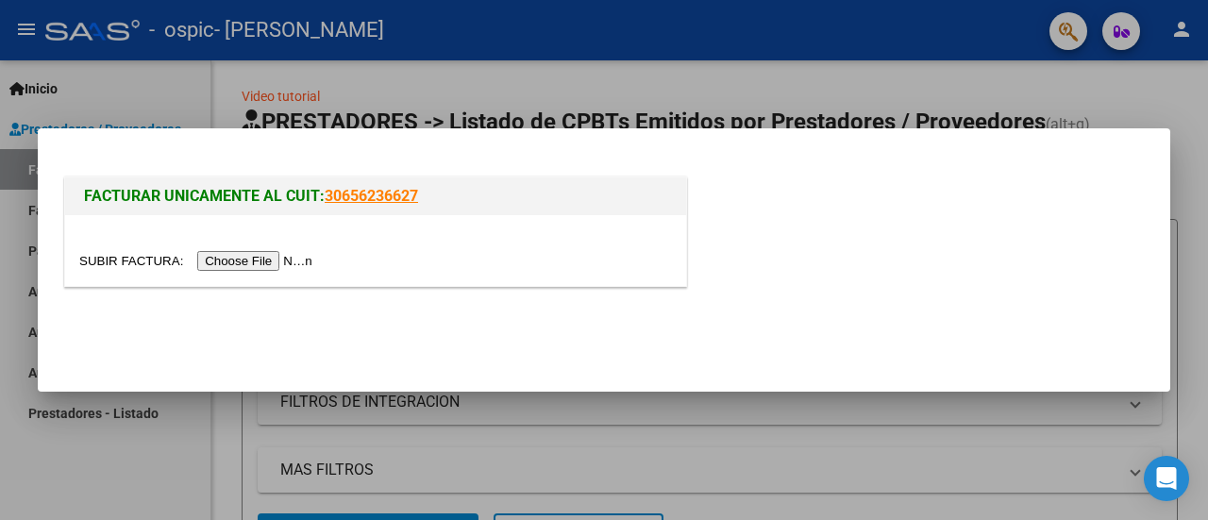
click at [381, 192] on link "30656236627" at bounding box center [371, 196] width 93 height 18
click at [683, 90] on div at bounding box center [604, 260] width 1208 height 520
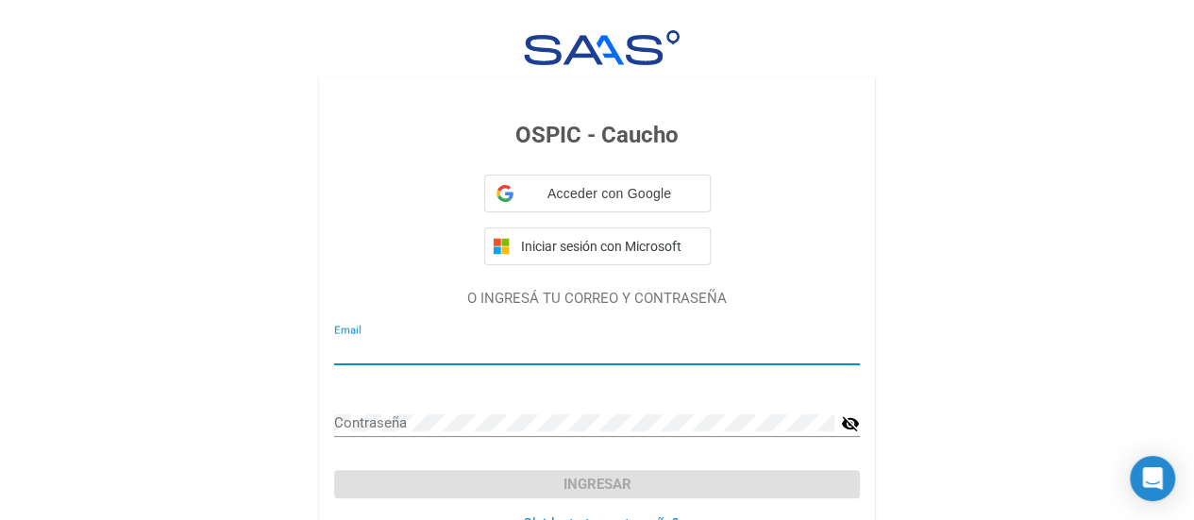
type input "[EMAIL_ADDRESS][DOMAIN_NAME]"
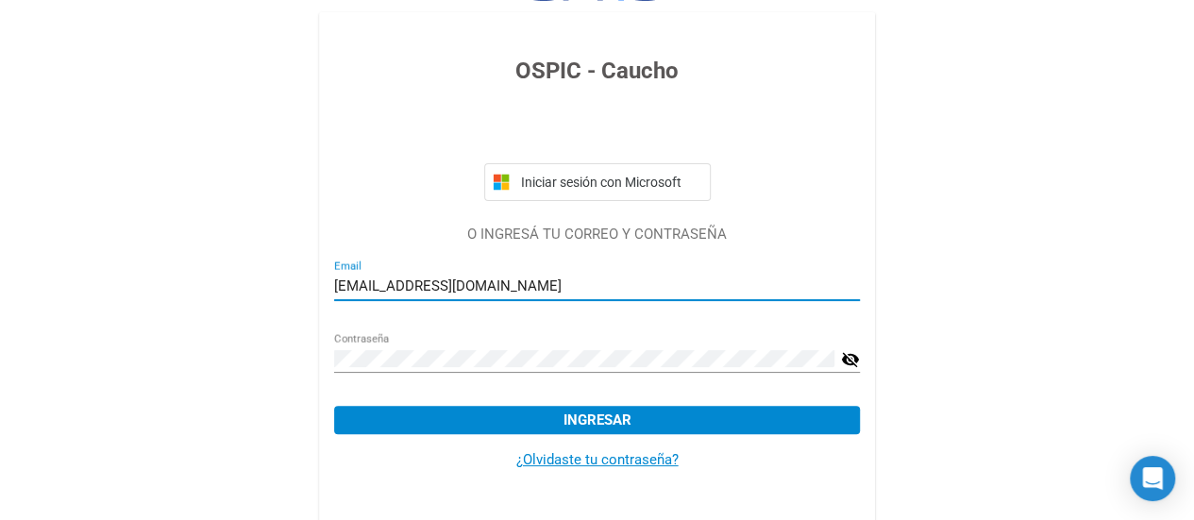
scroll to position [110, 0]
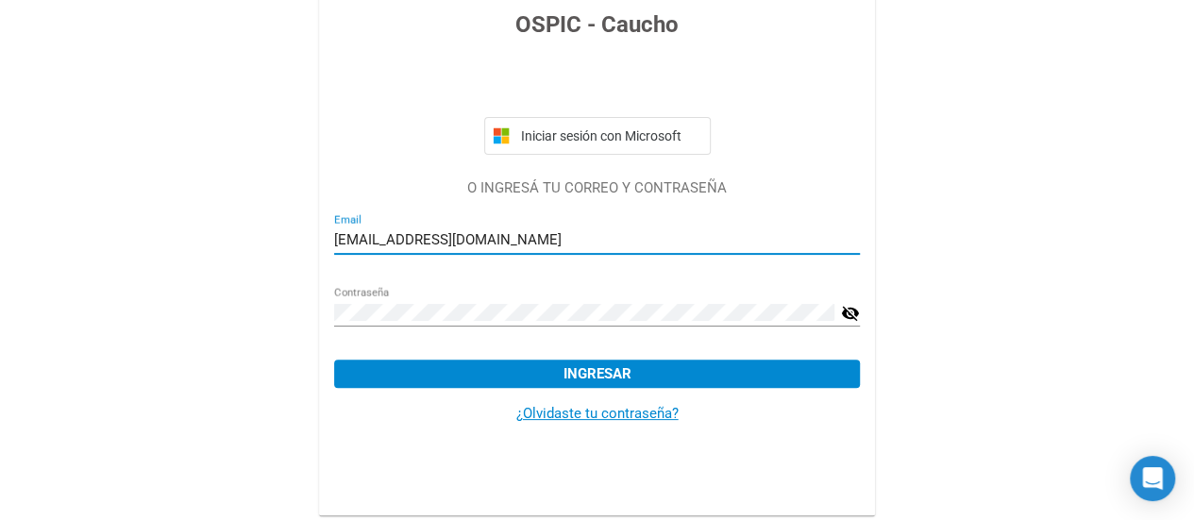
click at [853, 316] on mat-icon "visibility_off" at bounding box center [850, 313] width 19 height 23
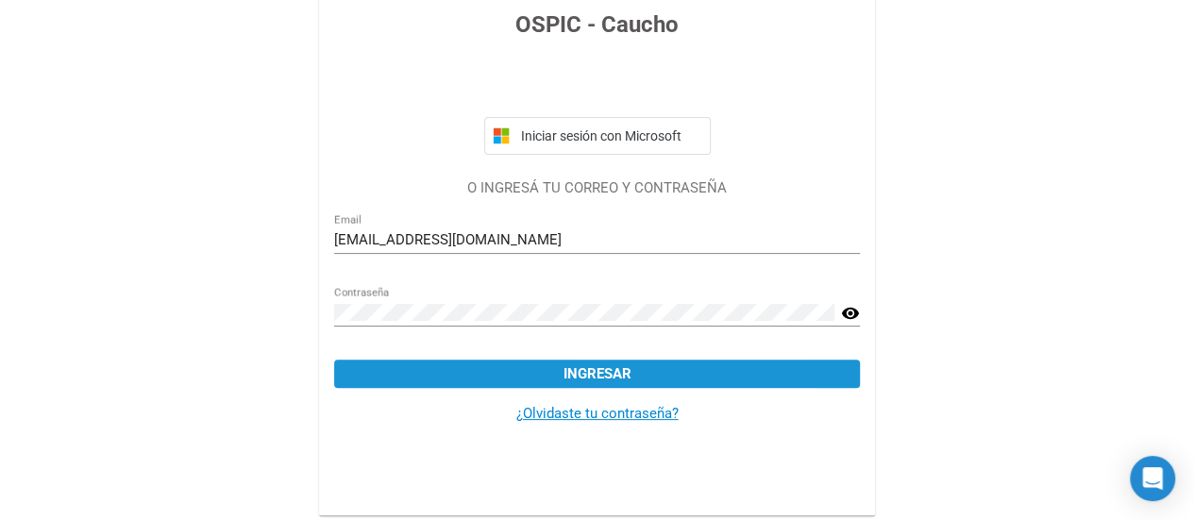
click at [614, 382] on span "Ingresar" at bounding box center [597, 373] width 68 height 17
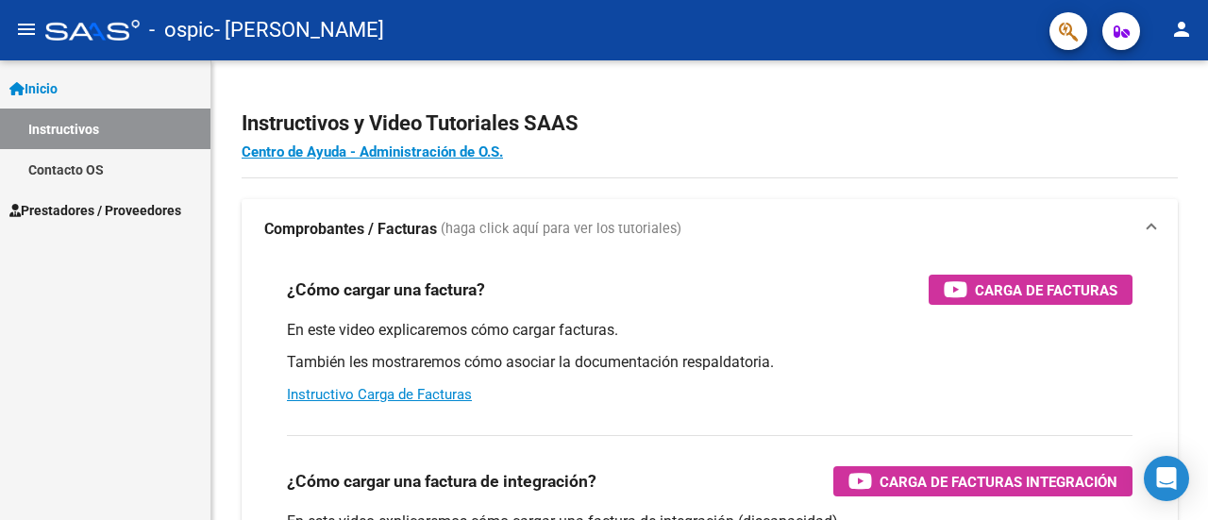
click at [1177, 33] on mat-icon "person" at bounding box center [1181, 29] width 23 height 23
click at [1068, 47] on div at bounding box center [604, 260] width 1208 height 520
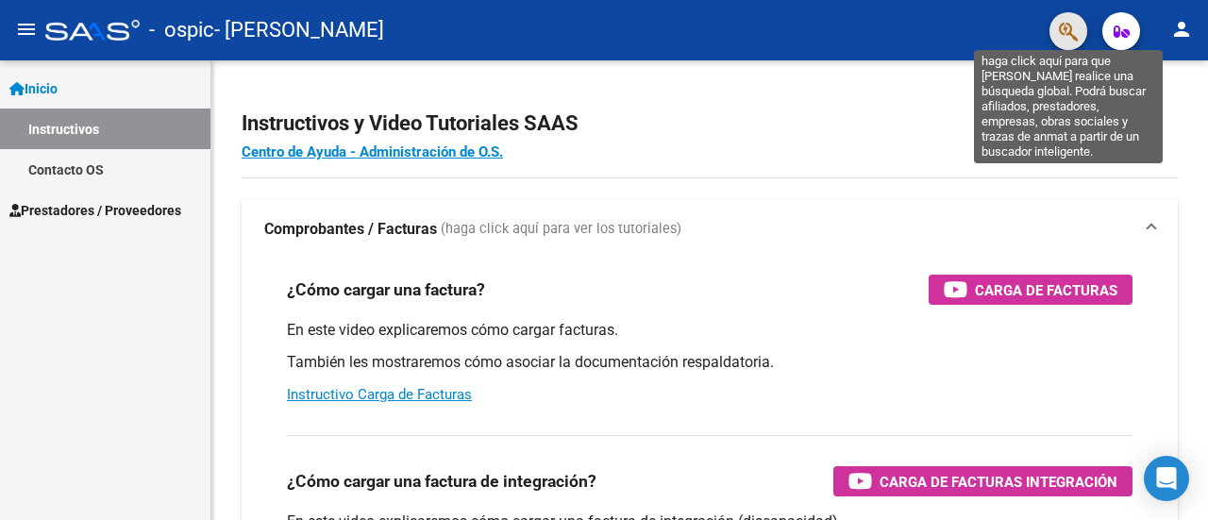
click at [1064, 31] on icon "button" at bounding box center [1068, 32] width 19 height 22
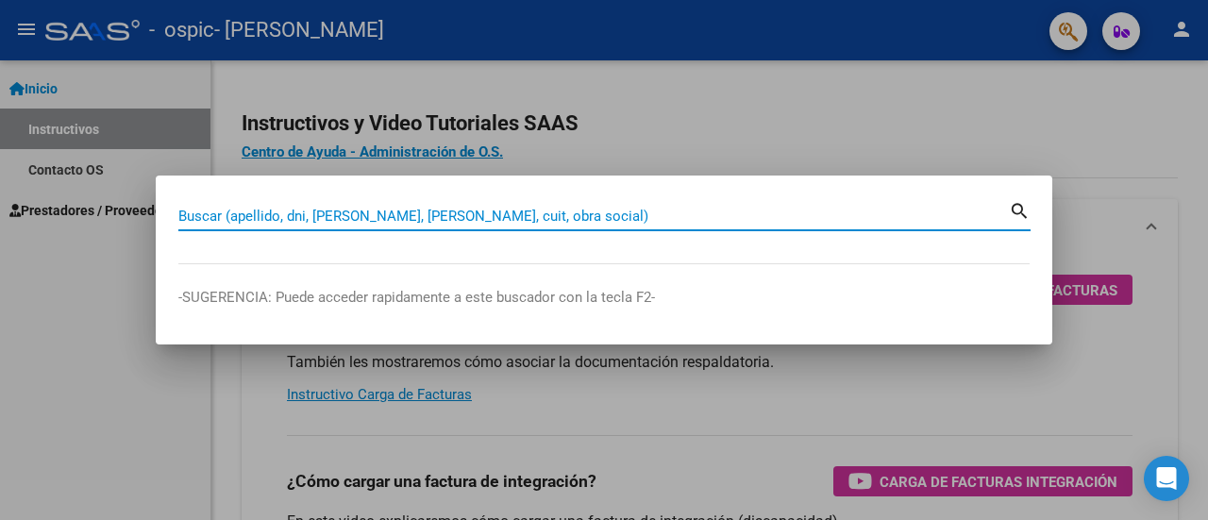
click at [715, 134] on div at bounding box center [604, 260] width 1208 height 520
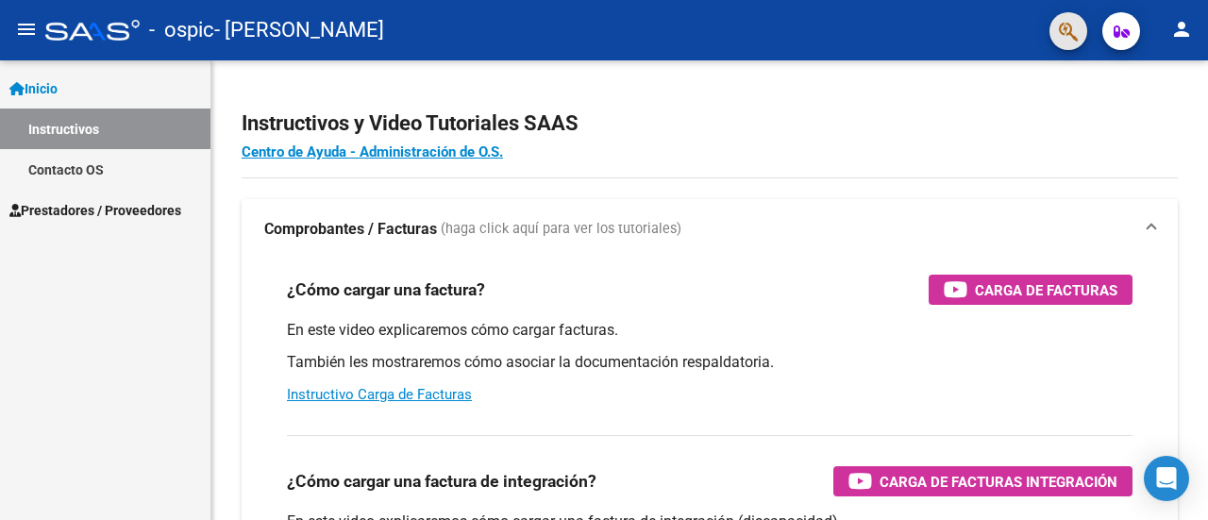
click at [1077, 41] on button "button" at bounding box center [1068, 31] width 38 height 38
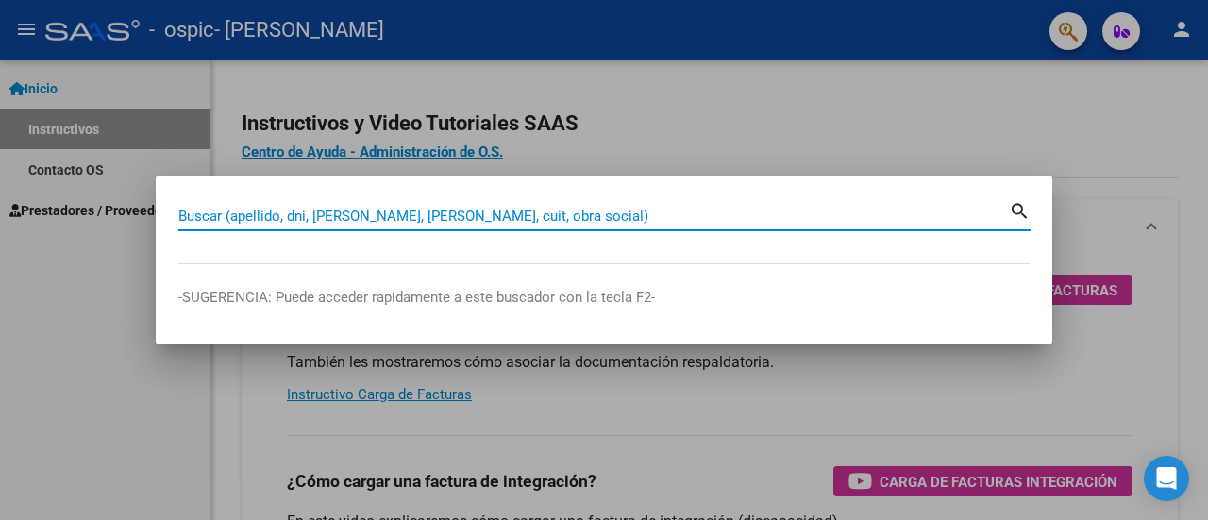
click at [955, 89] on div at bounding box center [604, 260] width 1208 height 520
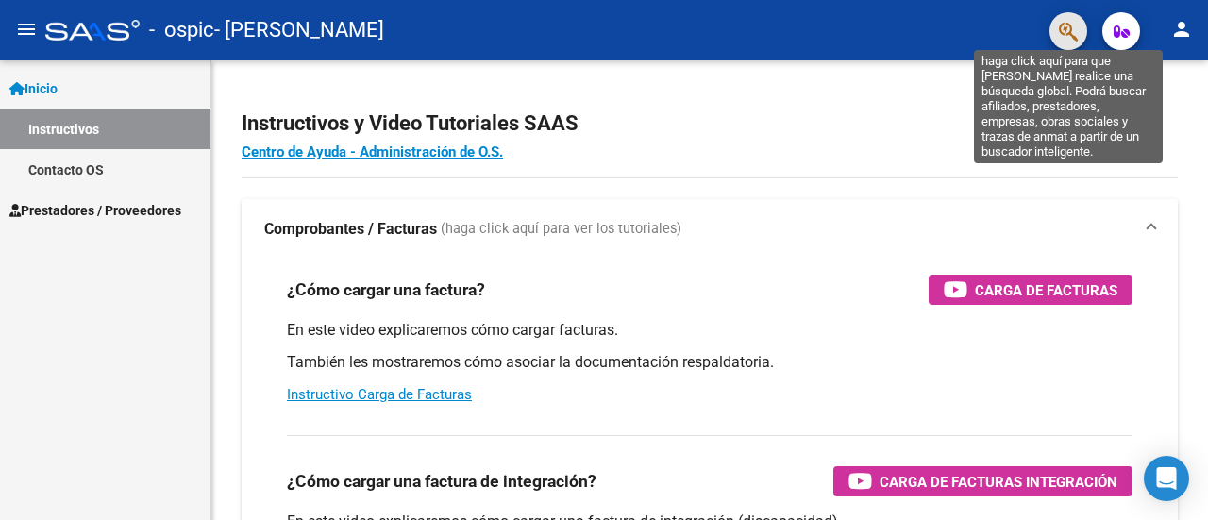
click at [1059, 29] on icon "button" at bounding box center [1068, 32] width 19 height 22
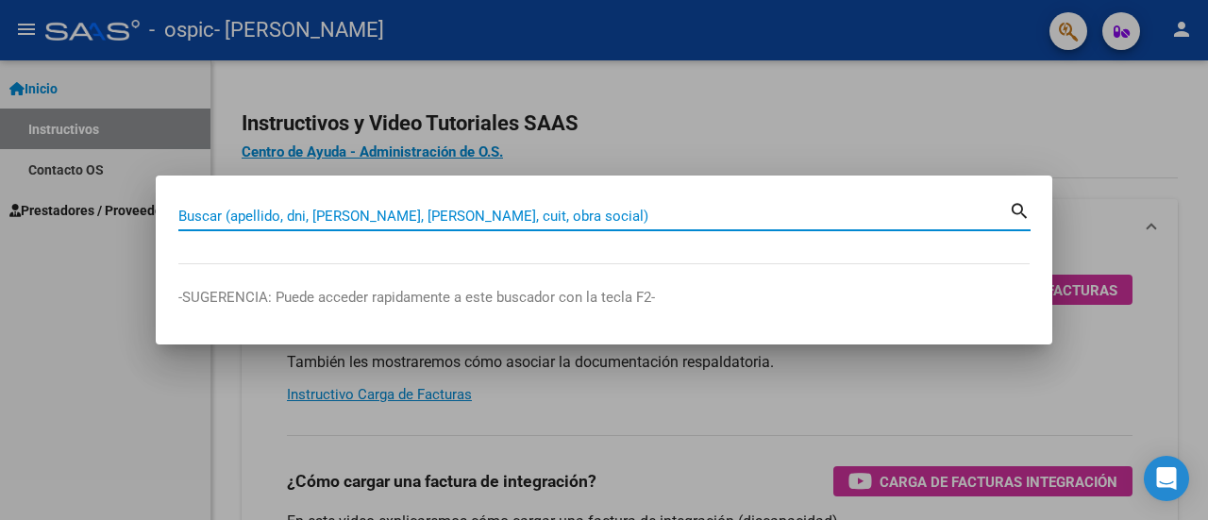
click at [676, 218] on input "Buscar (apellido, dni, [PERSON_NAME], [PERSON_NAME], cuit, obra social)" at bounding box center [593, 216] width 830 height 17
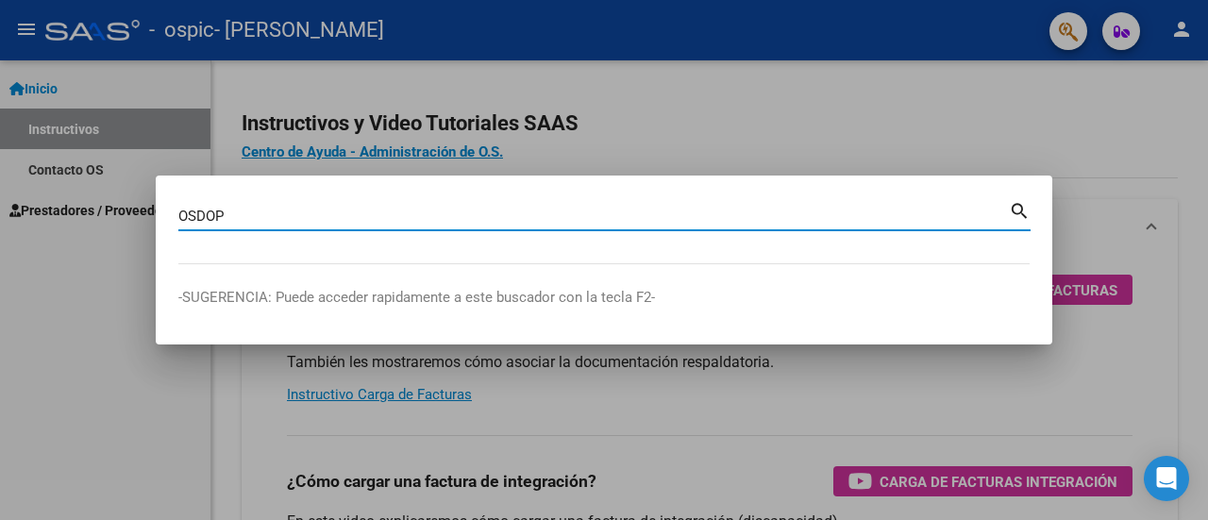
type input "OSDOP"
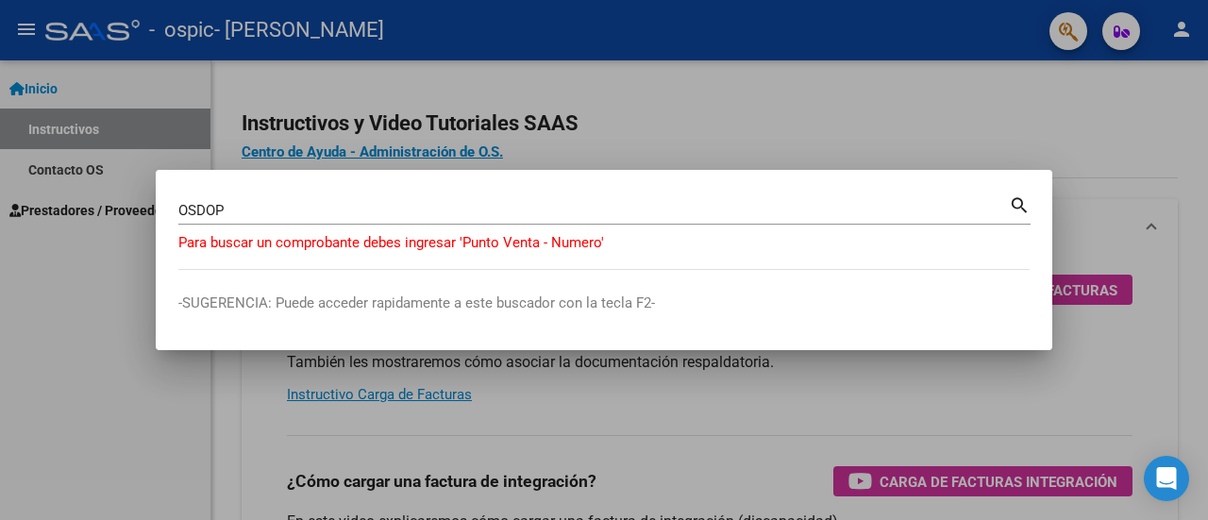
click at [979, 129] on div at bounding box center [604, 260] width 1208 height 520
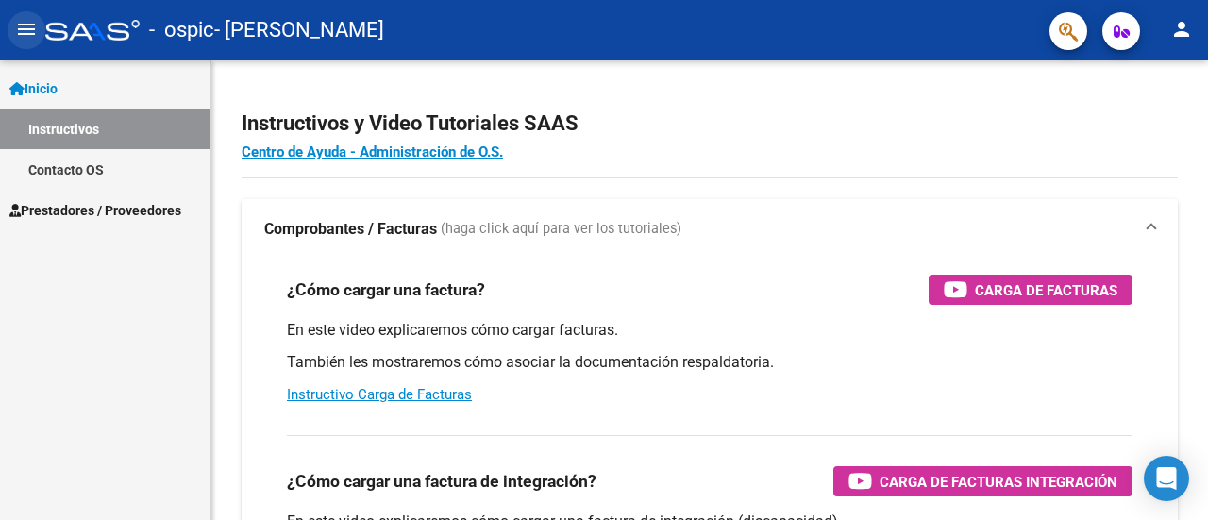
click at [32, 32] on mat-icon "menu" at bounding box center [26, 29] width 23 height 23
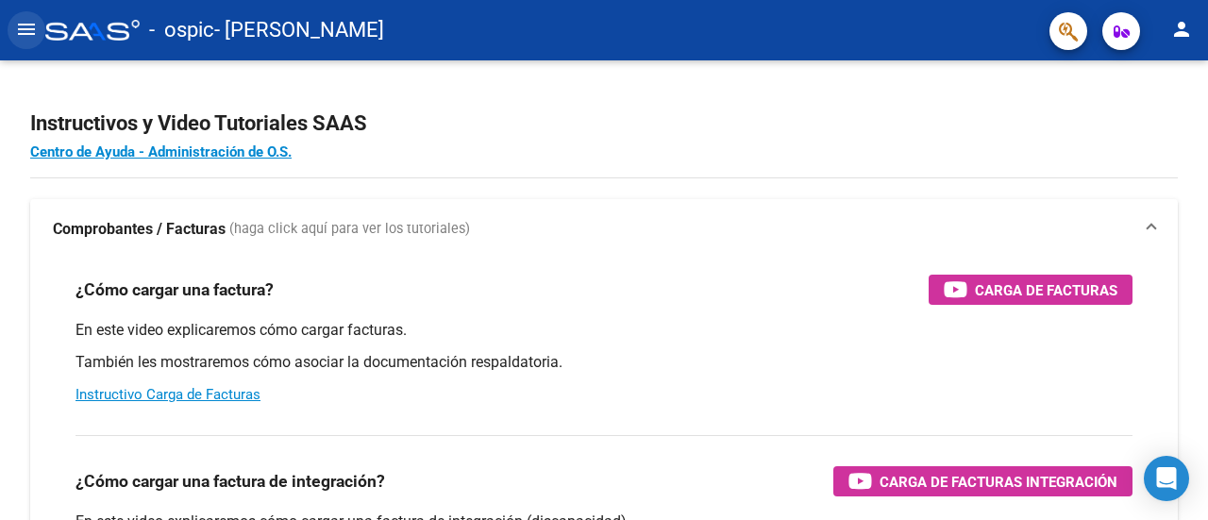
click at [32, 32] on mat-icon "menu" at bounding box center [26, 29] width 23 height 23
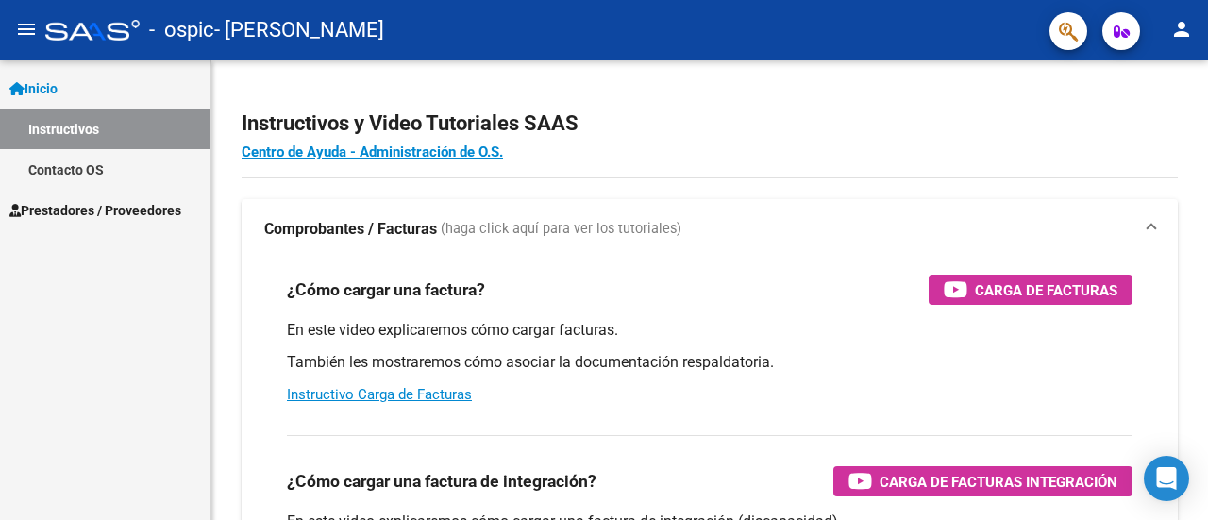
click at [129, 200] on span "Prestadores / Proveedores" at bounding box center [95, 210] width 172 height 21
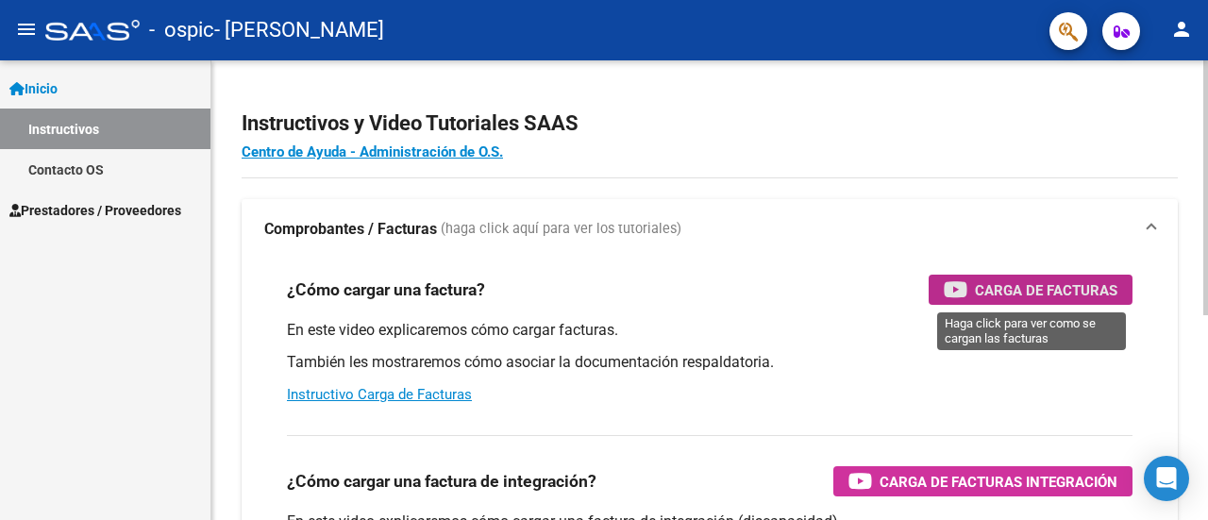
click at [968, 286] on div "Carga de Facturas" at bounding box center [1030, 290] width 174 height 30
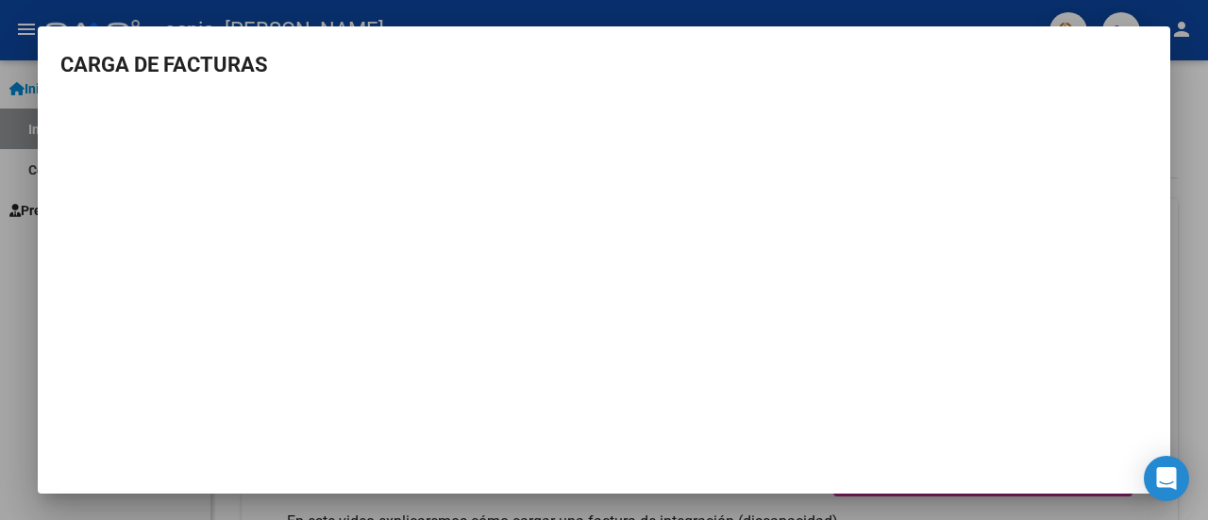
click at [1176, 118] on div at bounding box center [604, 260] width 1208 height 520
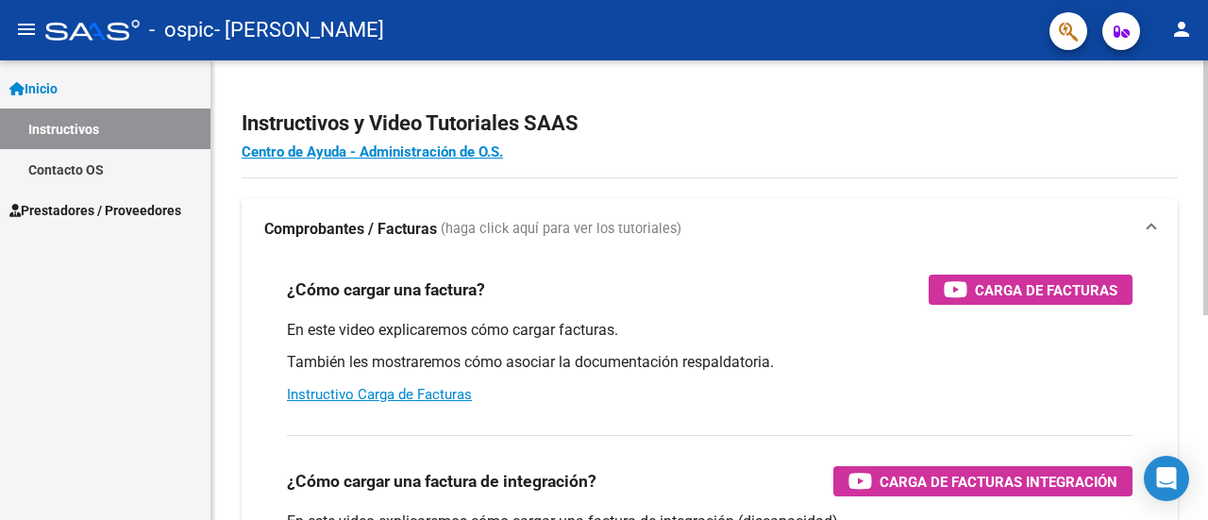
click at [843, 131] on h2 "Instructivos y Video Tutoriales SAAS" at bounding box center [710, 124] width 936 height 36
